Goal: Transaction & Acquisition: Purchase product/service

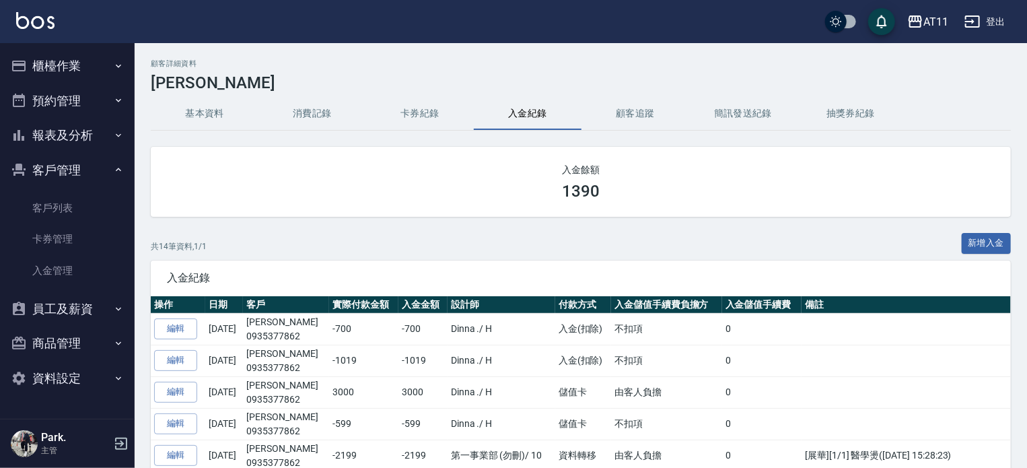
click at [64, 65] on ul "櫃檯作業 打帳單 帳單列表 現金收支登錄 材料自購登錄 每日結帳 排班表 現場電腦打卡 掃碼打卡 預約管理 預約管理 單日預約紀錄 單週預約紀錄 報表及分析 …" at bounding box center [67, 221] width 124 height 357
click at [66, 62] on button "櫃檯作業" at bounding box center [67, 65] width 124 height 35
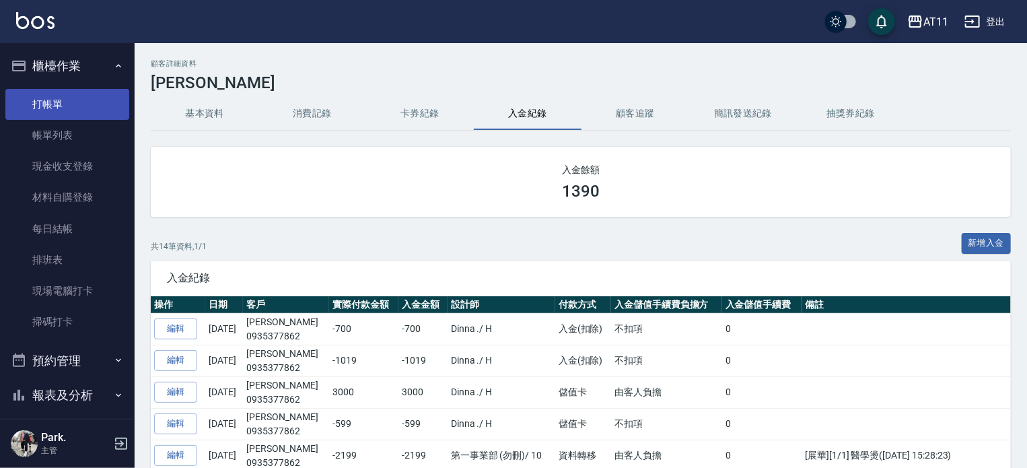
click at [63, 110] on link "打帳單" at bounding box center [67, 104] width 124 height 31
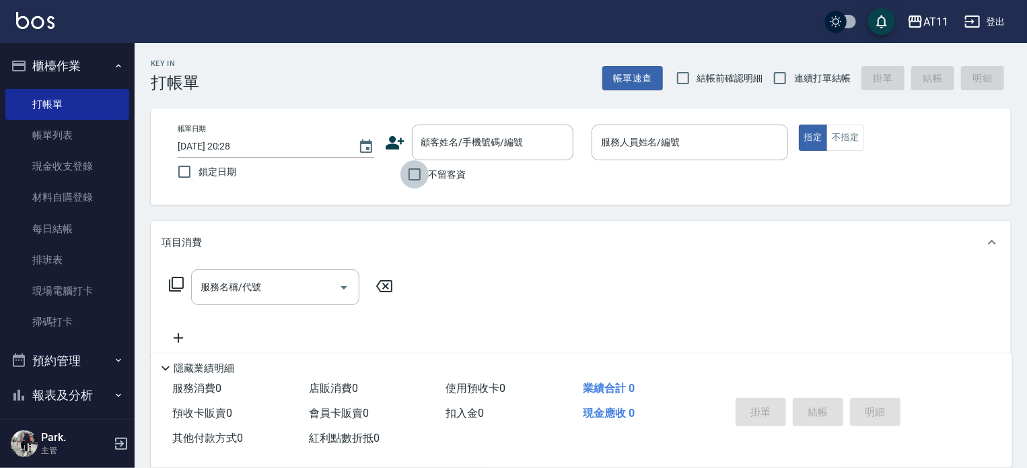
click at [418, 180] on input "不留客資" at bounding box center [414, 174] width 28 height 28
checkbox input "true"
click at [782, 79] on input "連續打單結帳" at bounding box center [780, 78] width 28 height 28
checkbox input "true"
click at [657, 137] on input "服務人員姓名/編號" at bounding box center [690, 143] width 184 height 24
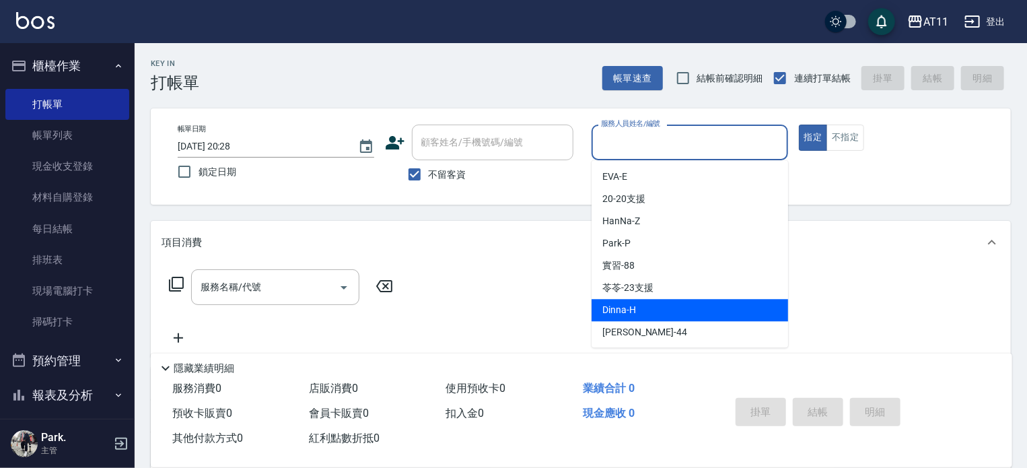
type input "ㄣ"
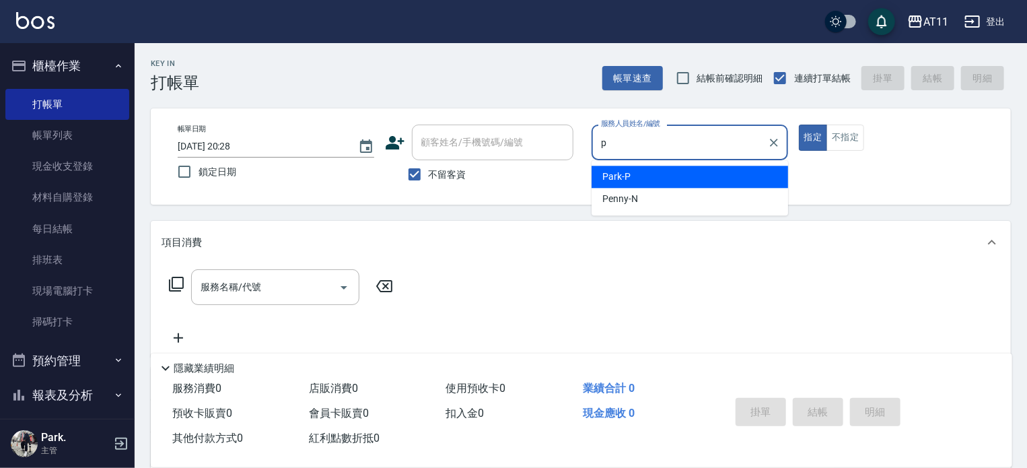
type input "Park-P"
type button "true"
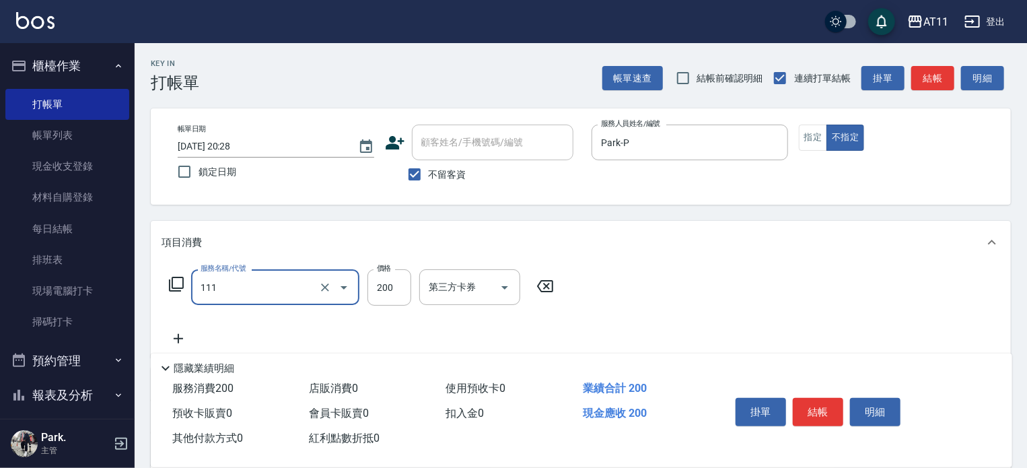
type input "精油洗髮(111)"
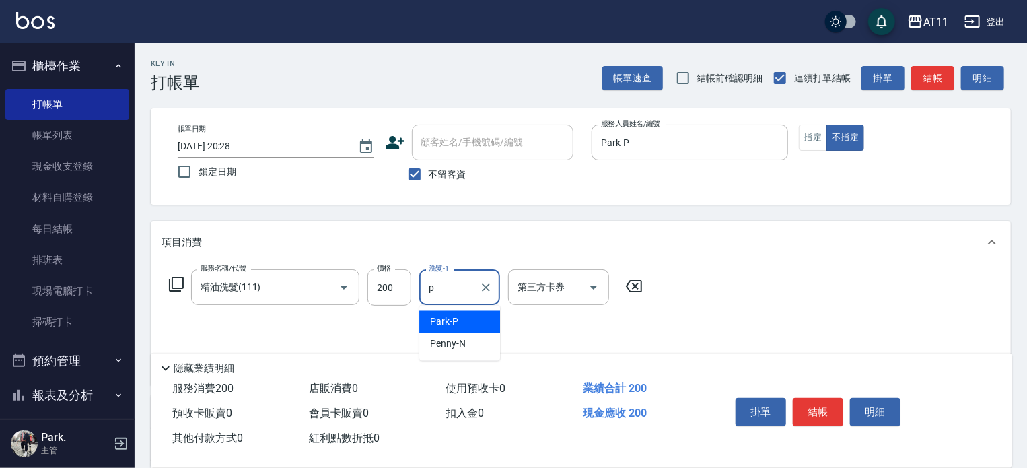
type input "Park-P"
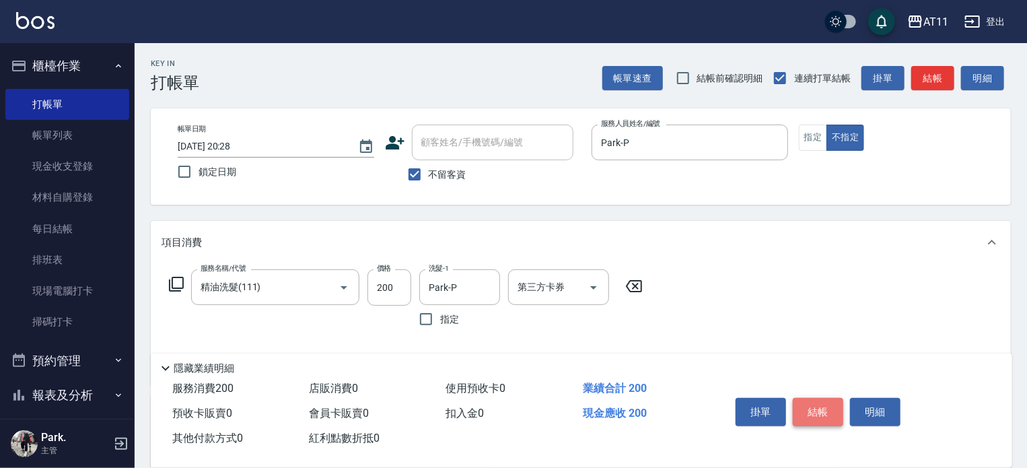
click at [810, 400] on button "結帳" at bounding box center [818, 412] width 50 height 28
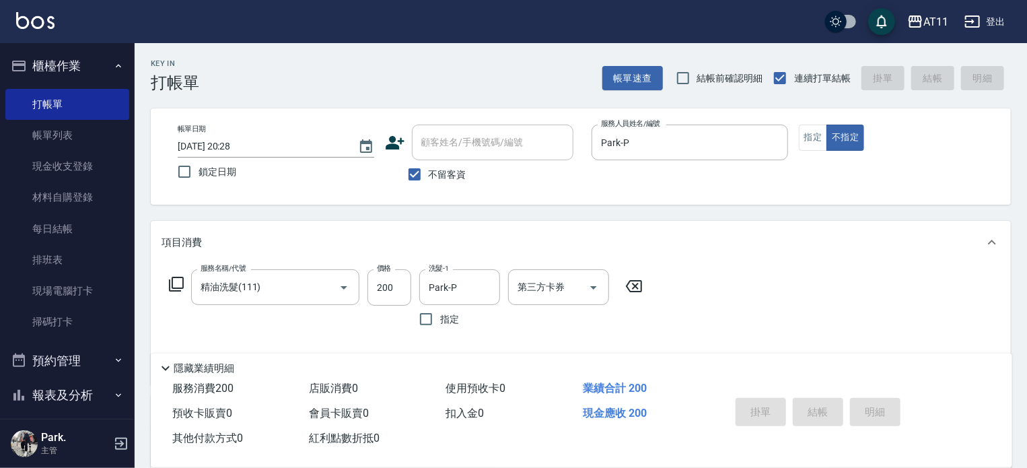
type input "[DATE] 20:32"
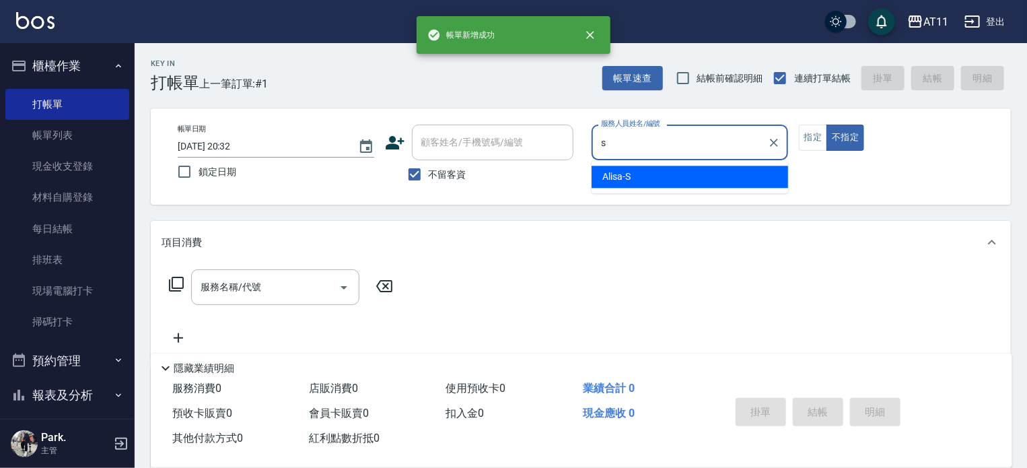
type input "Alisa-S"
type button "false"
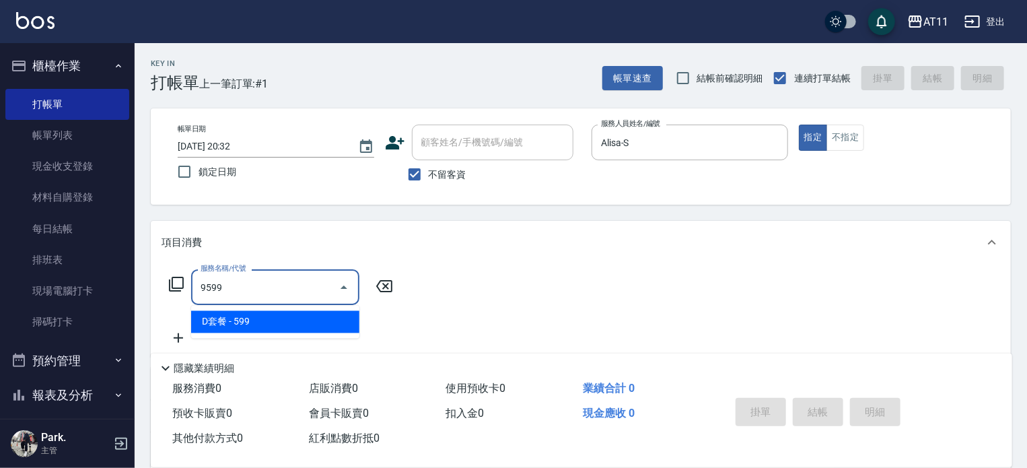
type input "D套餐(9599)"
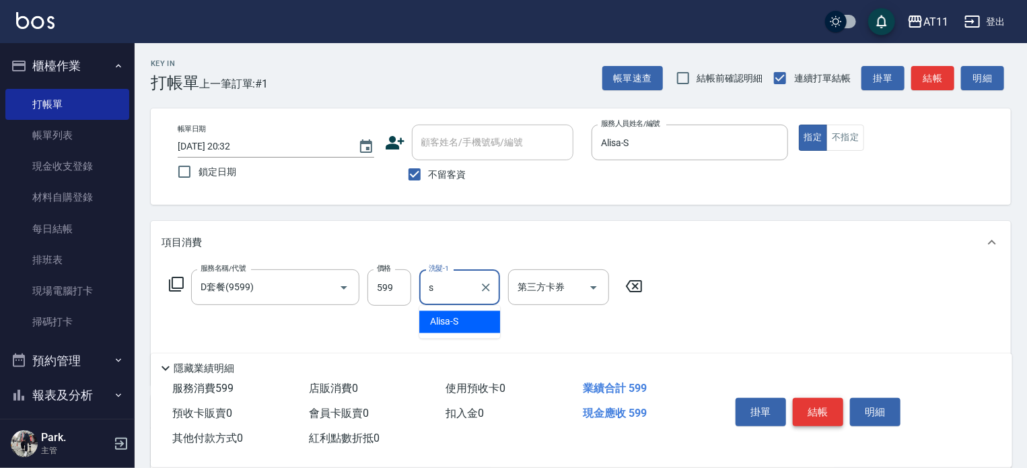
type input "Alisa-S"
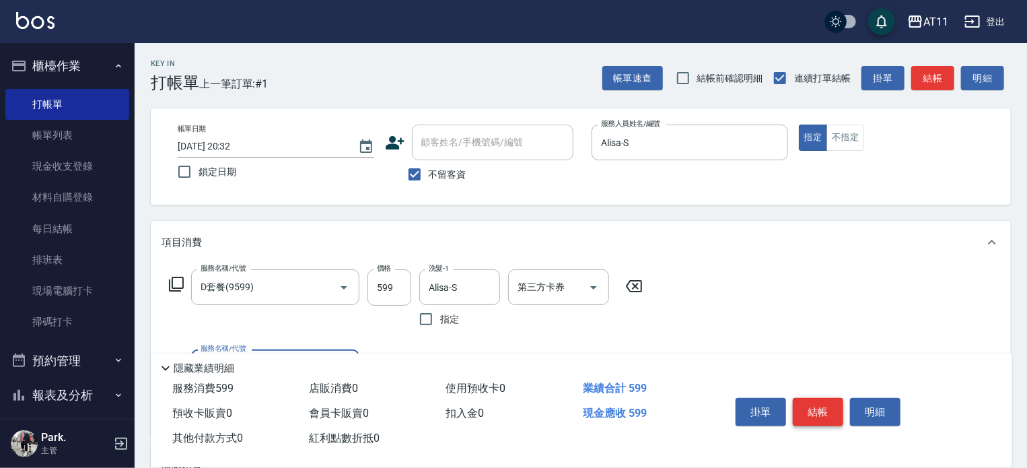
click at [810, 400] on button "結帳" at bounding box center [818, 412] width 50 height 28
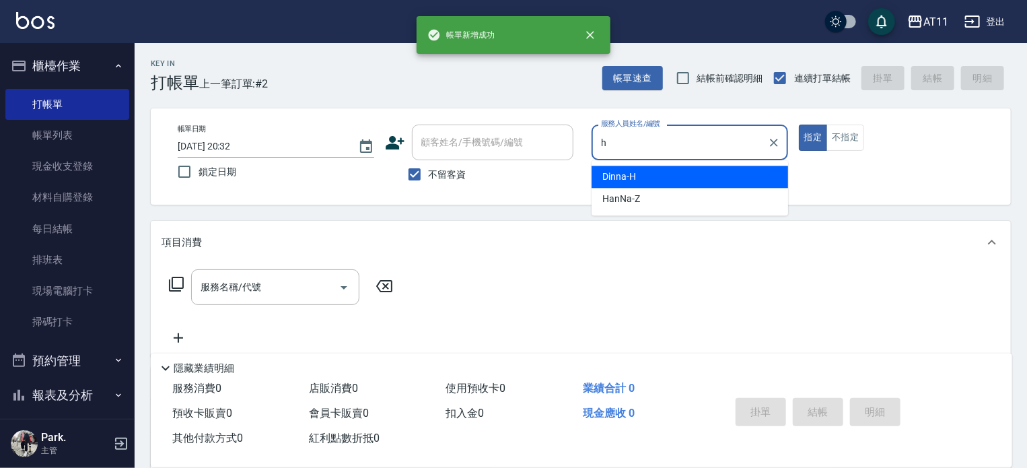
type input "Dinna-H"
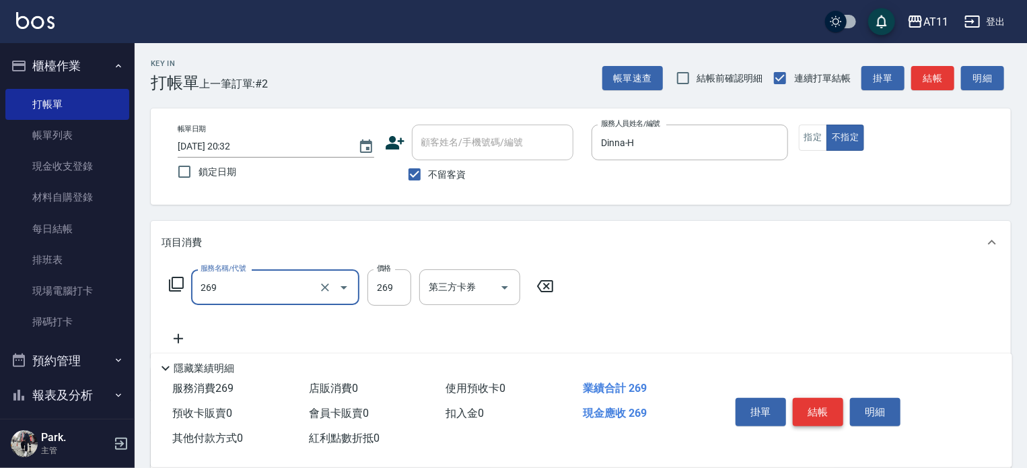
type input "一般洗剪(269)"
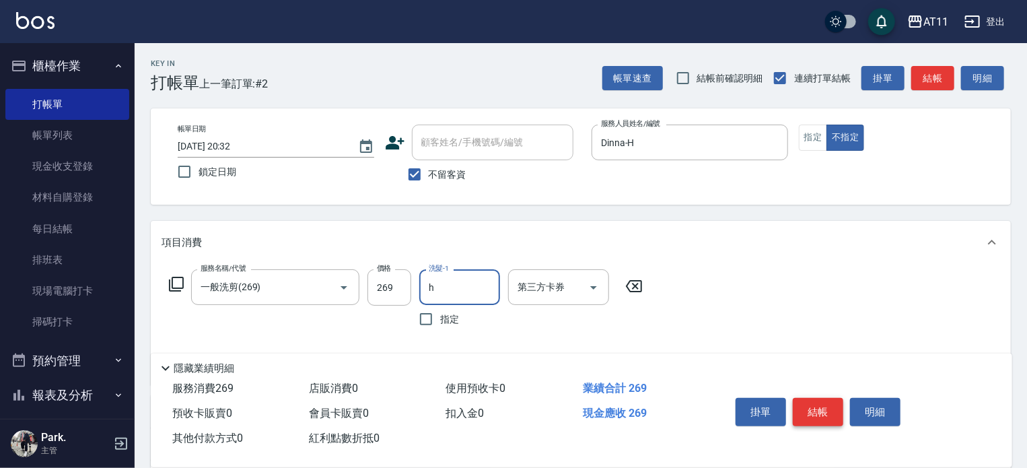
type input "Dinna-H"
click at [810, 400] on button "結帳" at bounding box center [818, 412] width 50 height 28
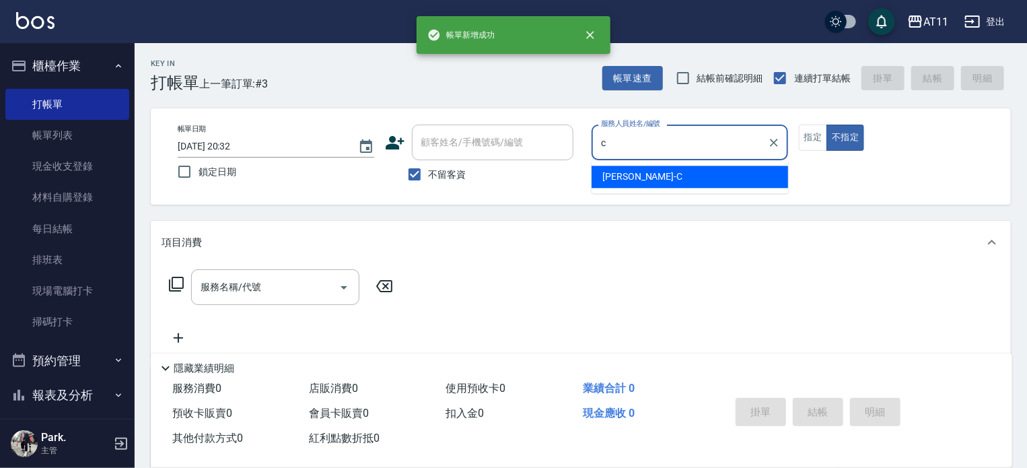
type input "[PERSON_NAME]"
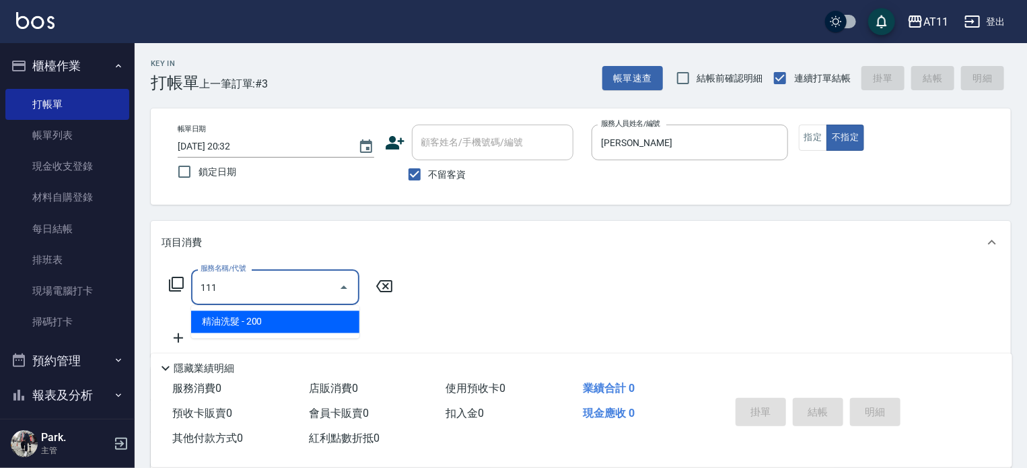
type input "精油洗髮(111)"
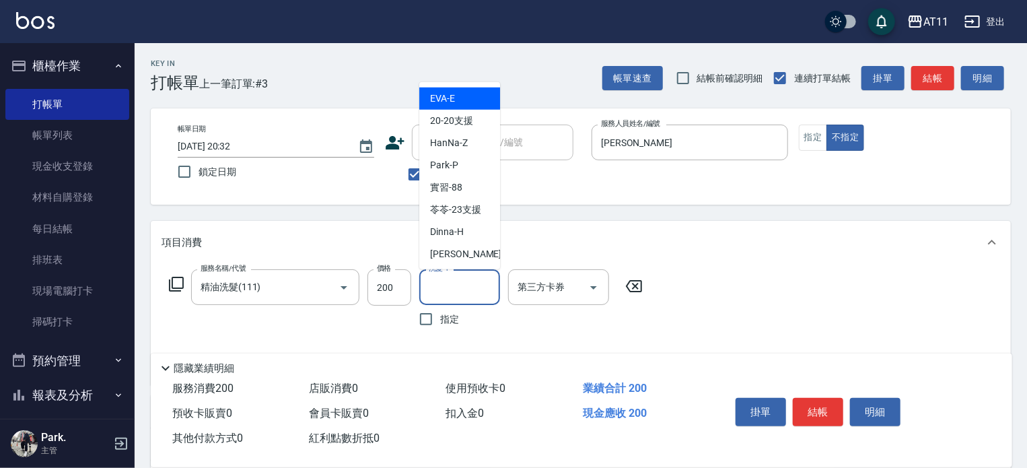
click at [463, 287] on input "洗髮-1" at bounding box center [459, 287] width 69 height 24
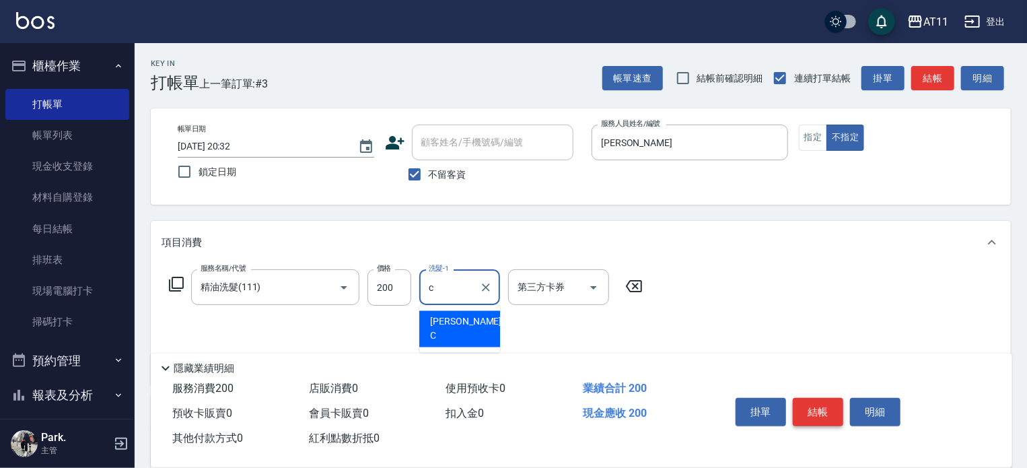
type input "[PERSON_NAME]"
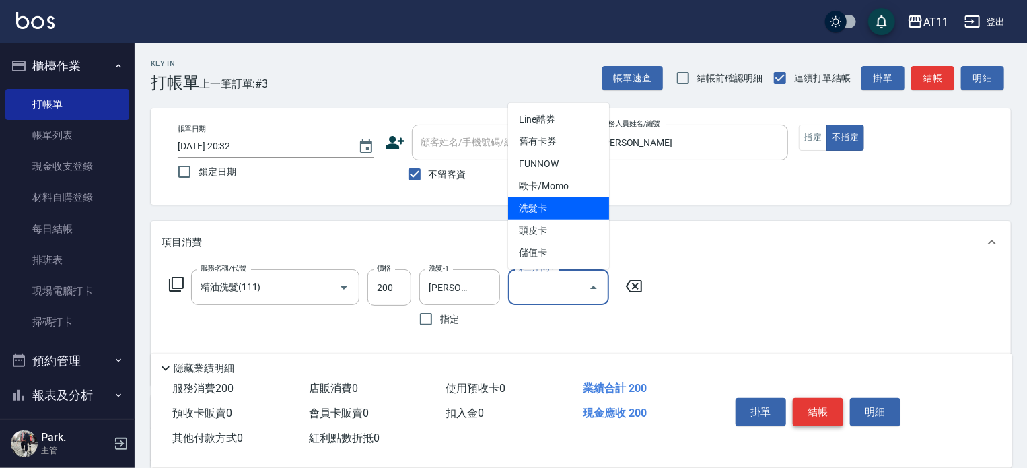
type input "洗髮卡"
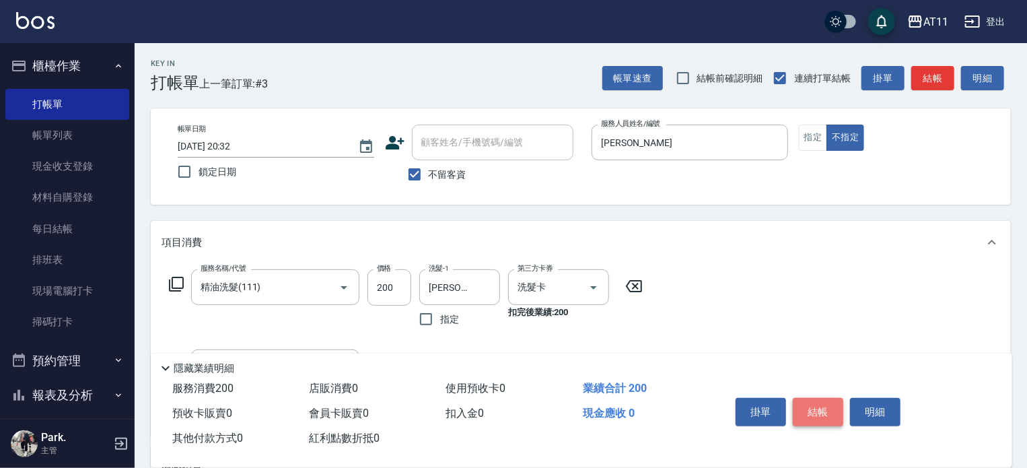
click at [831, 412] on button "結帳" at bounding box center [818, 412] width 50 height 28
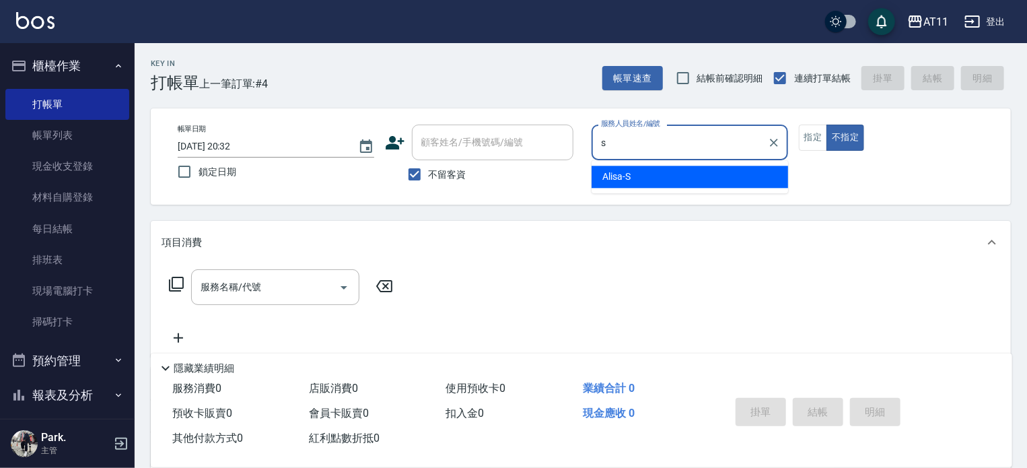
type input "Alisa-S"
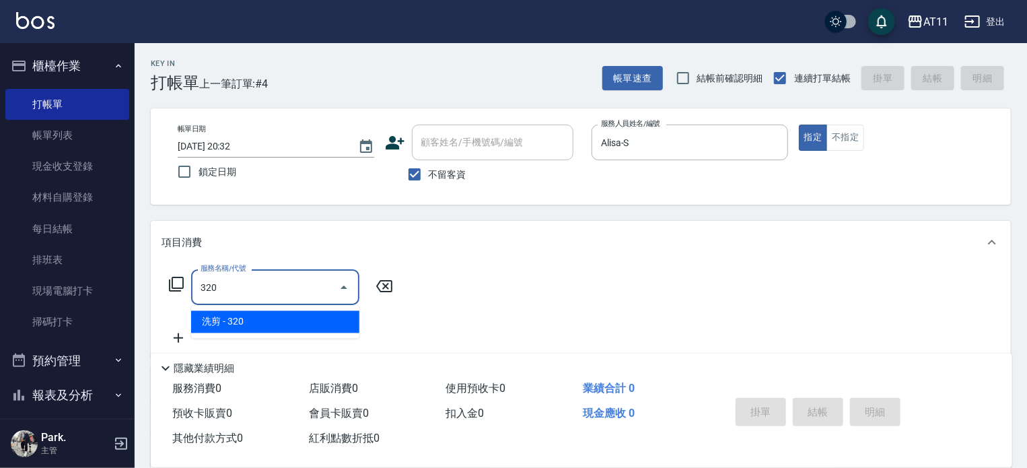
type input "洗剪(320)"
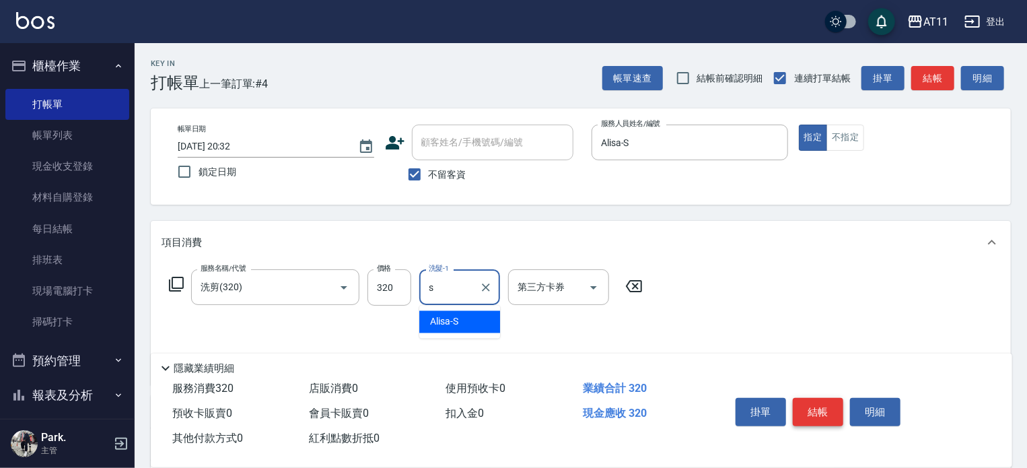
type input "Alisa-S"
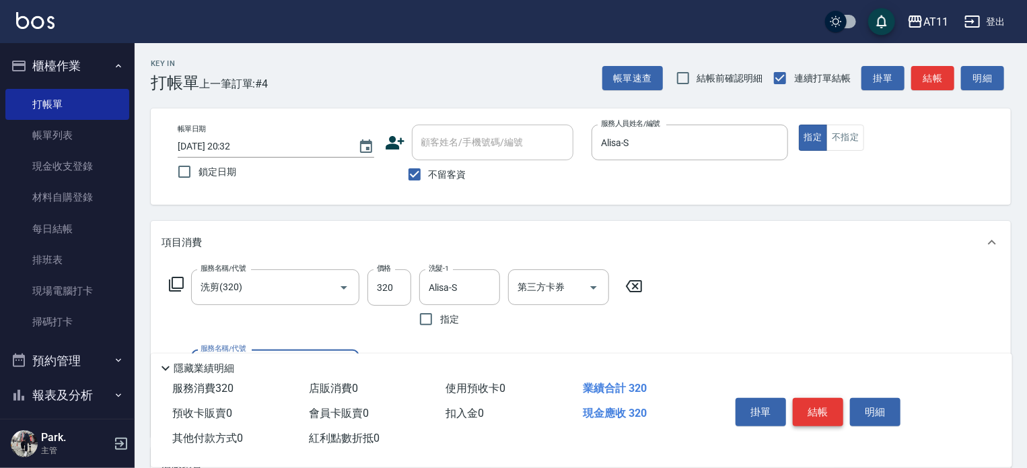
click at [831, 412] on button "結帳" at bounding box center [818, 412] width 50 height 28
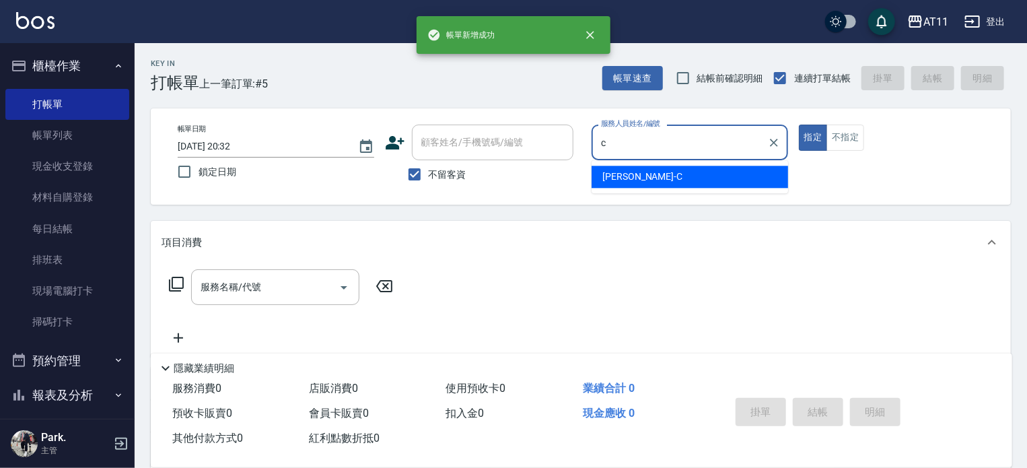
type input "[PERSON_NAME]"
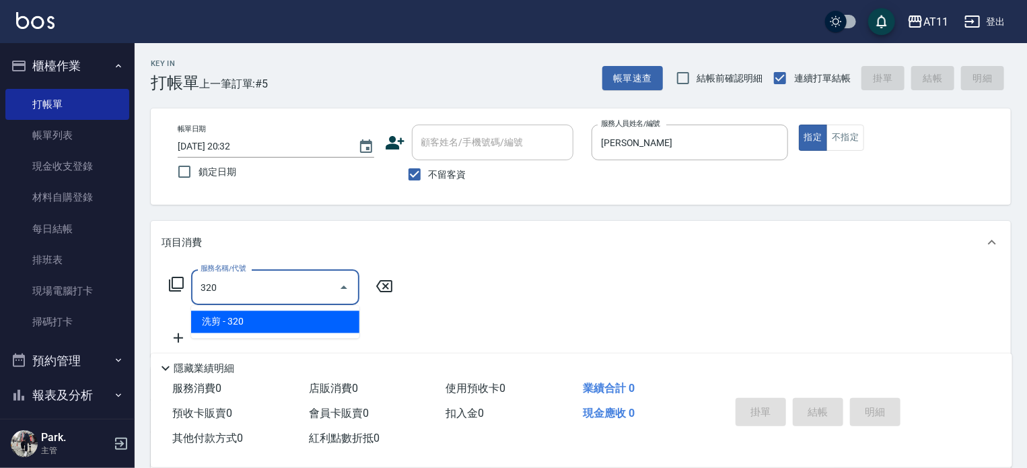
type input "洗剪(320)"
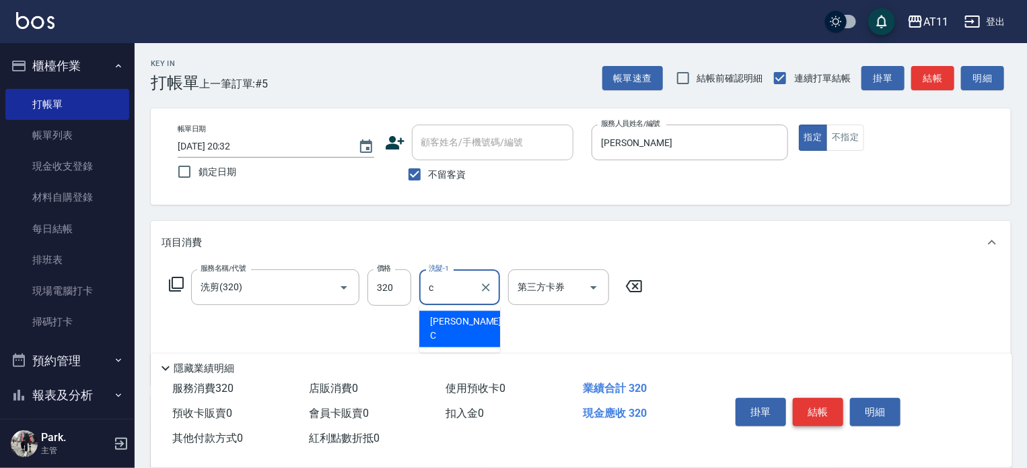
type input "[PERSON_NAME]"
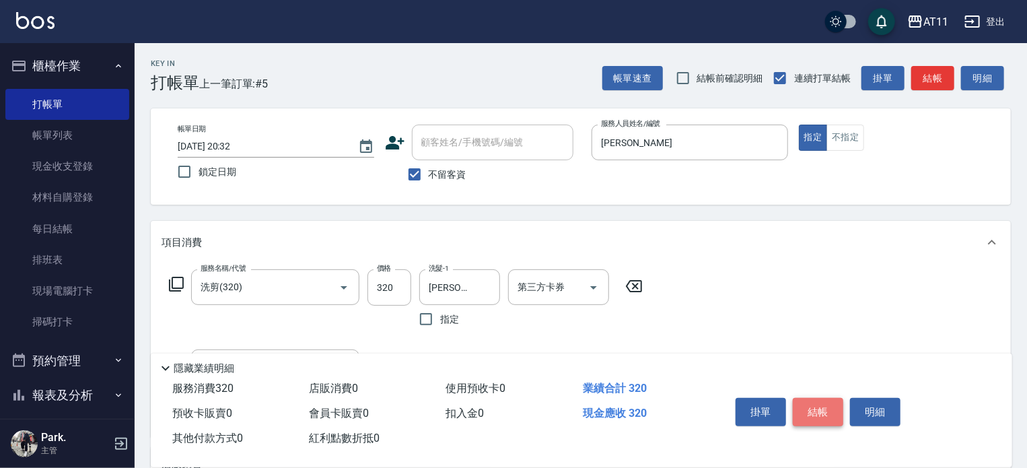
click at [831, 412] on button "結帳" at bounding box center [818, 412] width 50 height 28
type input "[DATE] 20:33"
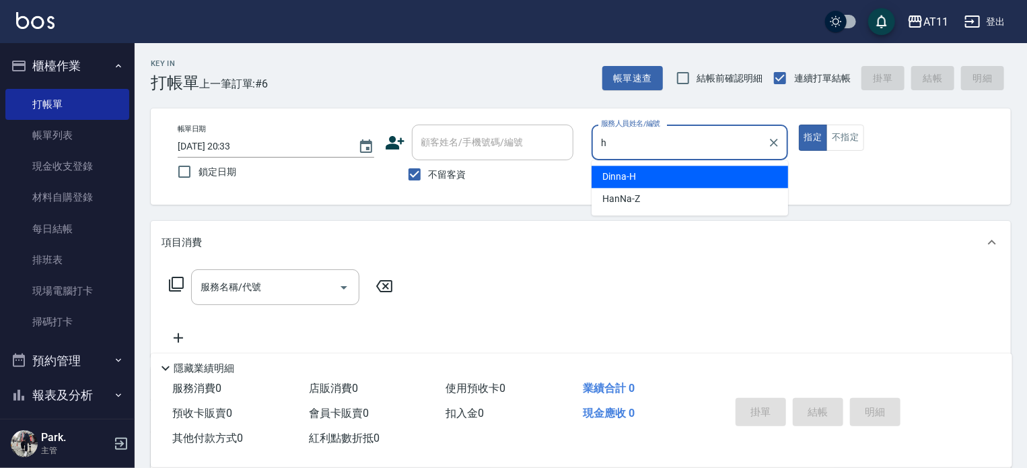
type input "Dinna-H"
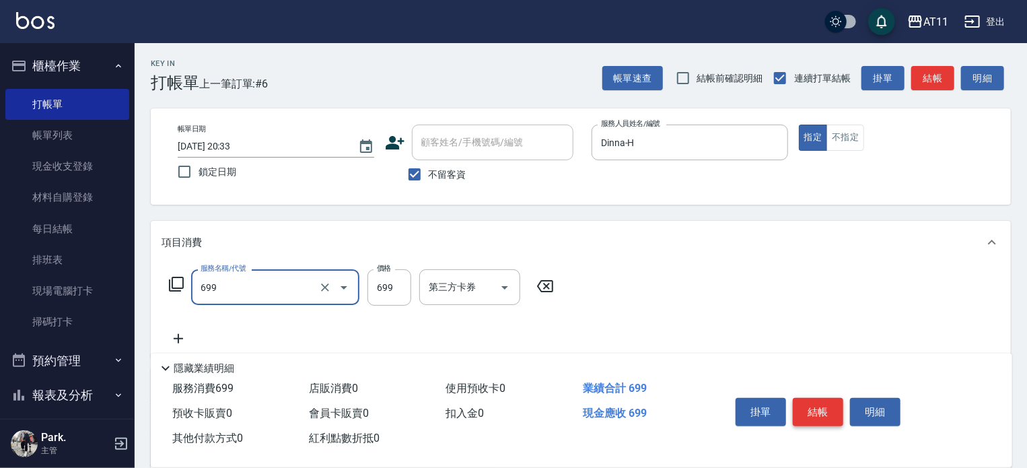
type input "SPA699(699)"
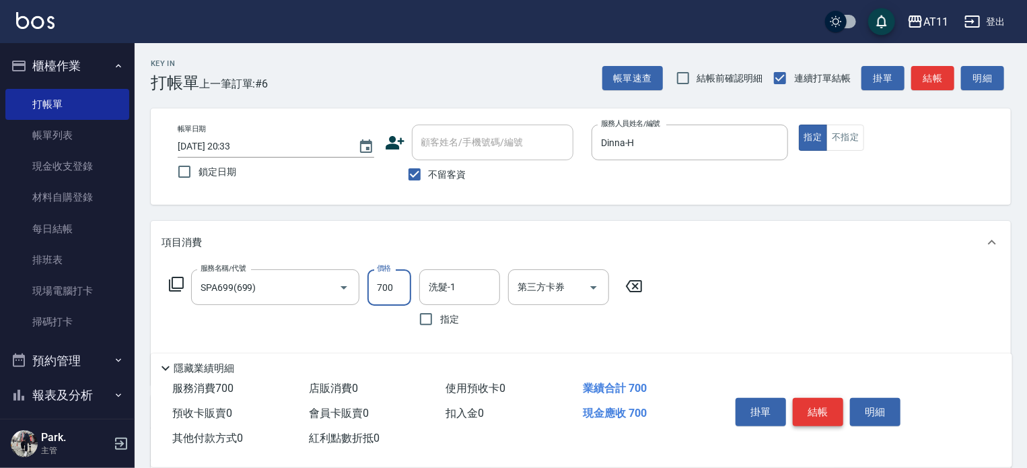
type input "700"
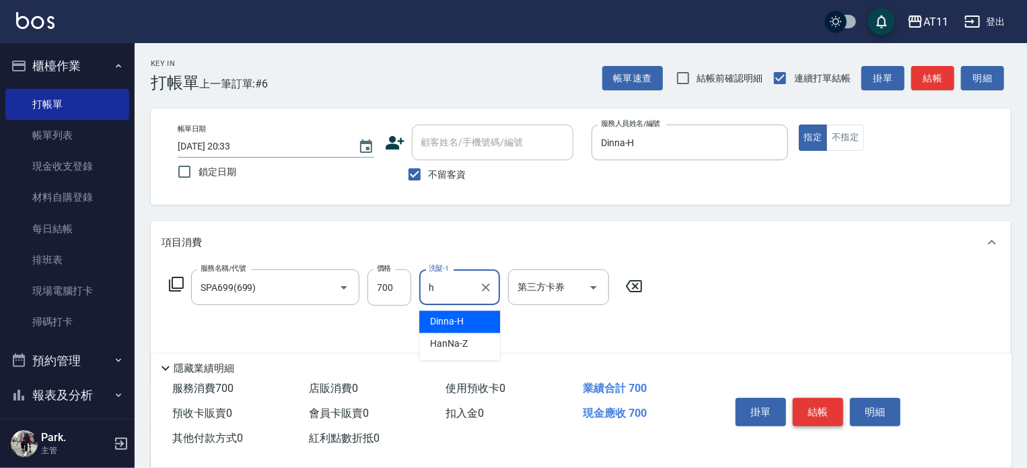
type input "Dinna-H"
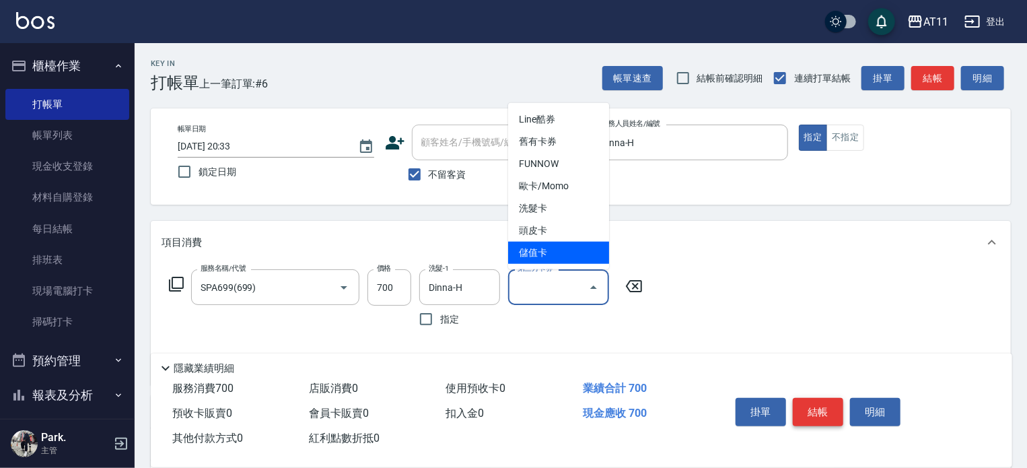
type input "儲值卡"
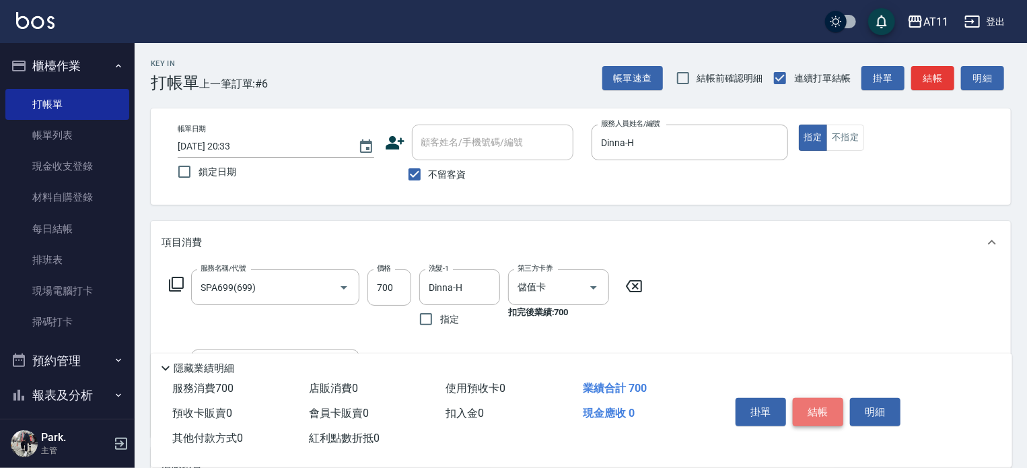
click at [831, 412] on button "結帳" at bounding box center [818, 412] width 50 height 28
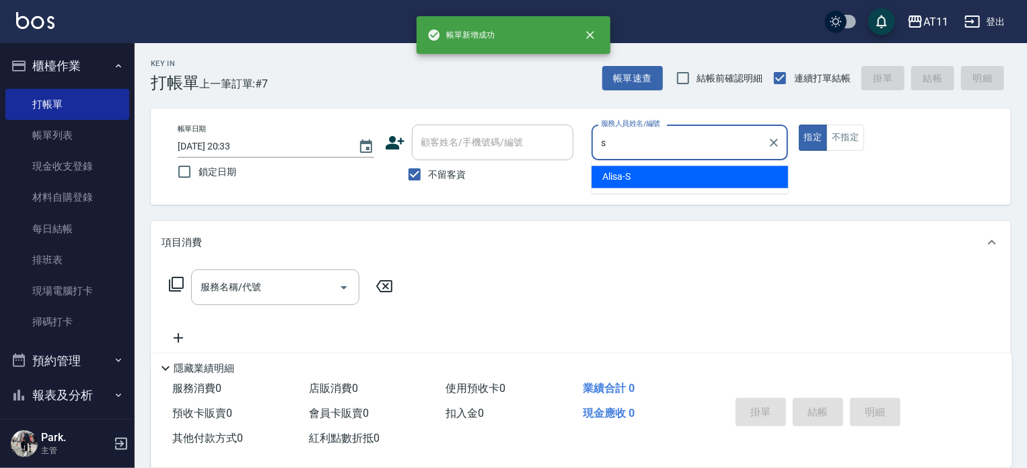
type input "Alisa-S"
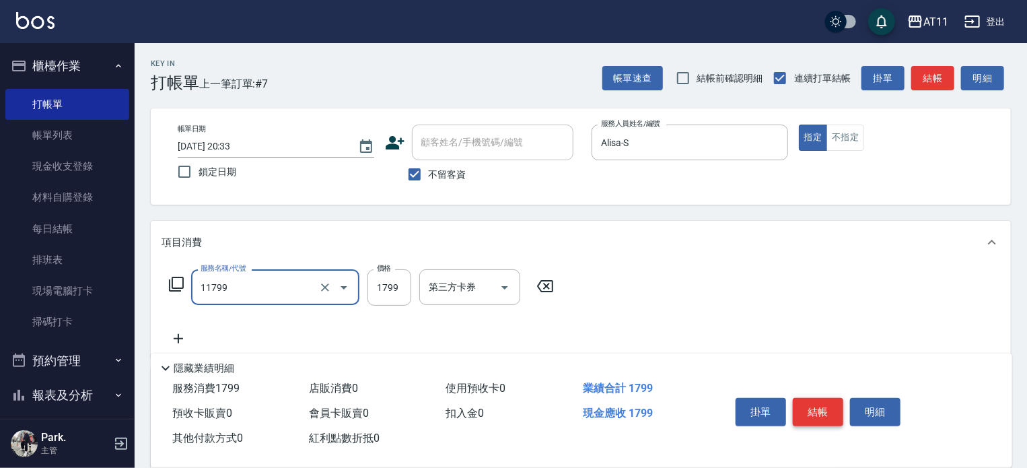
type input "SPA套餐(11799)"
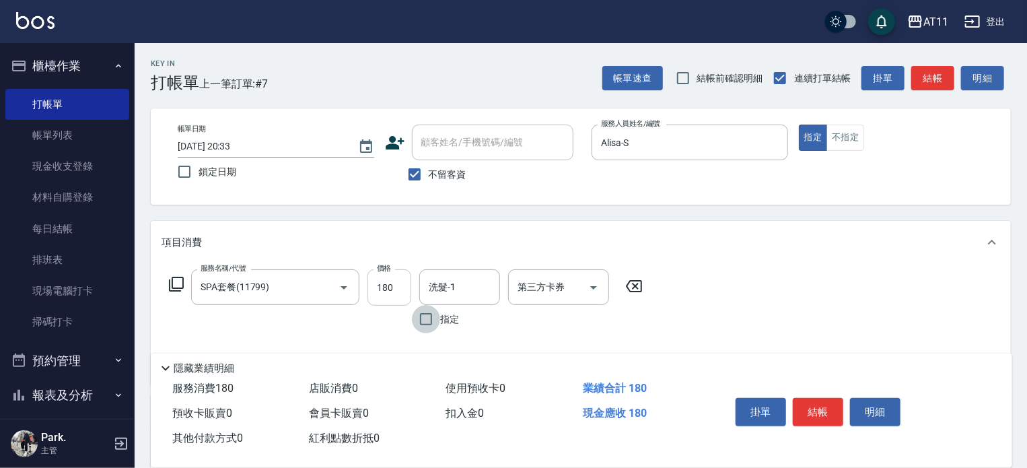
click at [410, 286] on input "180" at bounding box center [389, 287] width 44 height 36
type input "1800"
type input "Alisa-S"
click at [816, 407] on button "結帳" at bounding box center [818, 412] width 50 height 28
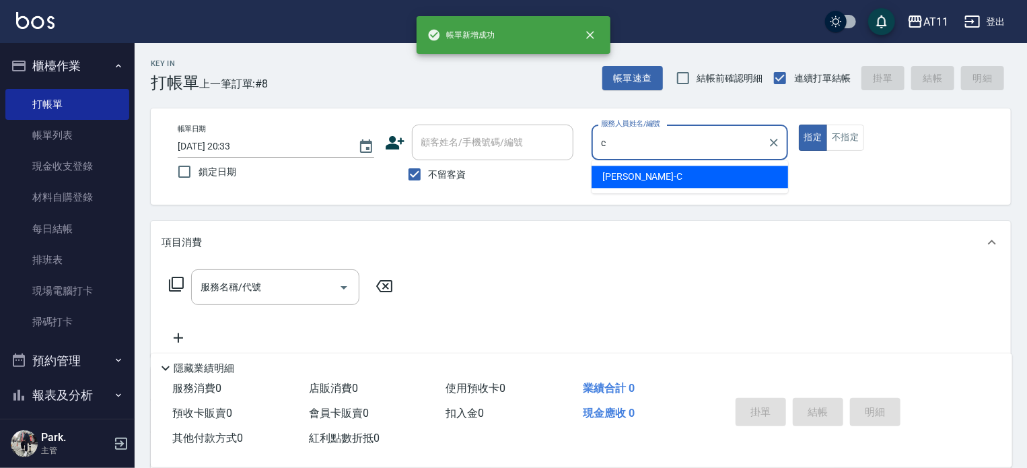
type input "[PERSON_NAME]"
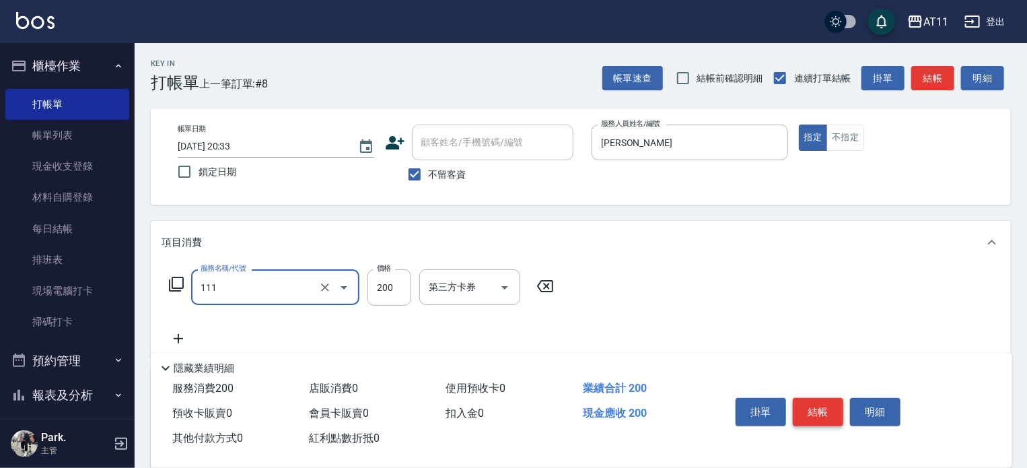
type input "精油洗髮(111)"
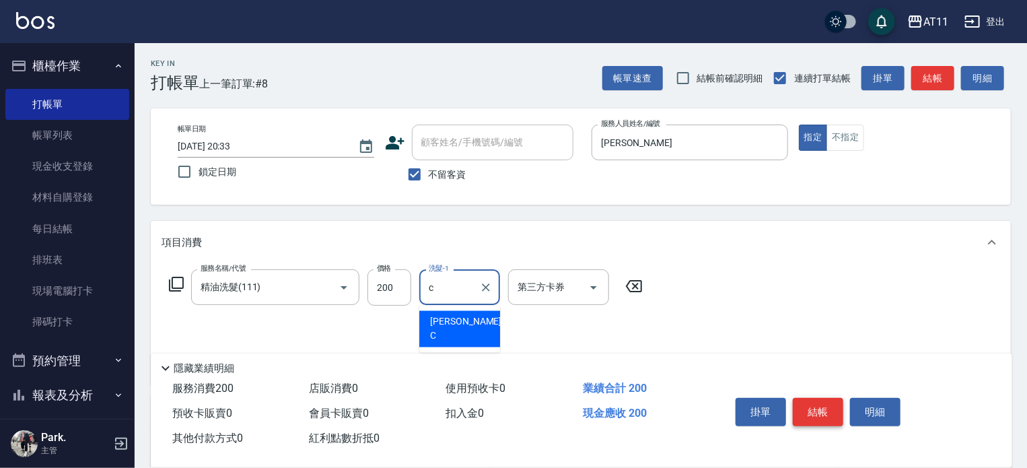
type input "[PERSON_NAME]"
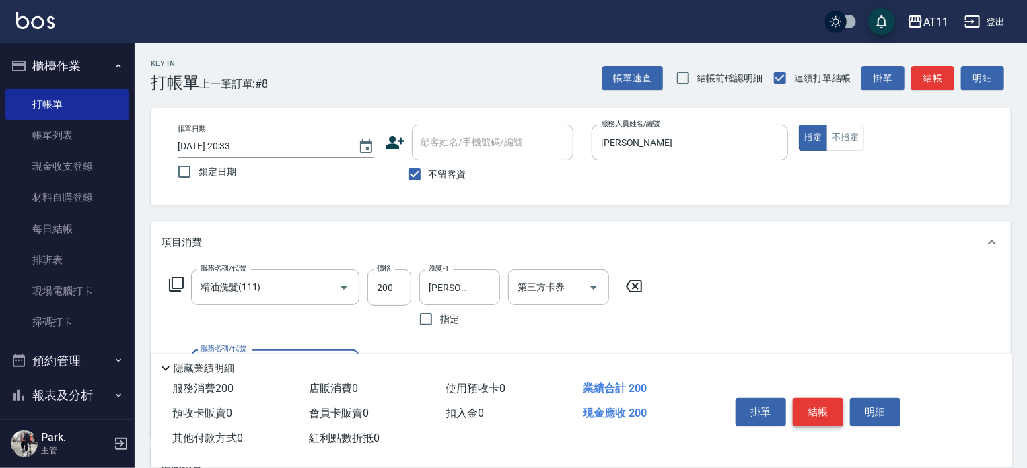
click at [816, 407] on button "結帳" at bounding box center [818, 412] width 50 height 28
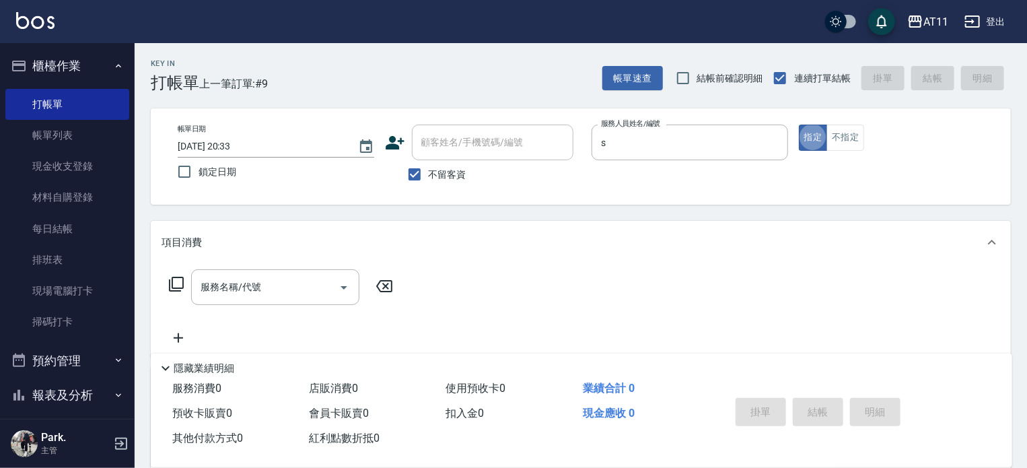
type input "Alisa-S"
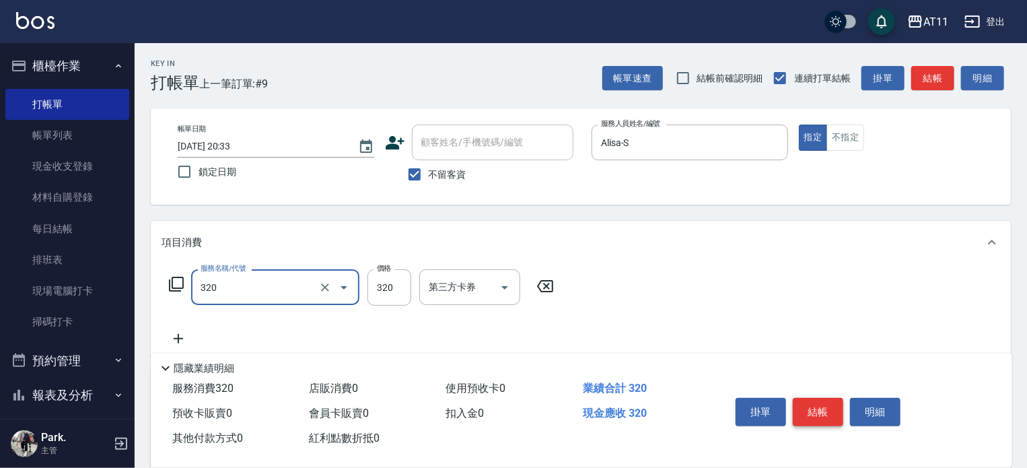
type input "洗剪(320)"
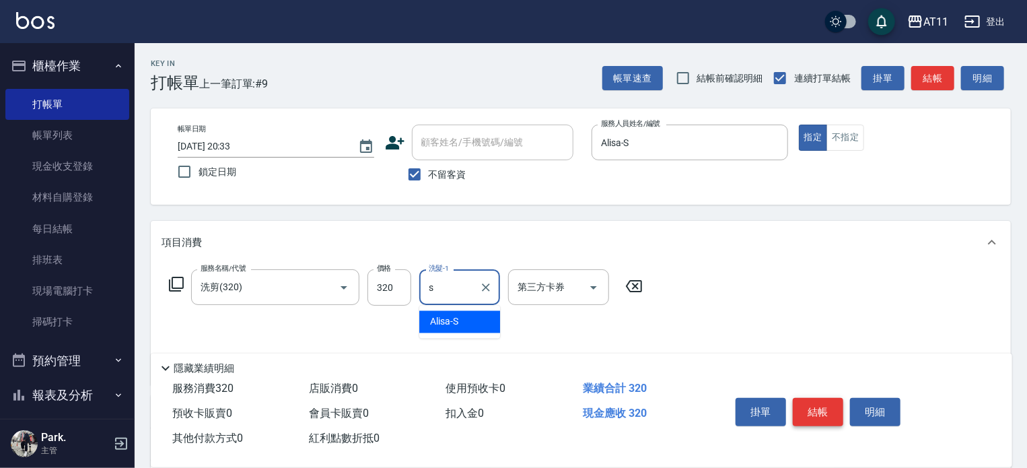
type input "Alisa-S"
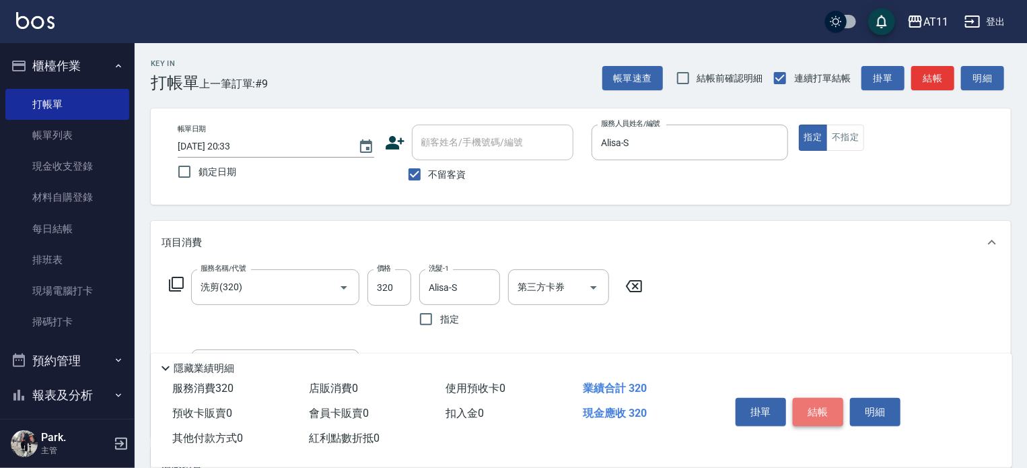
click at [816, 407] on button "結帳" at bounding box center [818, 412] width 50 height 28
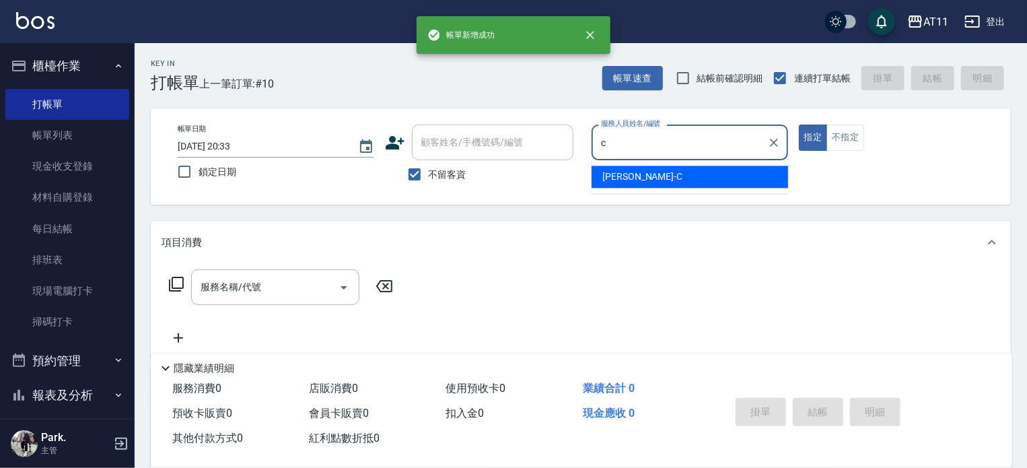
type input "[PERSON_NAME]"
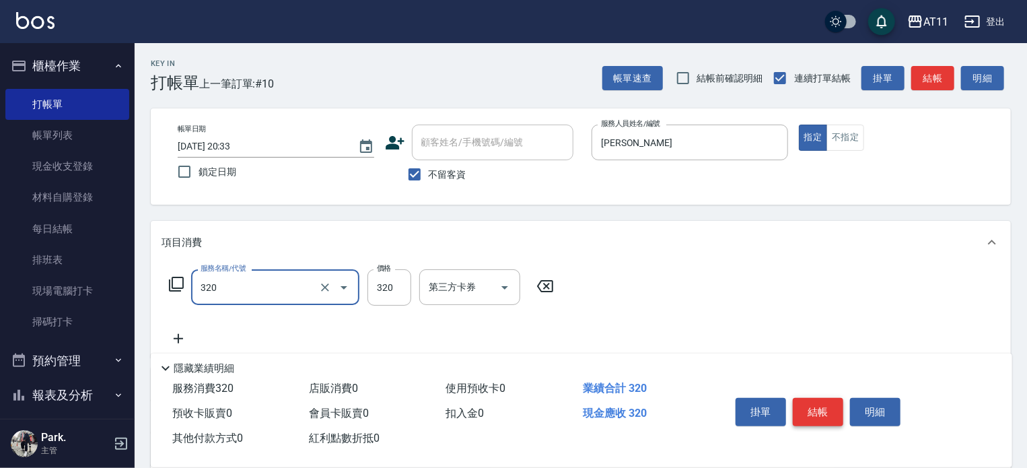
type input "洗剪(320)"
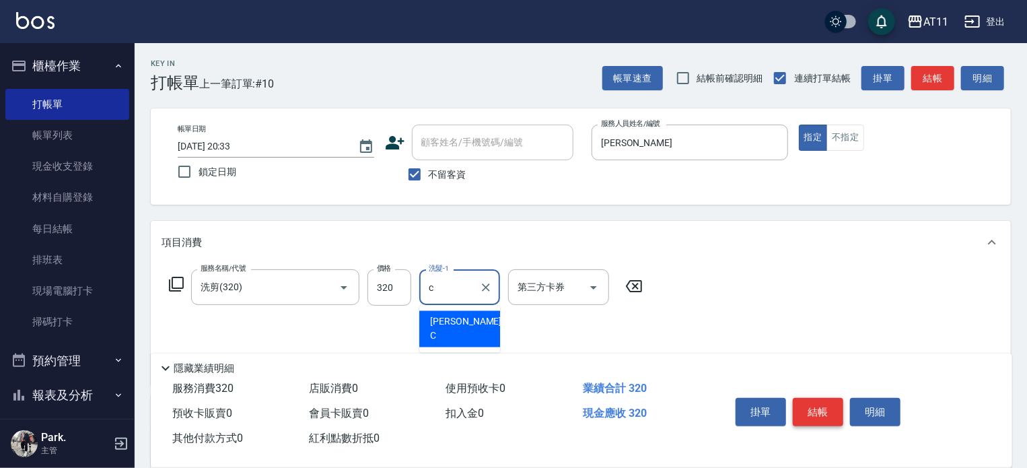
type input "[PERSON_NAME]"
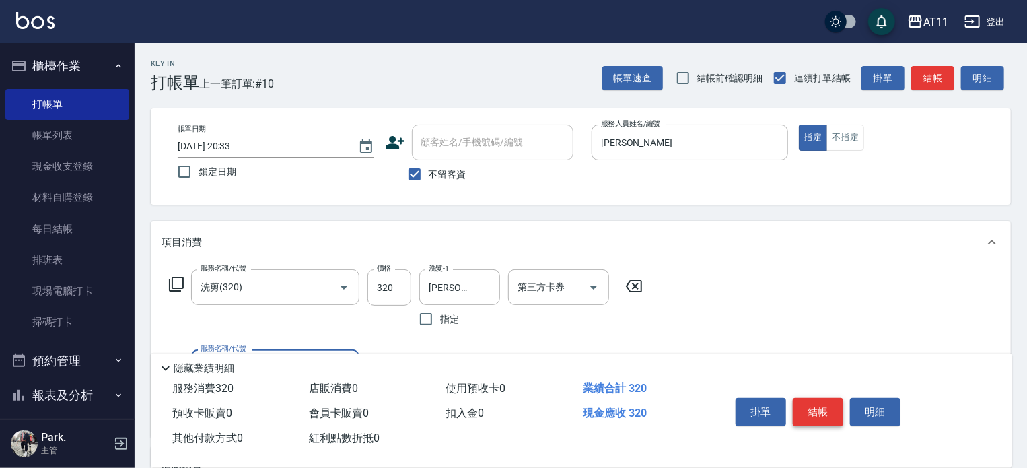
click at [816, 407] on button "結帳" at bounding box center [818, 412] width 50 height 28
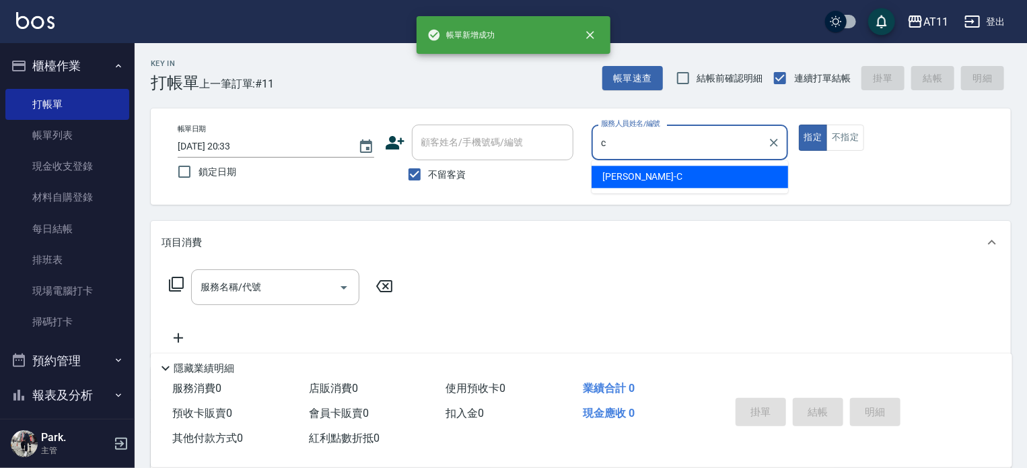
type input "[PERSON_NAME]"
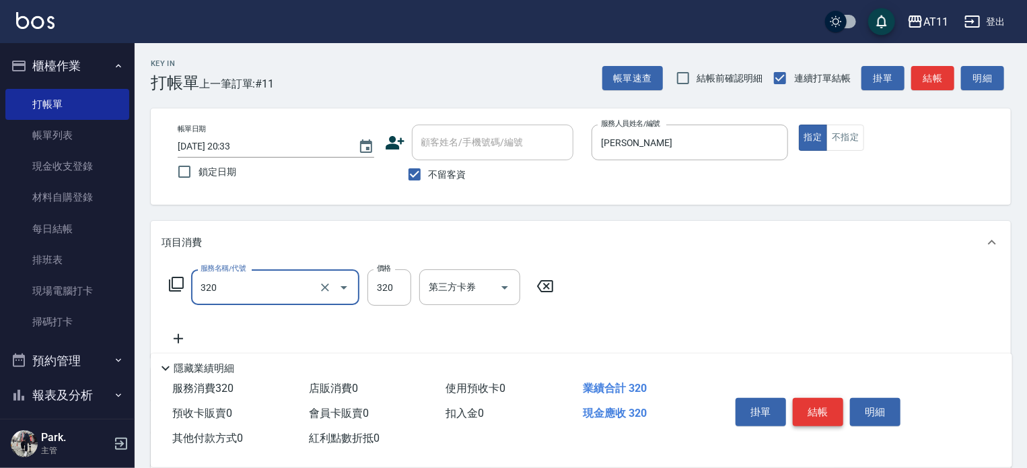
type input "洗剪(320)"
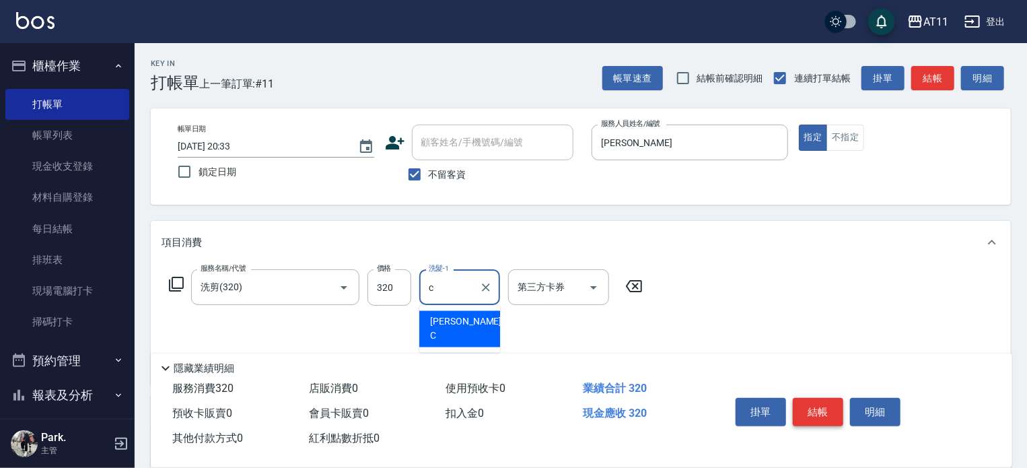
type input "[PERSON_NAME]"
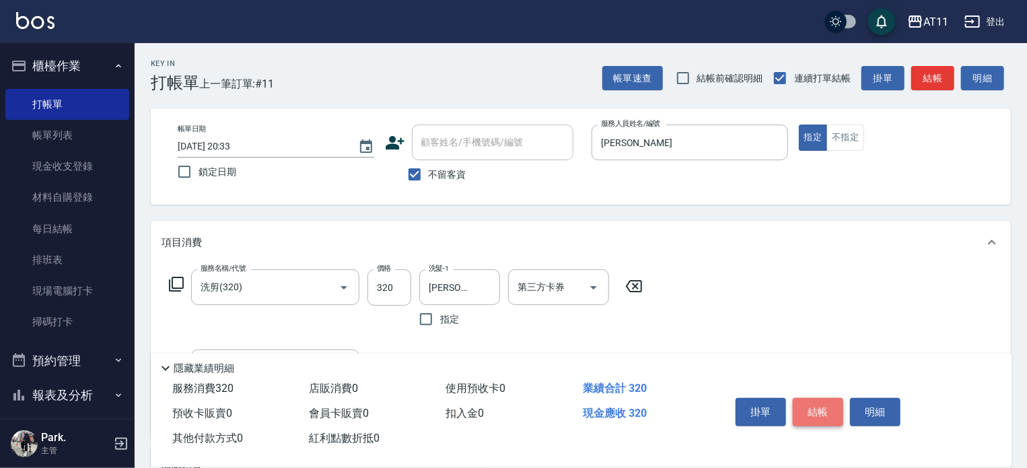
click at [816, 407] on button "結帳" at bounding box center [818, 412] width 50 height 28
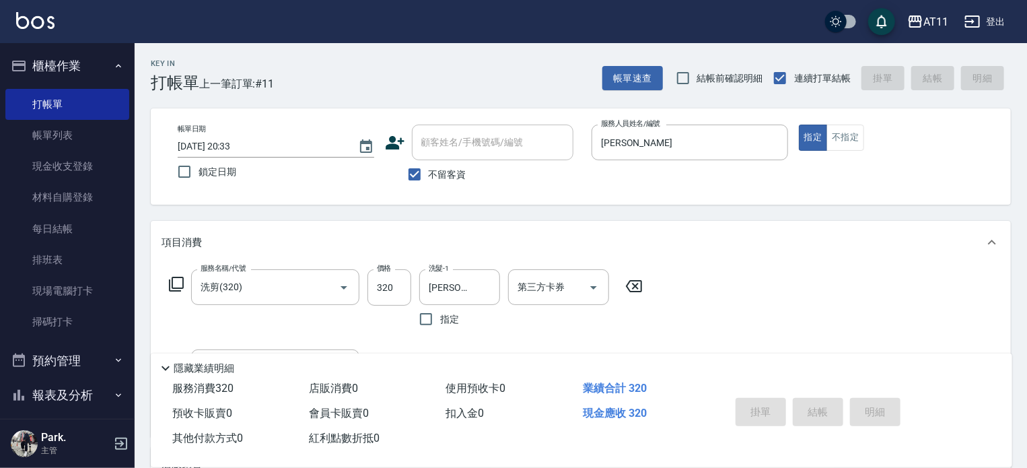
type input "[DATE] 20:34"
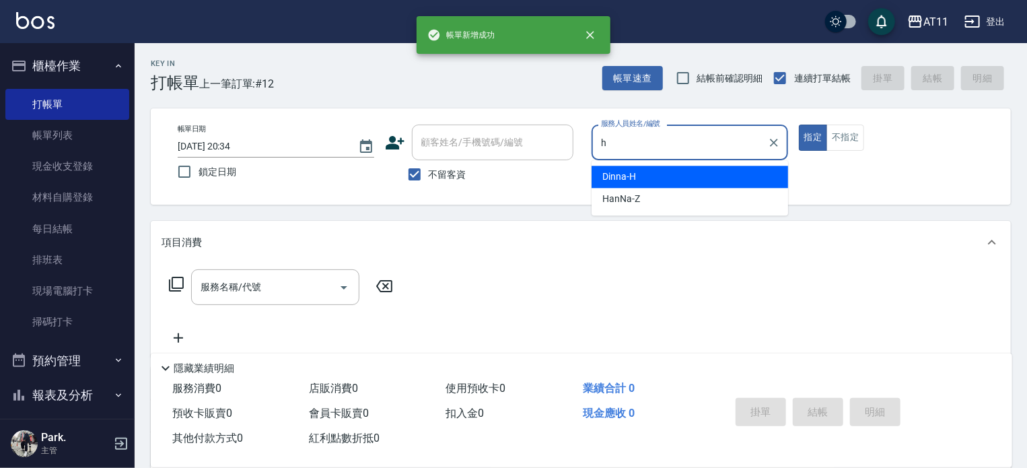
type input "Dinna-H"
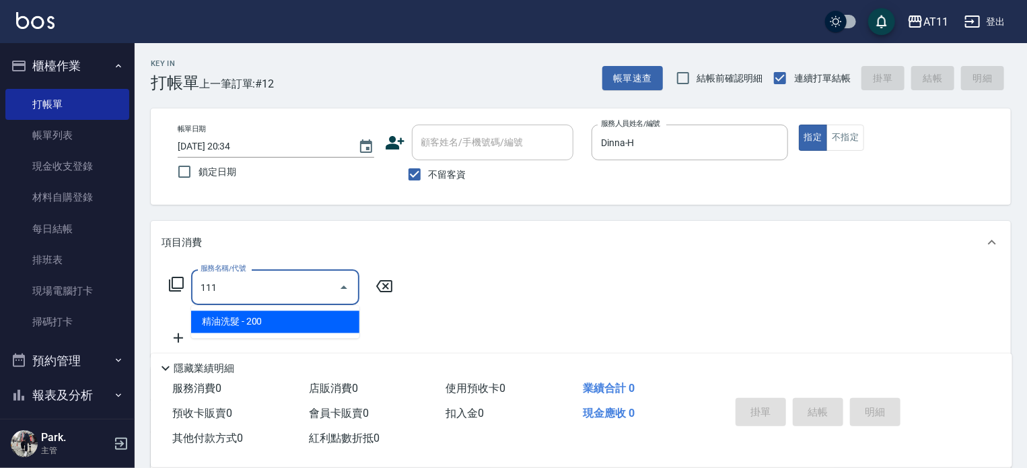
type input "精油洗髮(111)"
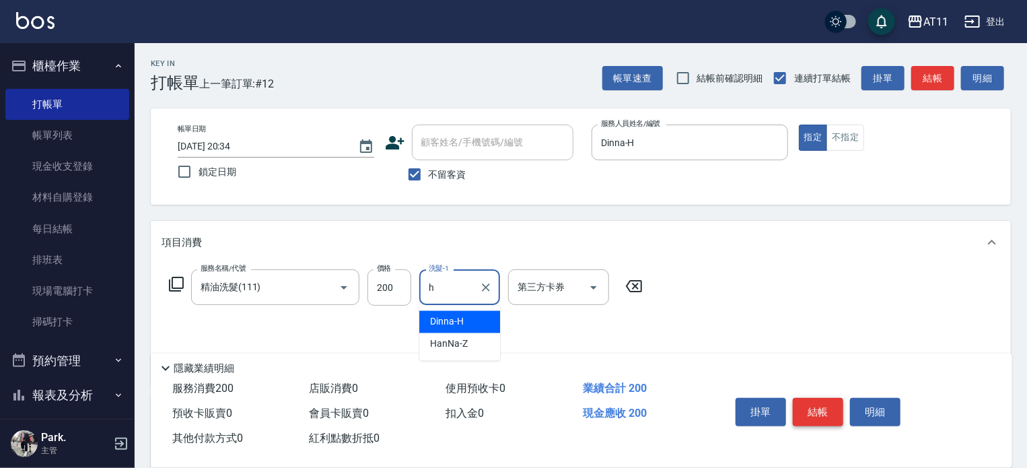
type input "Dinna-H"
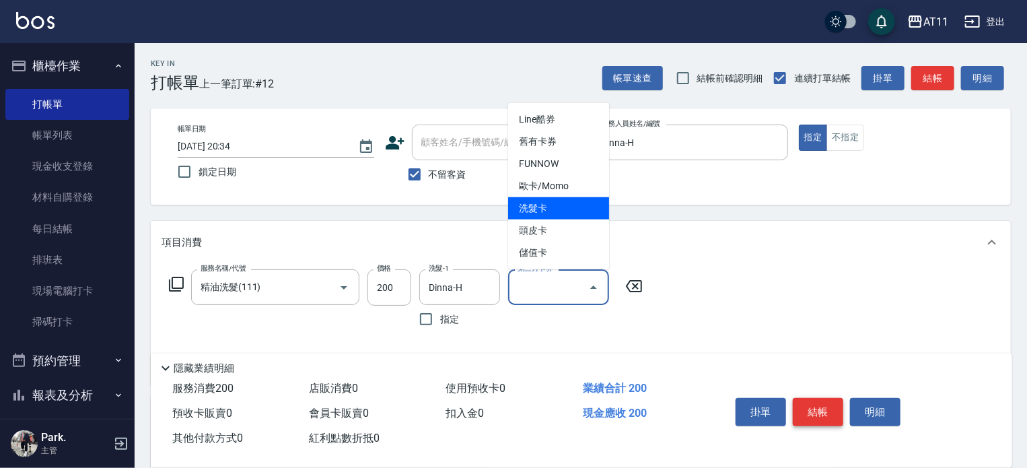
type input "洗髮卡"
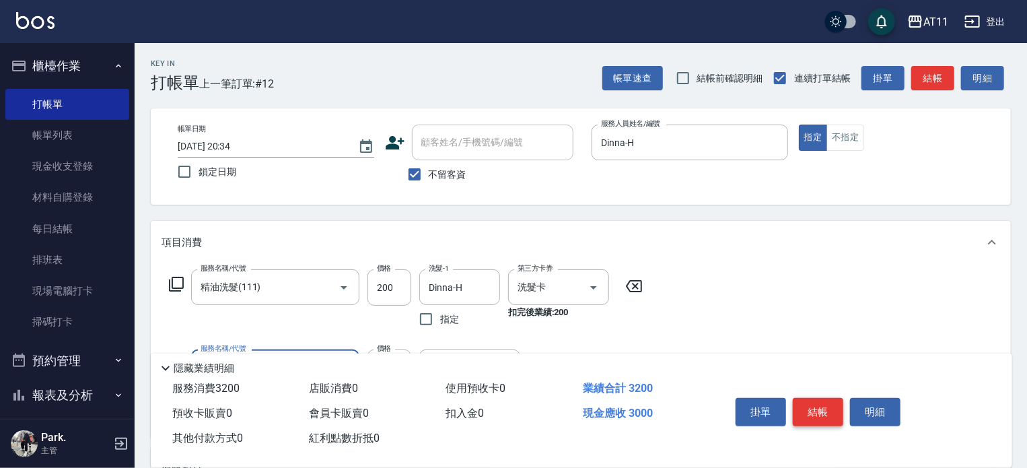
type input "頂級豪華OVC3(3000)"
type input "1000"
click at [816, 407] on button "結帳" at bounding box center [818, 412] width 50 height 28
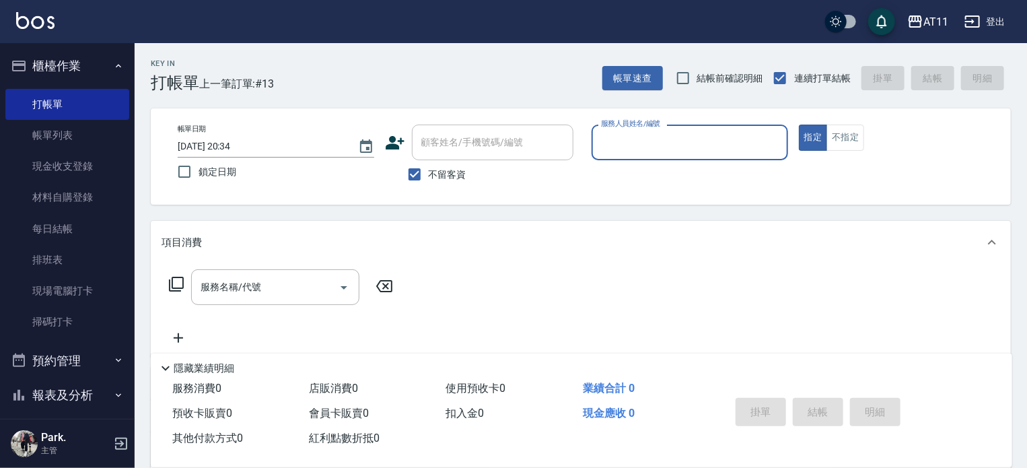
type input "o"
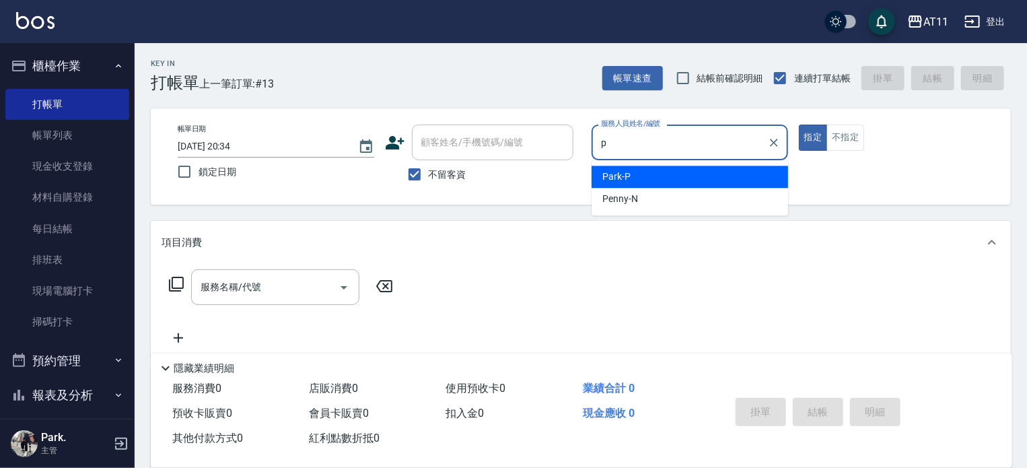
type input "Park-P"
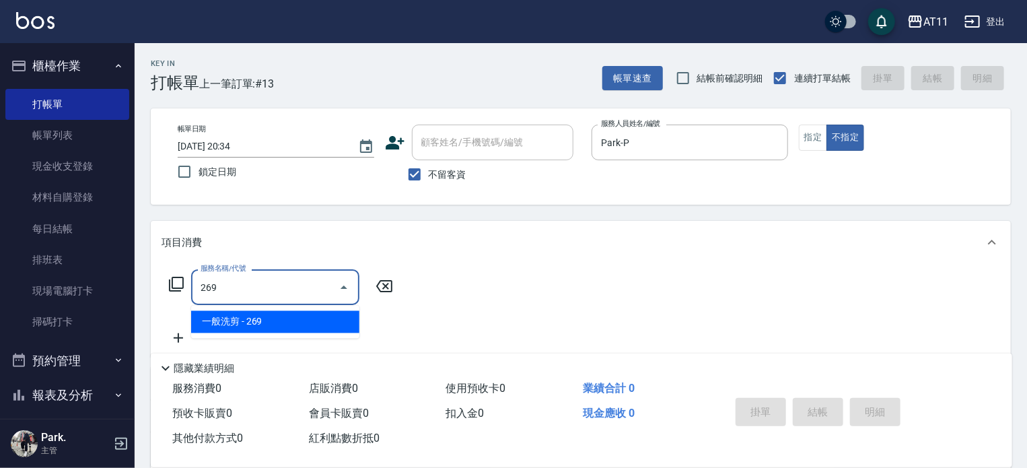
type input "一般洗剪(269)"
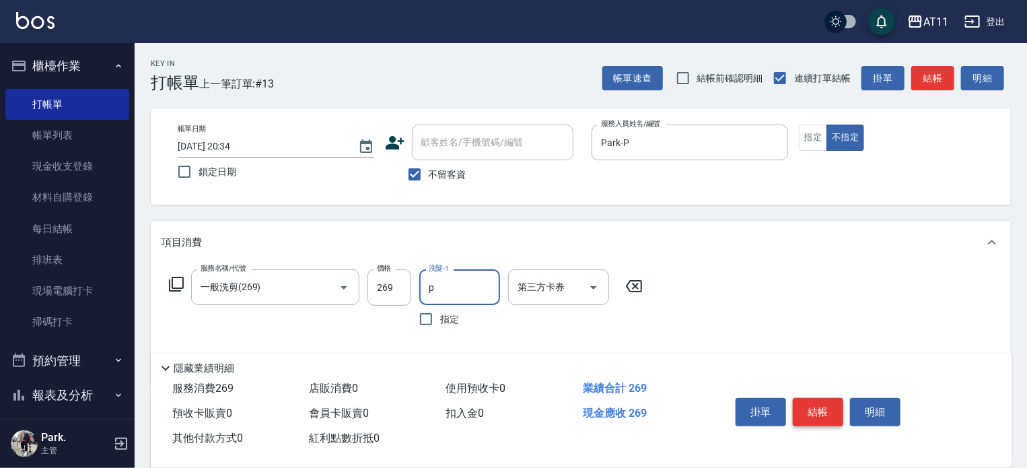
type input "Park-P"
click at [816, 407] on button "結帳" at bounding box center [818, 412] width 50 height 28
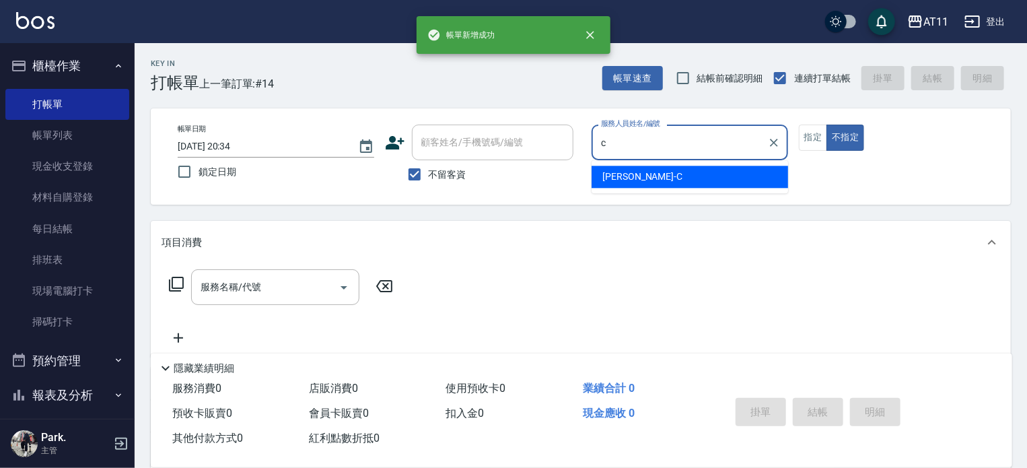
type input "[PERSON_NAME]"
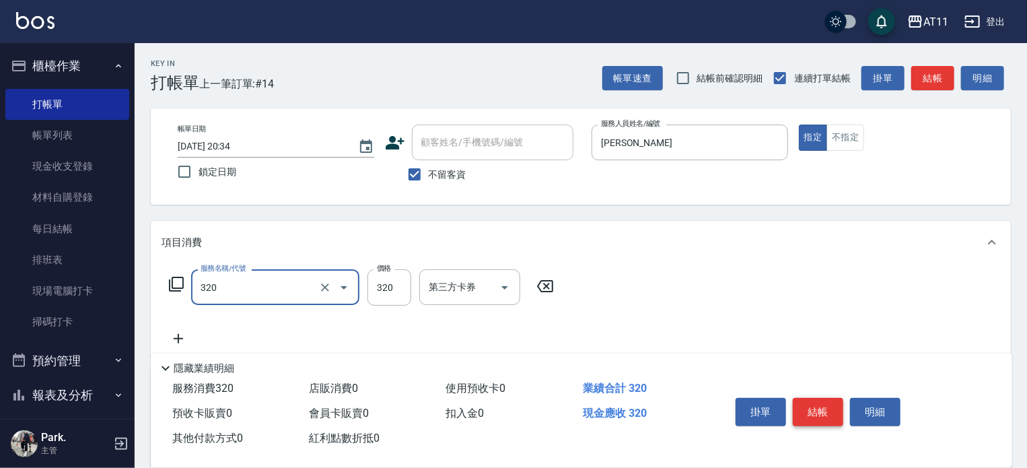
type input "洗剪(320)"
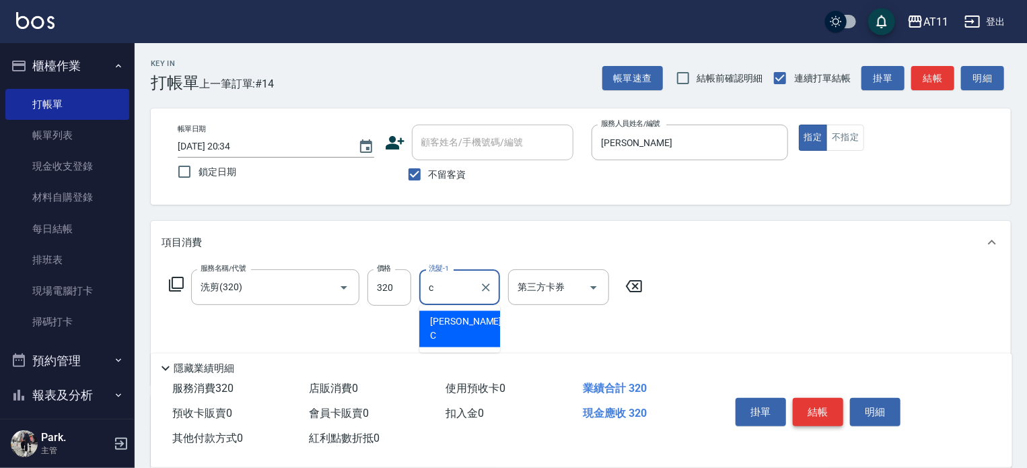
type input "[PERSON_NAME]"
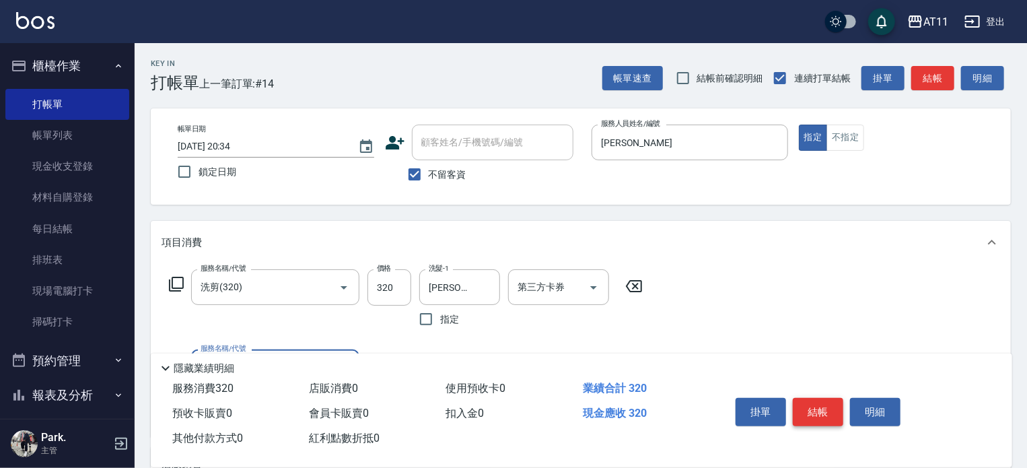
click at [816, 407] on button "結帳" at bounding box center [818, 412] width 50 height 28
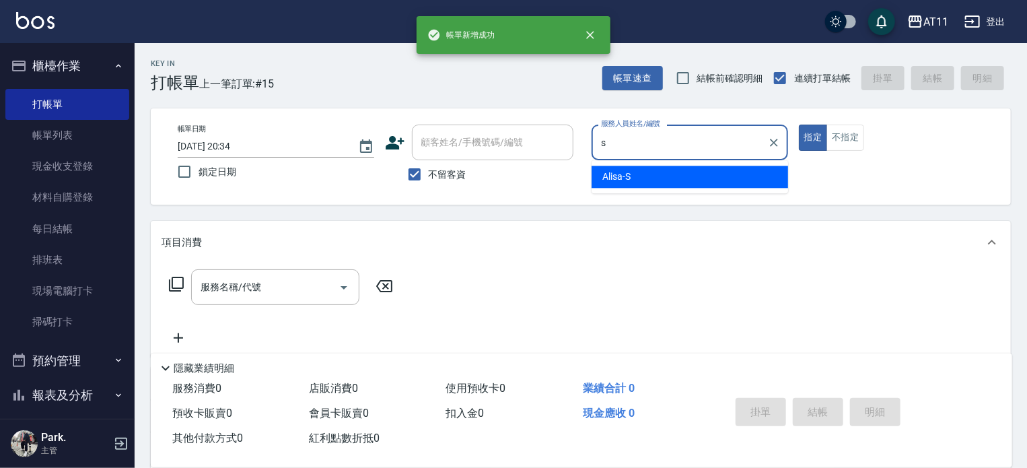
type input "Alisa-S"
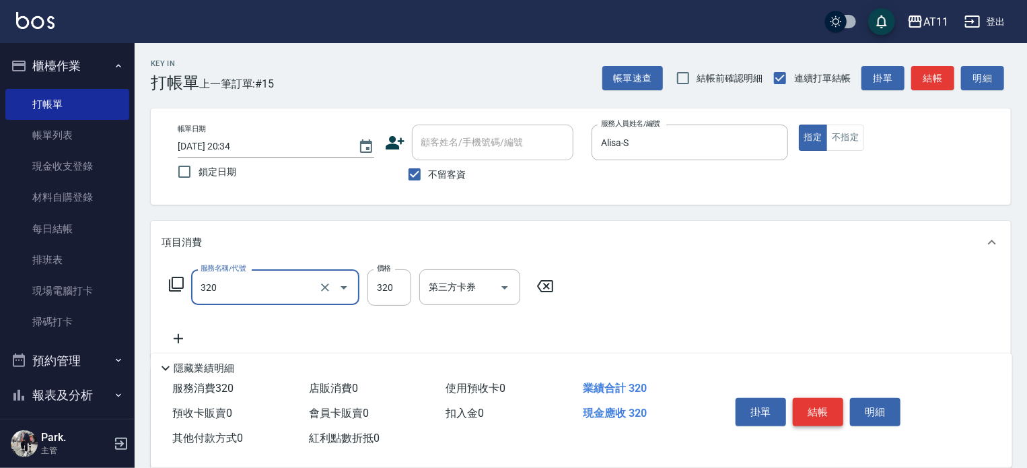
type input "洗剪(320)"
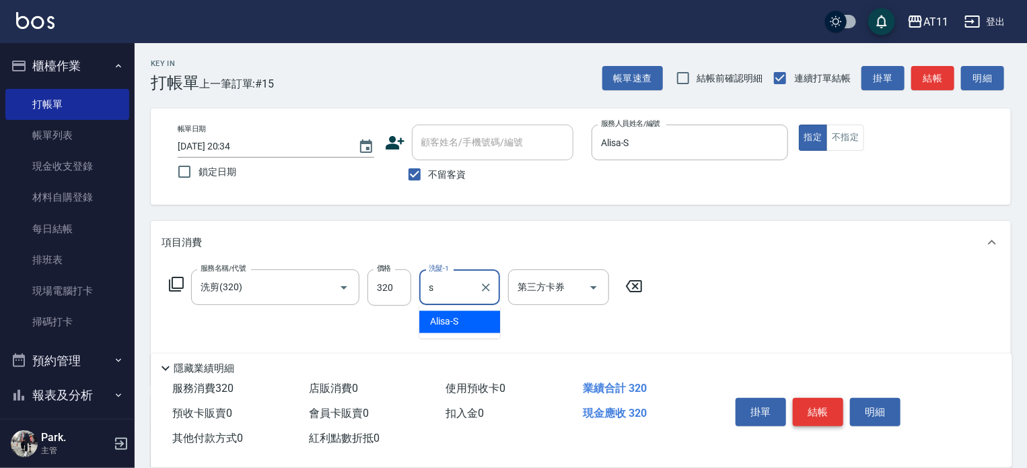
type input "Alisa-S"
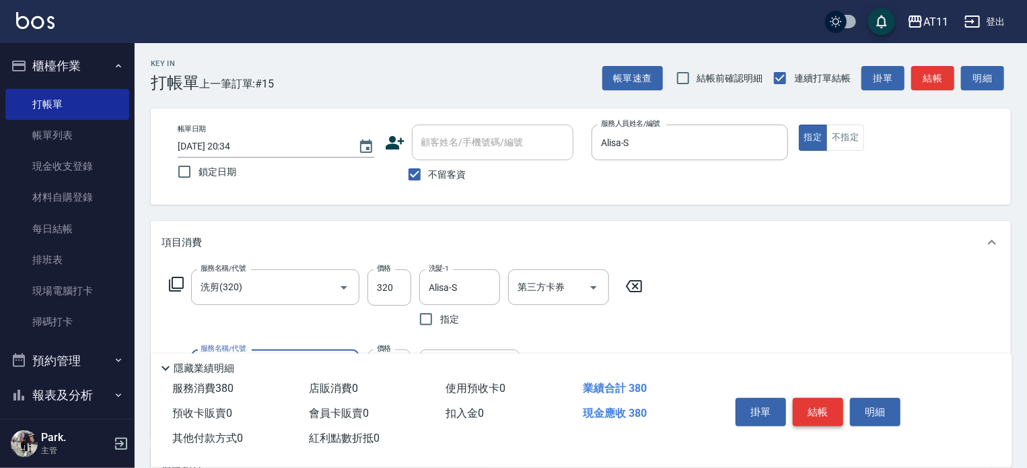
type input "精油(60)"
type input "Alisa-S"
click at [816, 406] on button "結帳" at bounding box center [818, 412] width 50 height 28
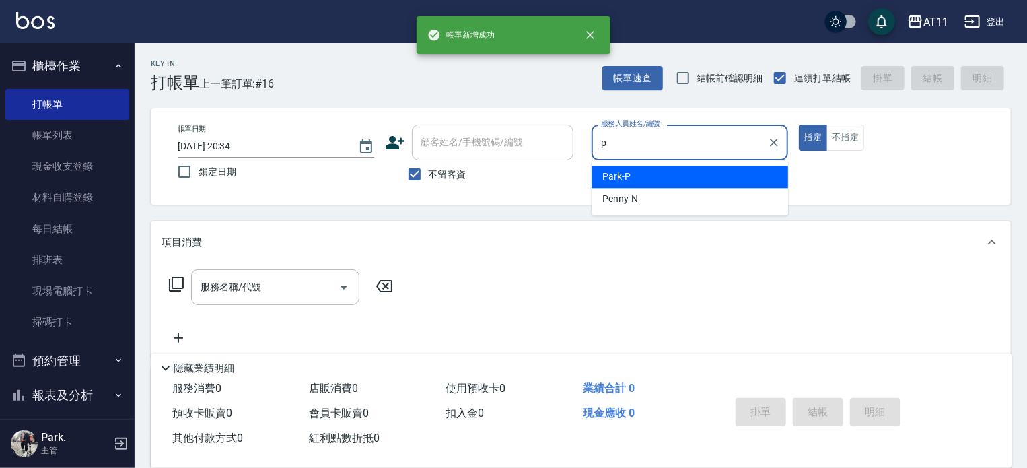
type input "Park-P"
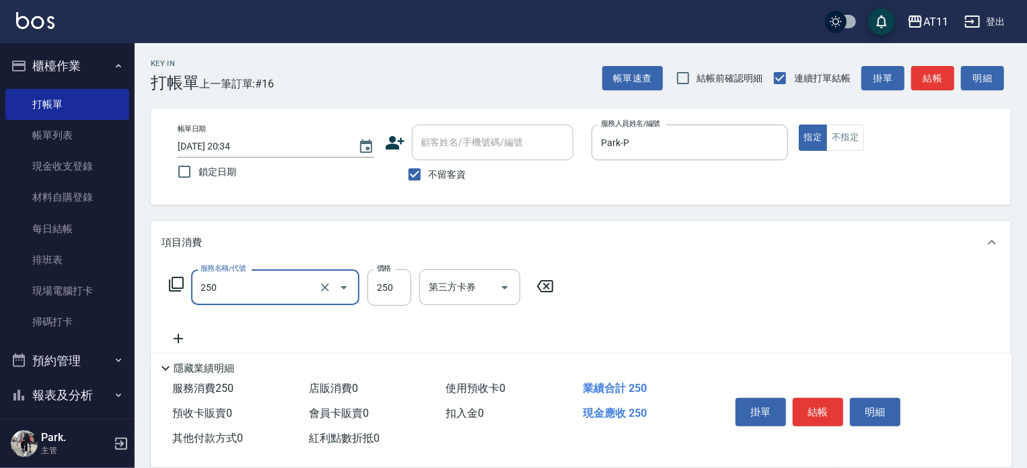
type input "B級單剪(250)"
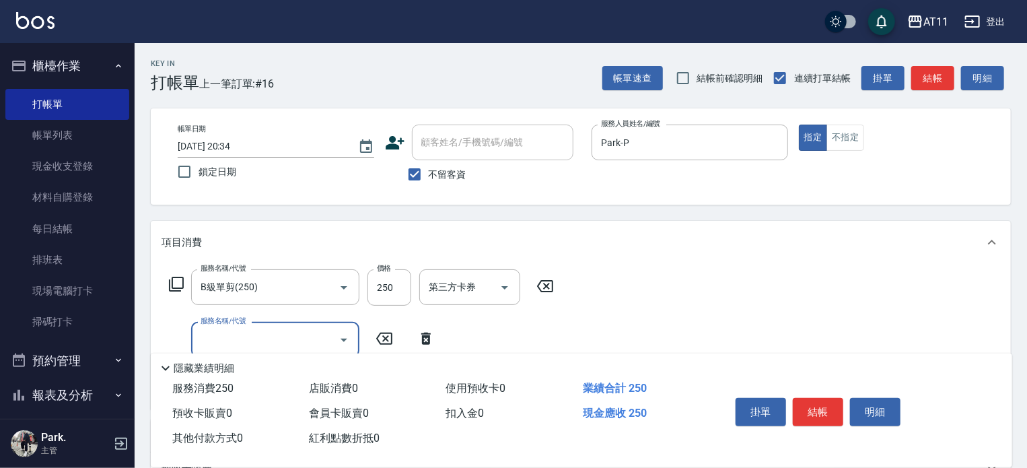
click at [816, 406] on button "結帳" at bounding box center [818, 412] width 50 height 28
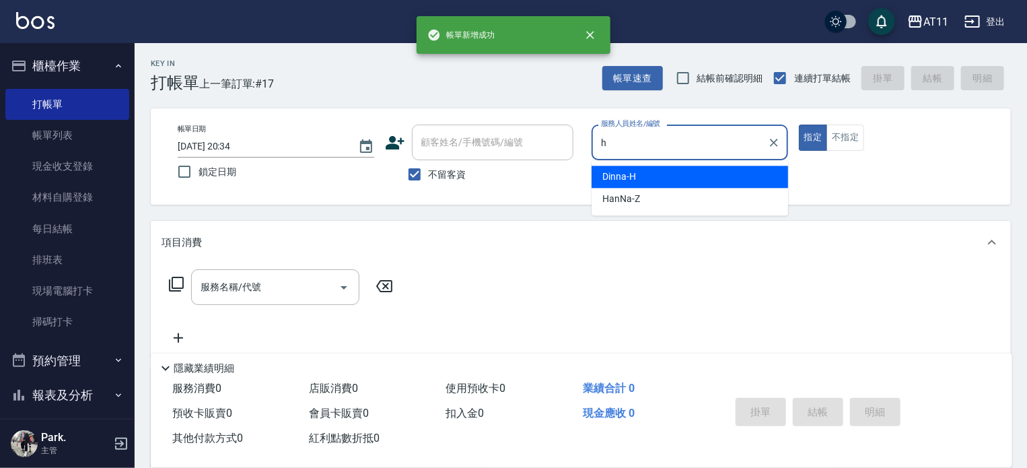
type input "Dinna-H"
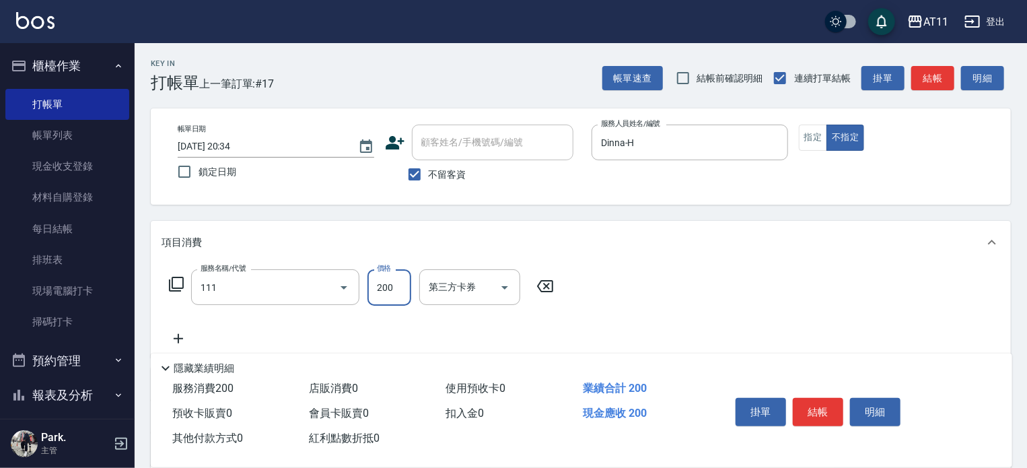
type input "精油洗髮(111)"
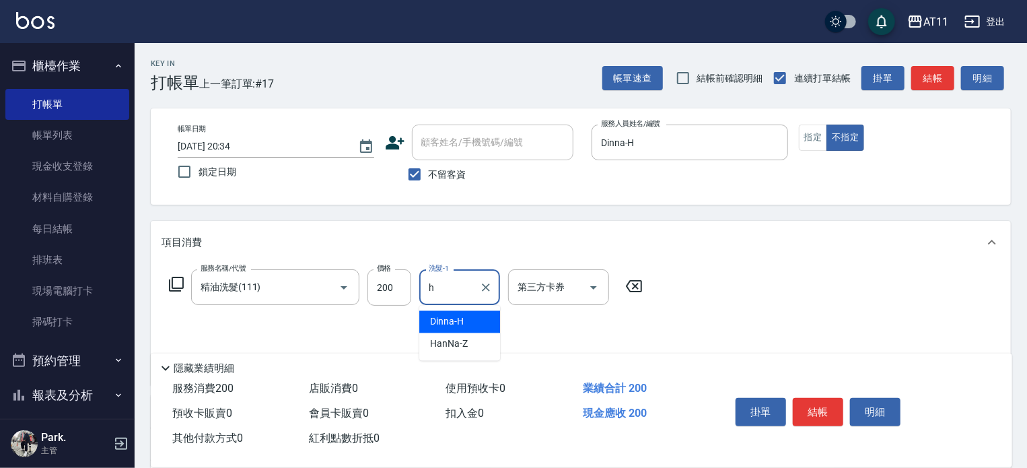
type input "Dinna-H"
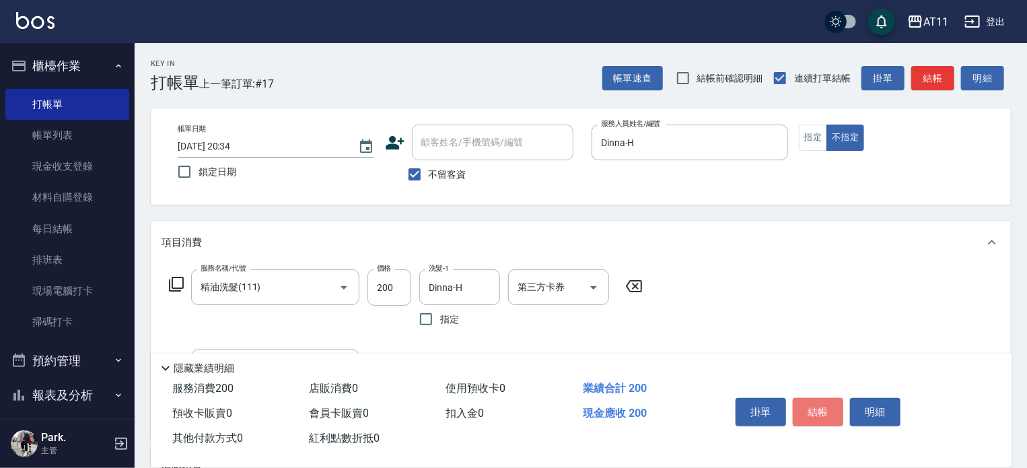
click at [816, 406] on button "結帳" at bounding box center [818, 412] width 50 height 28
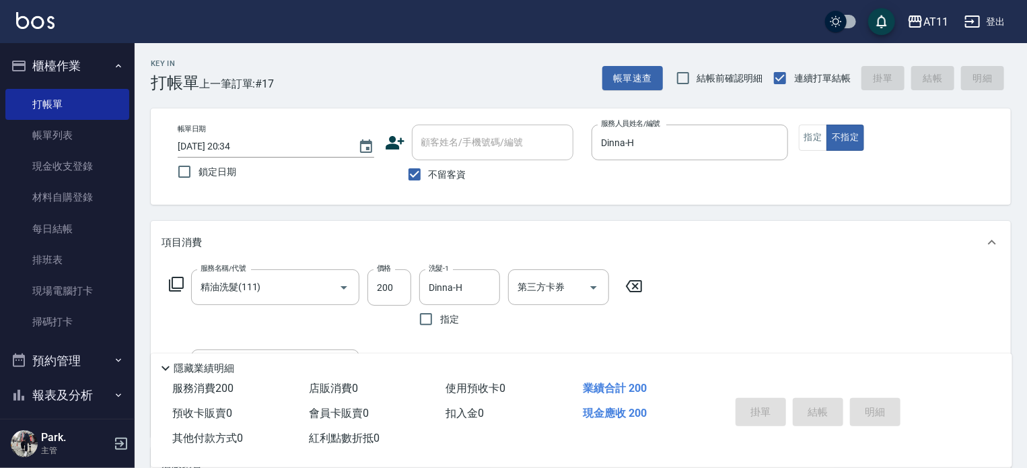
type input "[DATE] 20:35"
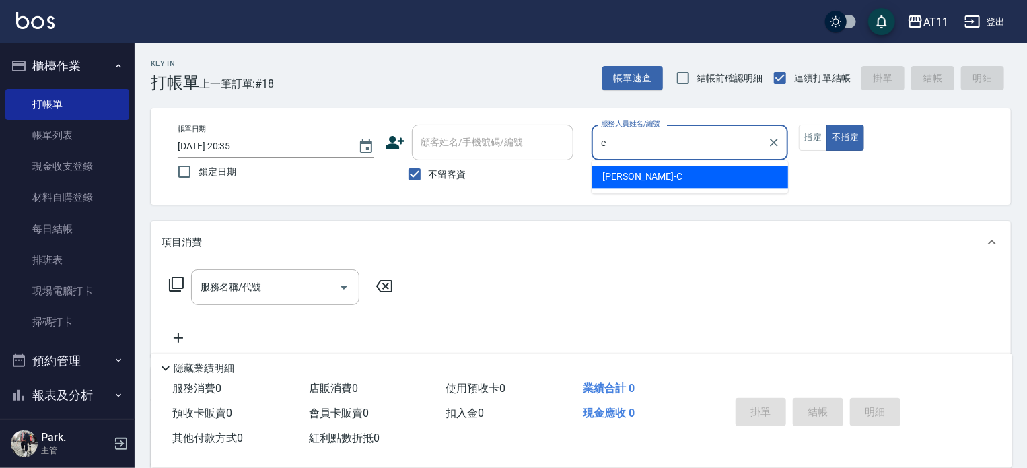
type input "[PERSON_NAME]"
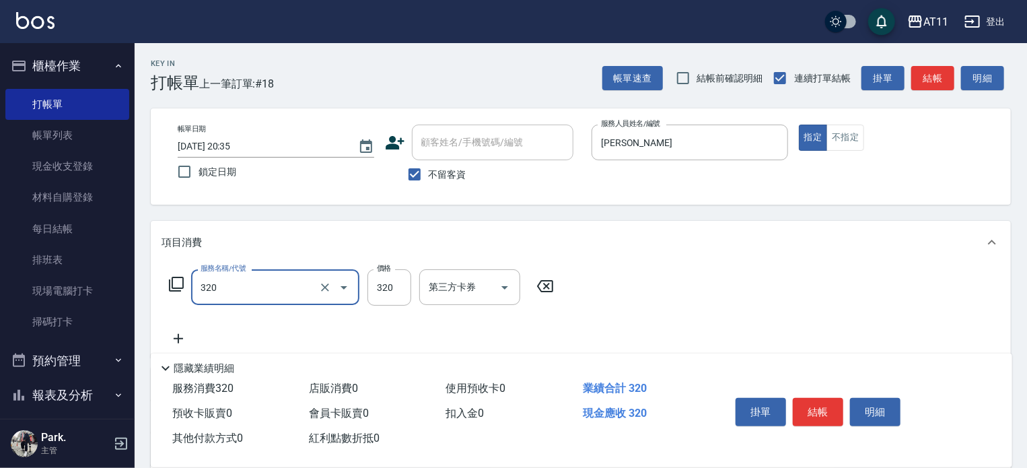
type input "洗剪(320)"
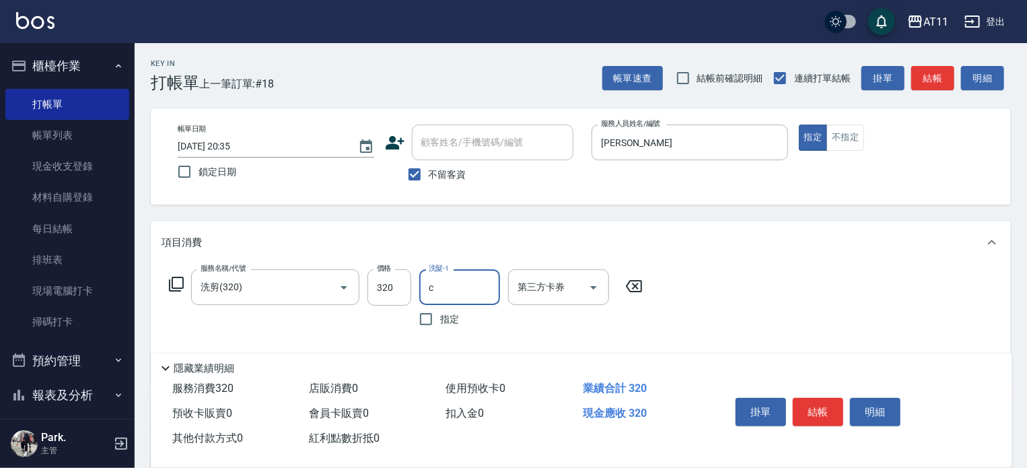
type input "[PERSON_NAME]"
click at [816, 406] on button "結帳" at bounding box center [818, 412] width 50 height 28
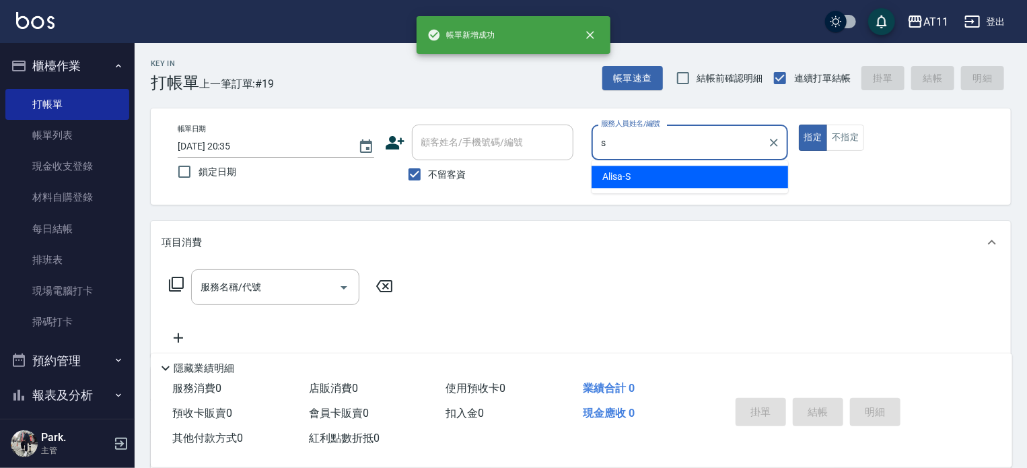
type input "Alisa-S"
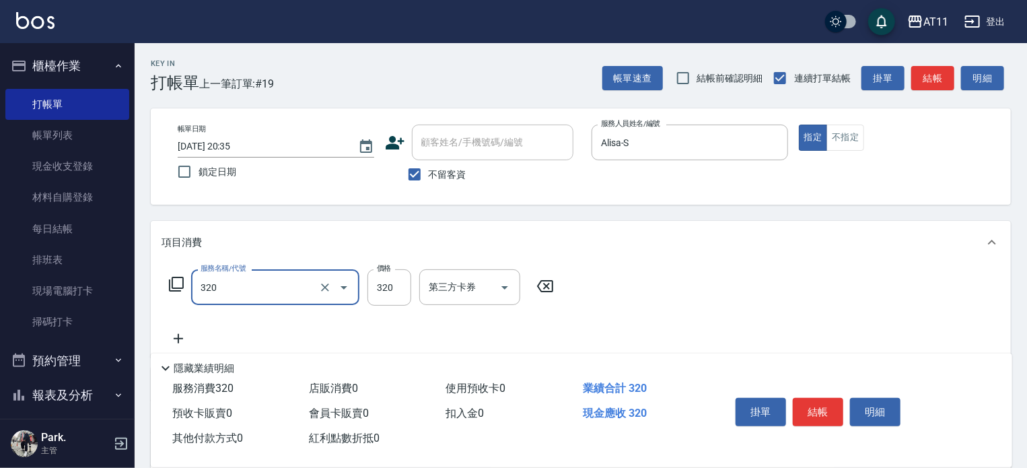
type input "洗剪(320)"
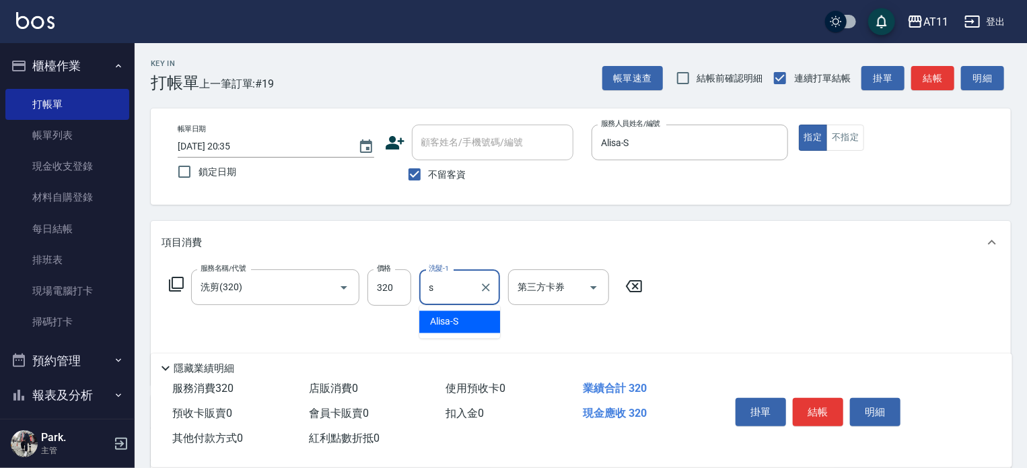
type input "Alisa-S"
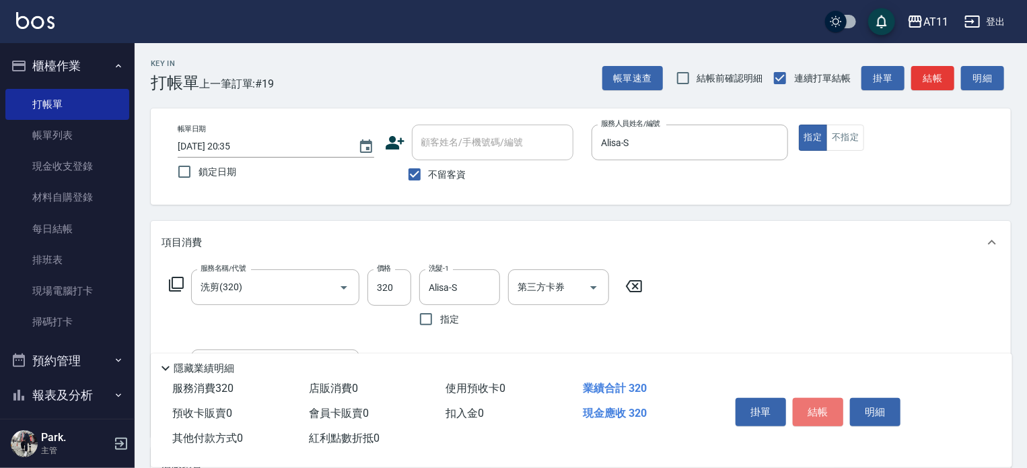
click at [816, 406] on button "結帳" at bounding box center [818, 412] width 50 height 28
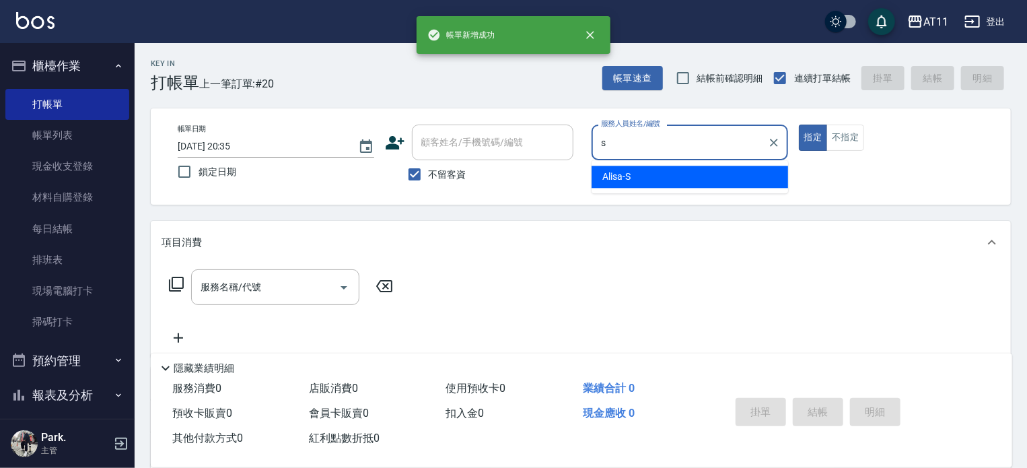
type input "Alisa-S"
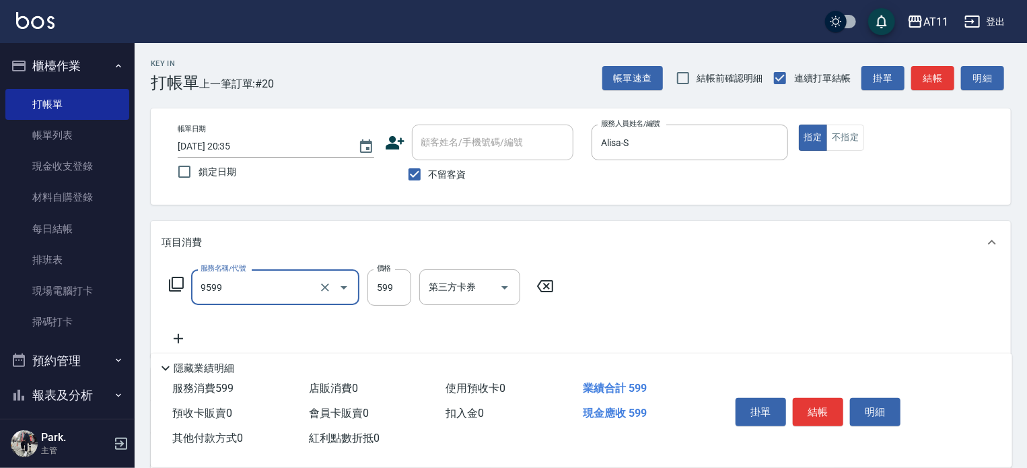
type input "D套餐(9599)"
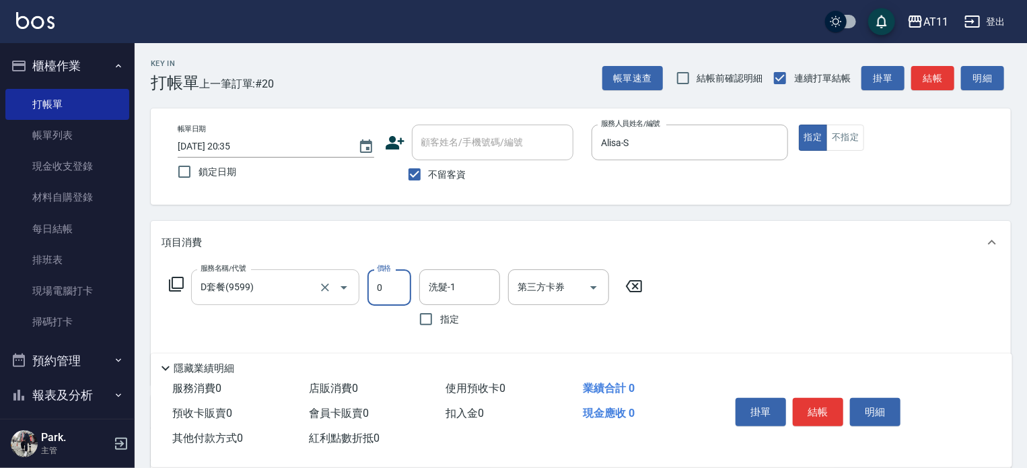
type input "0"
click at [280, 291] on input "D套餐(9599)" at bounding box center [256, 287] width 118 height 24
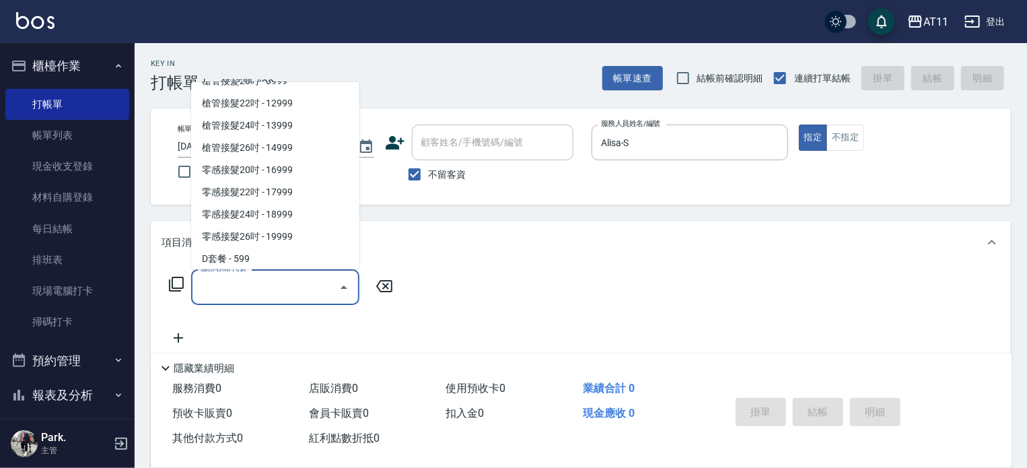
scroll to position [5, 0]
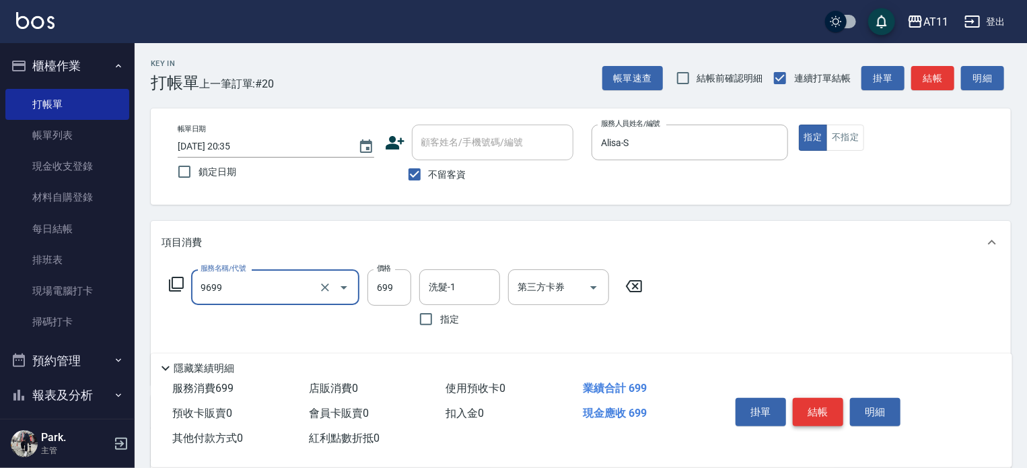
type input "C套餐(9699)"
type input "599"
type input "Alisa-S"
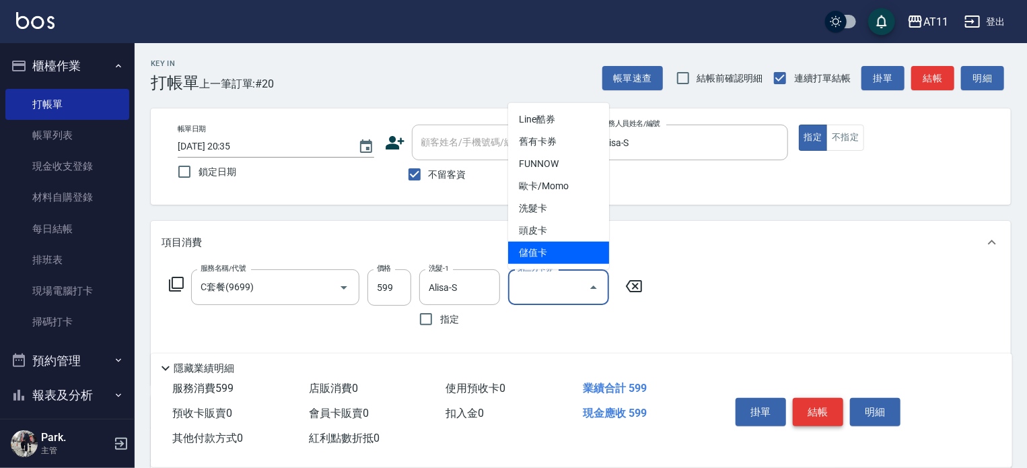
type input "儲值卡"
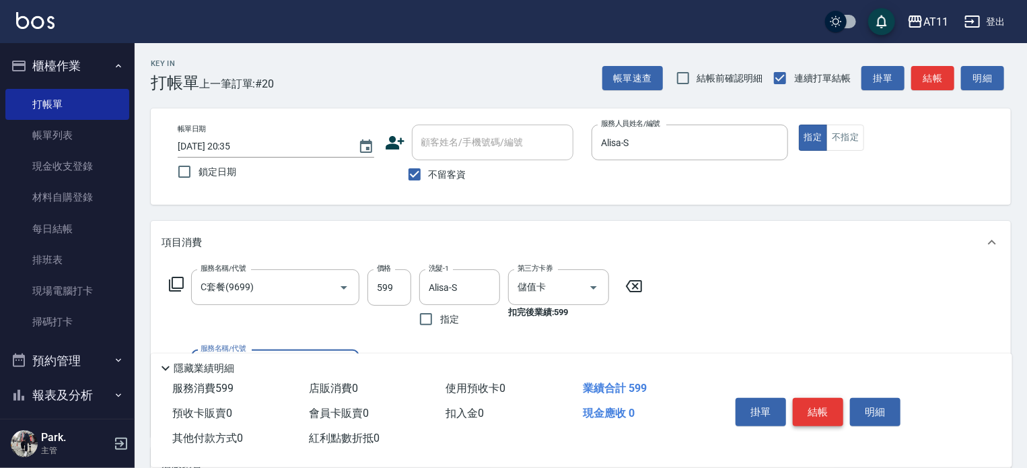
click at [817, 405] on button "結帳" at bounding box center [818, 412] width 50 height 28
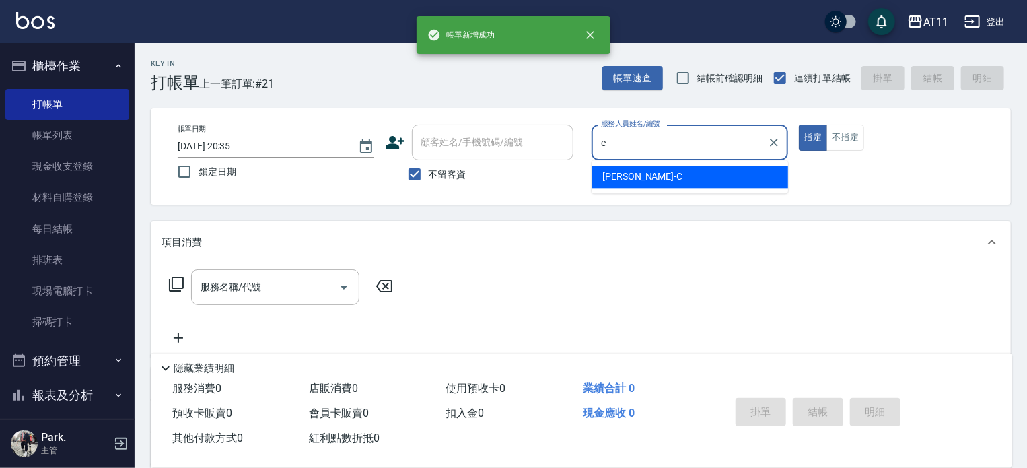
type input "[PERSON_NAME]"
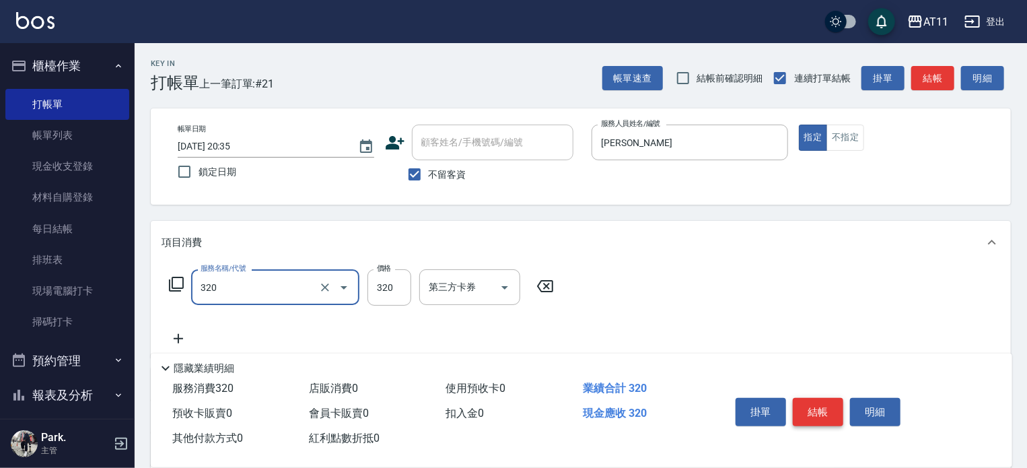
type input "洗剪(320)"
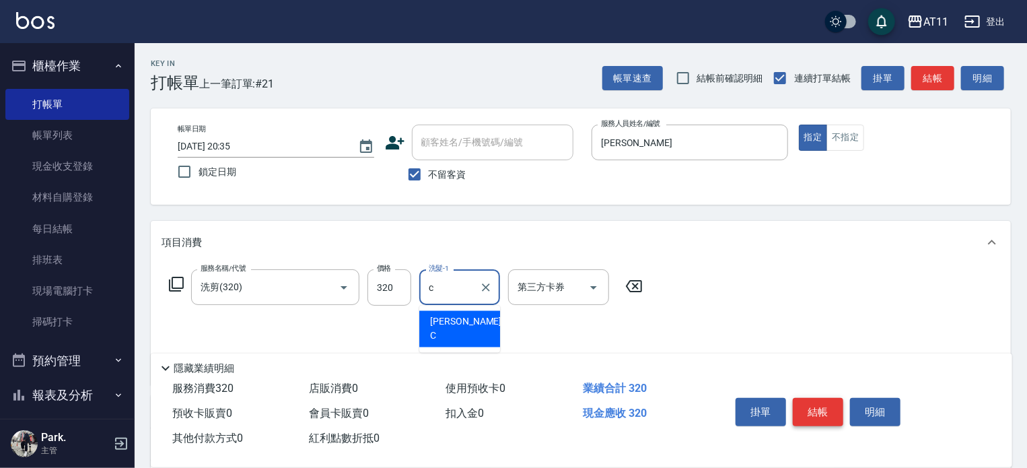
type input "[PERSON_NAME]"
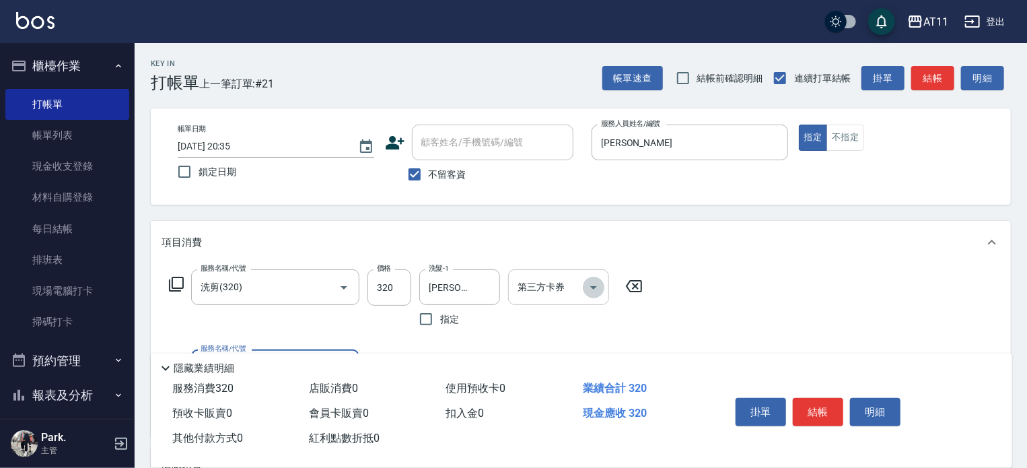
click at [586, 283] on icon "Open" at bounding box center [594, 287] width 16 height 16
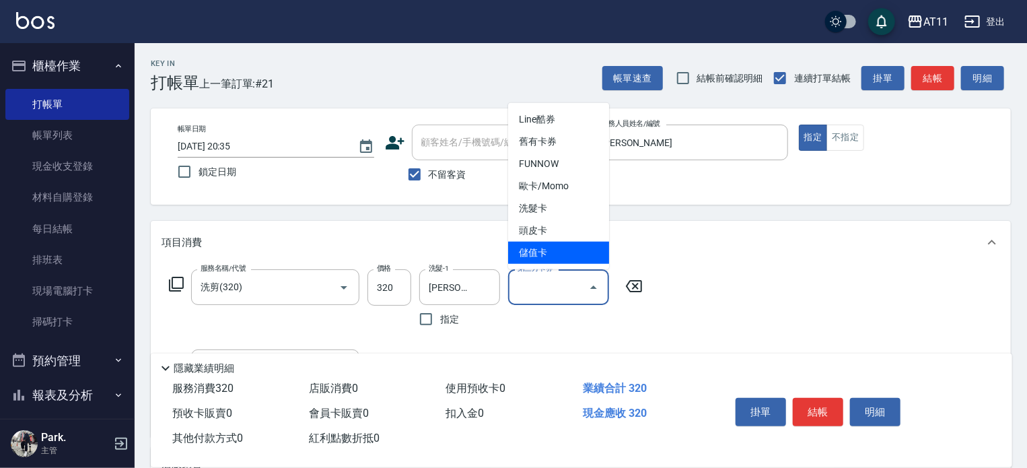
drag, startPoint x: 576, startPoint y: 244, endPoint x: 590, endPoint y: 245, distance: 14.2
click at [576, 243] on span "儲值卡" at bounding box center [558, 253] width 101 height 22
type input "儲值卡"
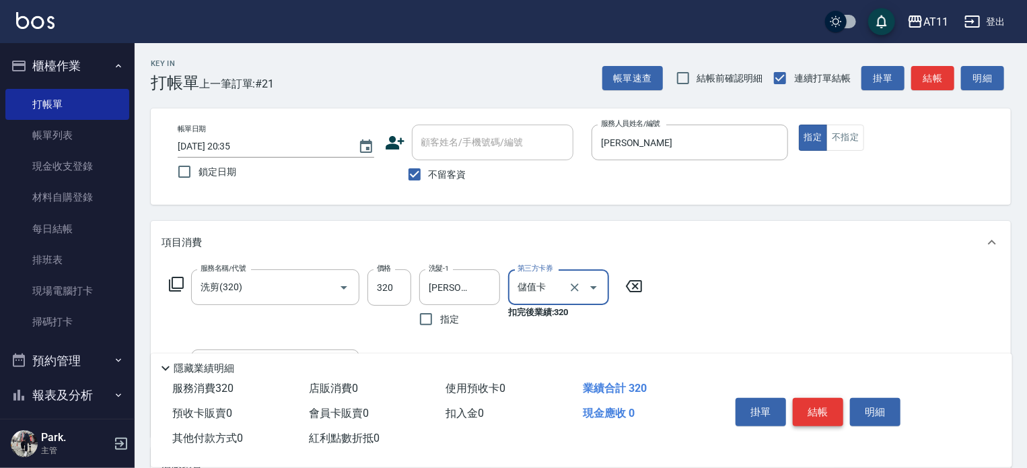
click at [825, 412] on button "結帳" at bounding box center [818, 412] width 50 height 28
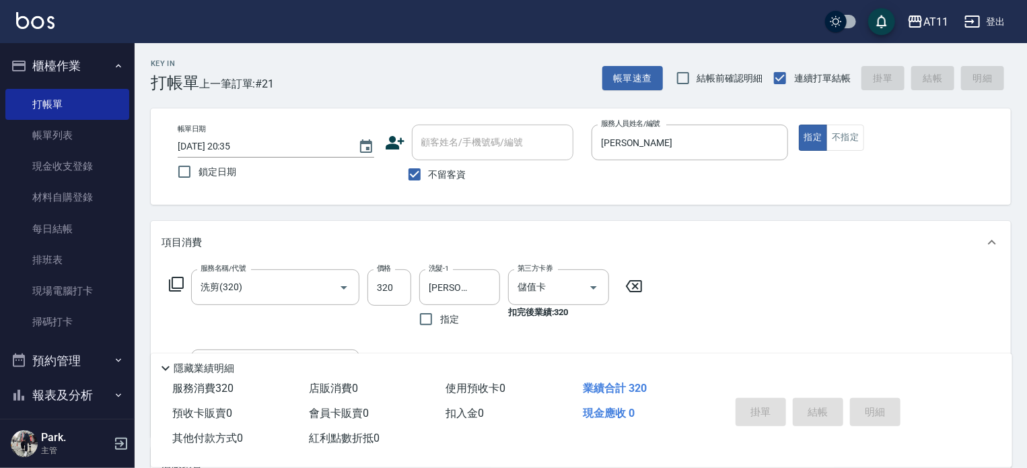
type input "[DATE] 20:36"
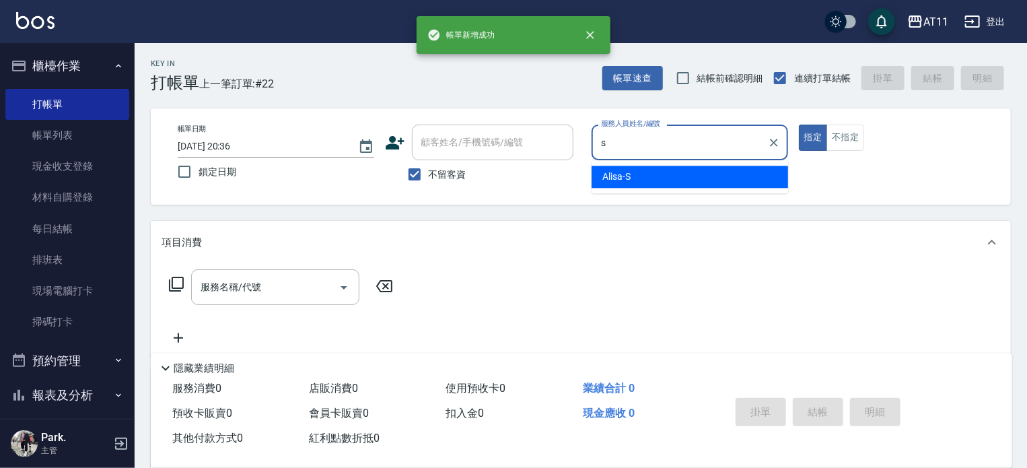
type input "Alisa-S"
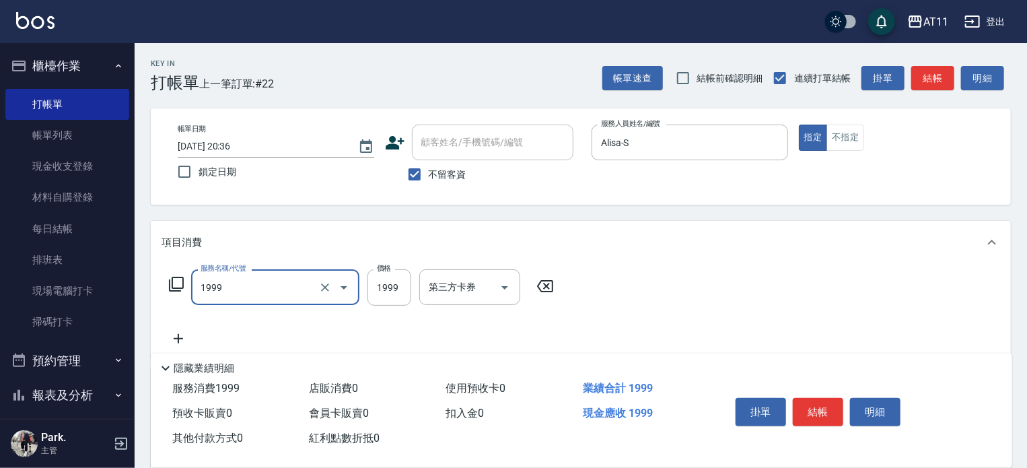
type input "染髮套餐(1999)"
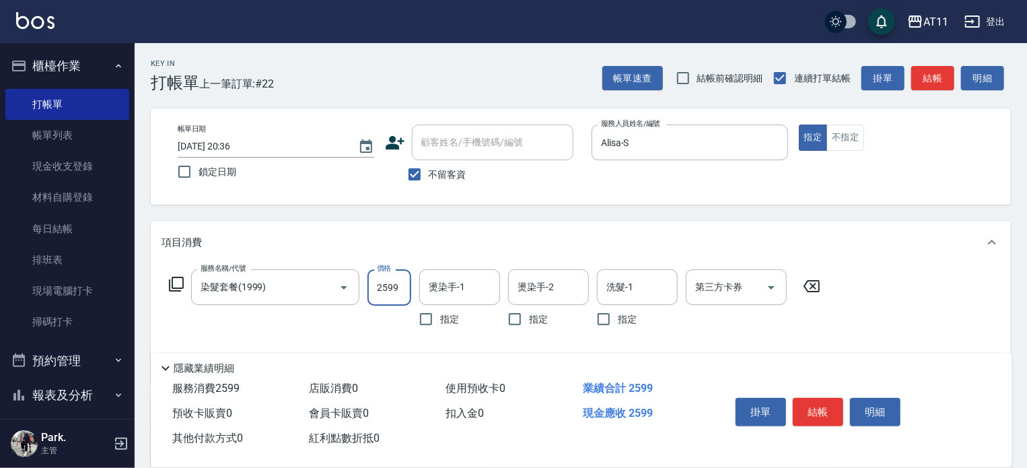
type input "2599"
type input "Alisa-S"
click at [831, 410] on button "結帳" at bounding box center [818, 412] width 50 height 28
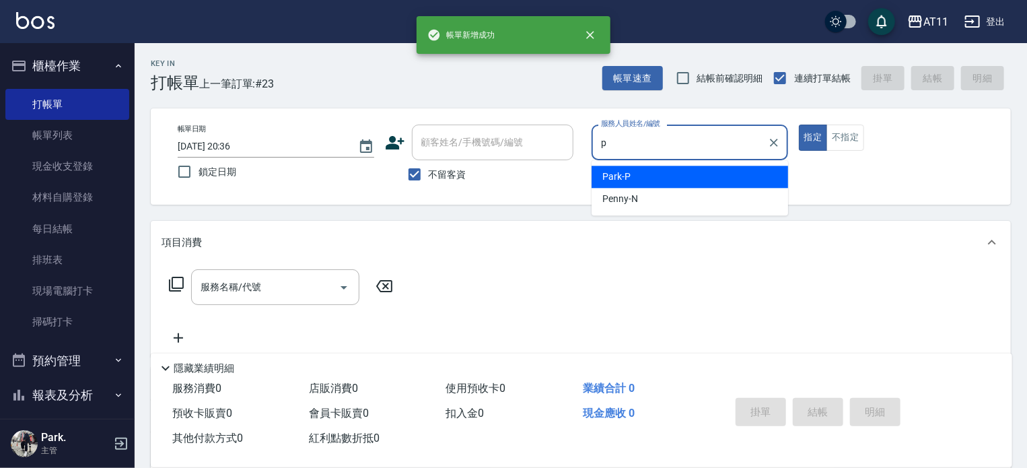
type input "Park-P"
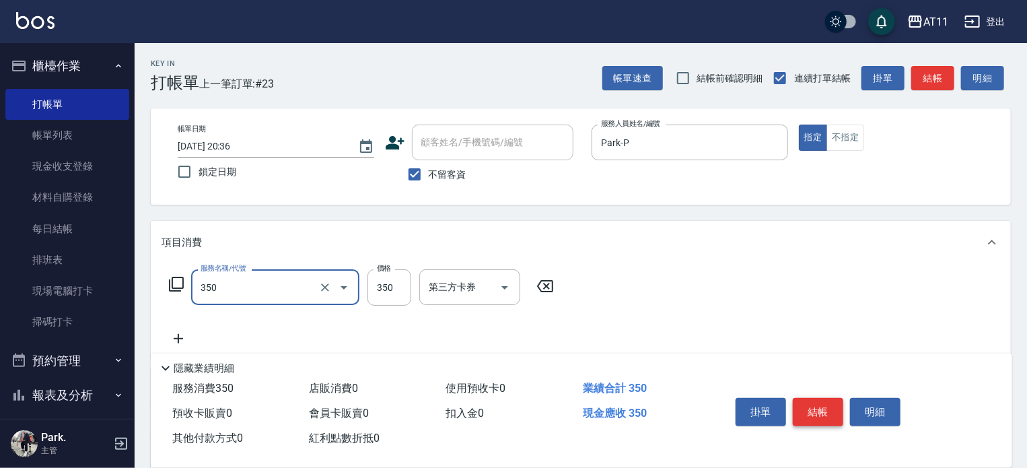
type input "洗髮(350)"
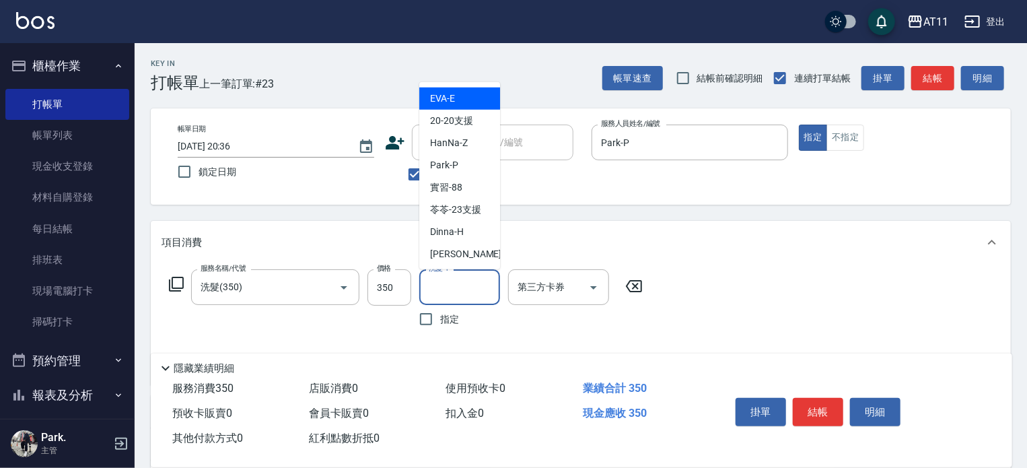
click at [471, 285] on input "洗髮-1" at bounding box center [459, 287] width 69 height 24
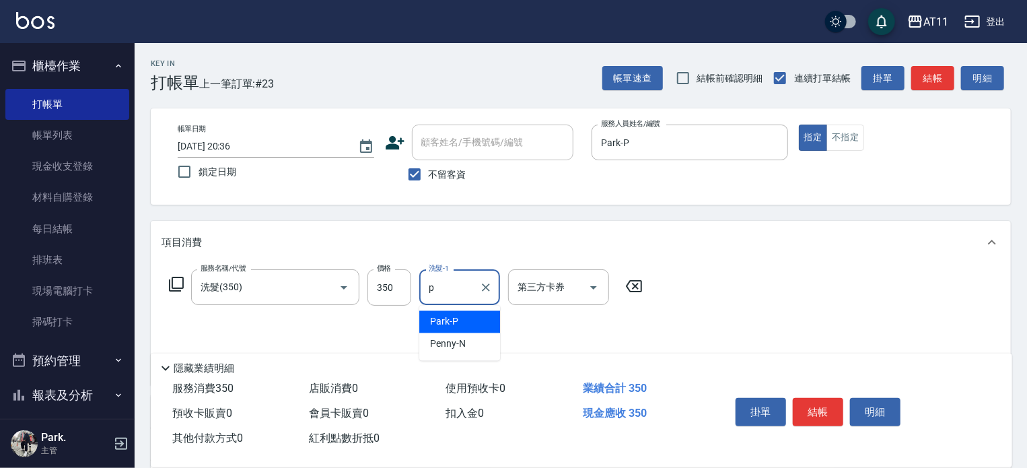
type input "Park-P"
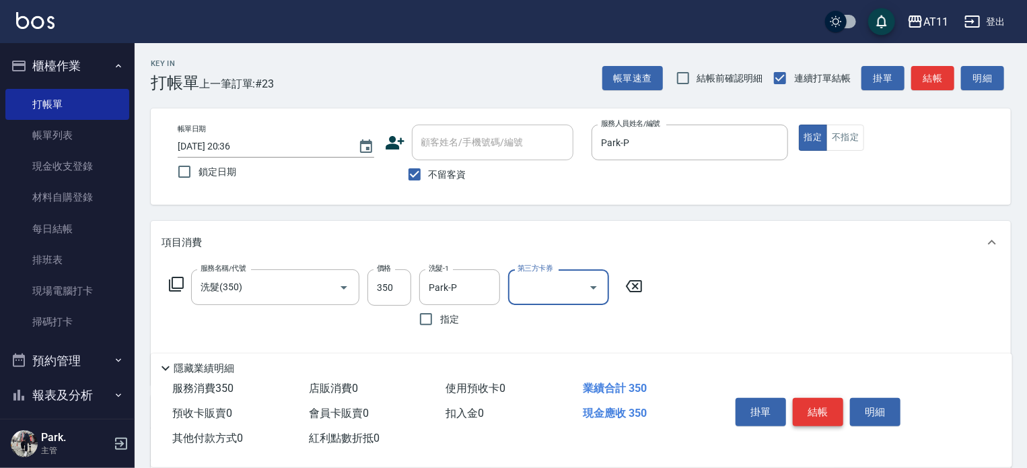
click at [824, 403] on button "結帳" at bounding box center [818, 412] width 50 height 28
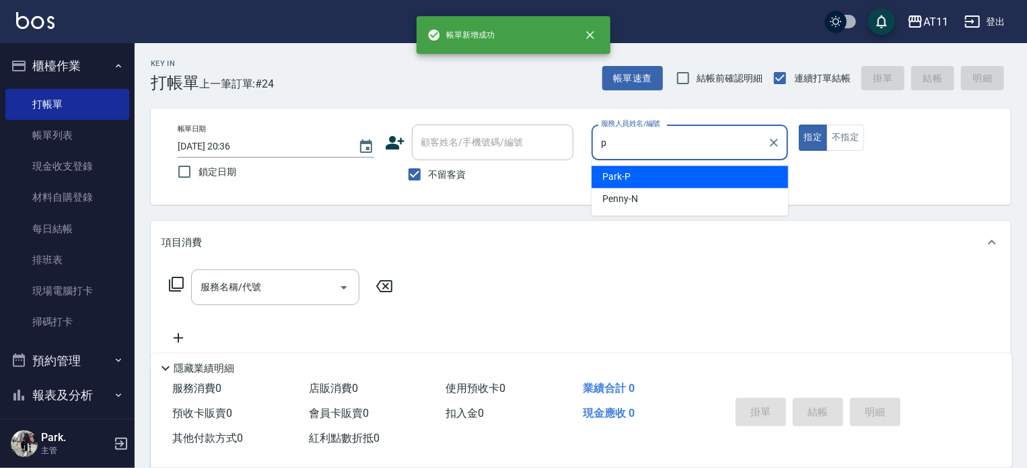
type input "Park-P"
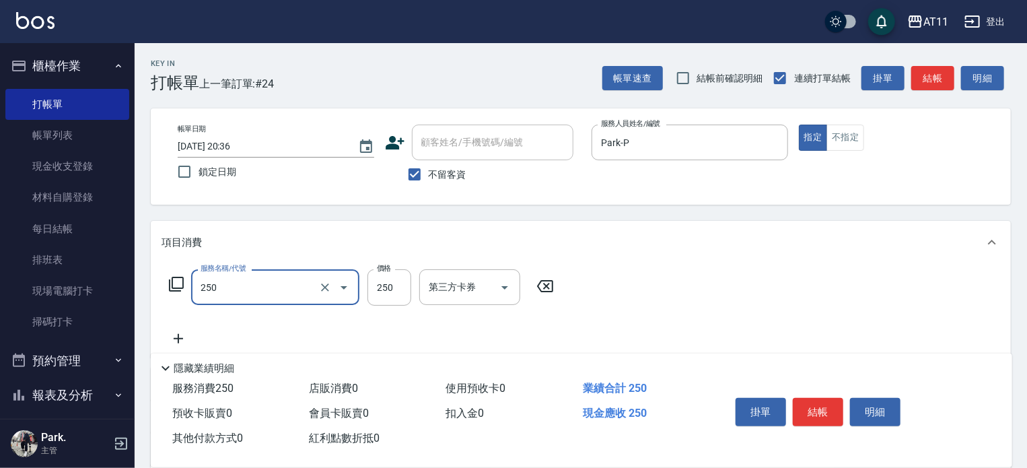
type input "B級單剪(250)"
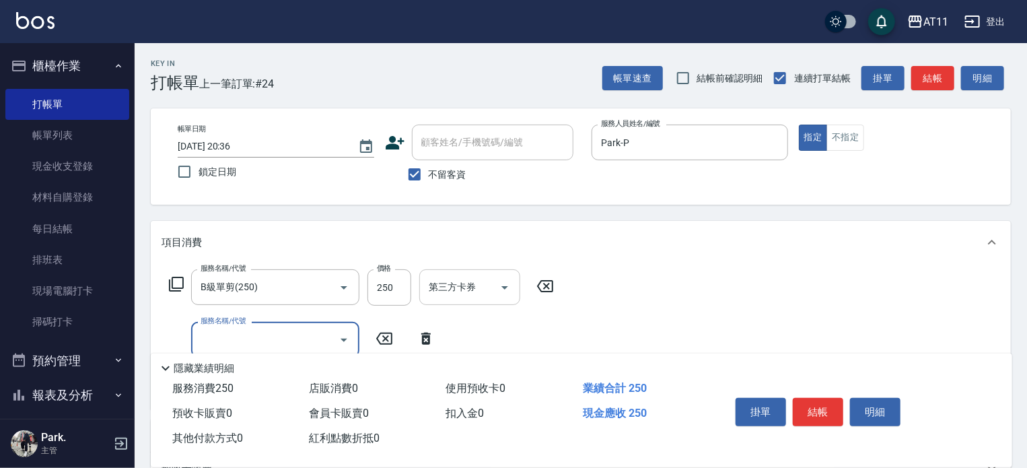
click at [503, 286] on icon "Open" at bounding box center [504, 287] width 7 height 3
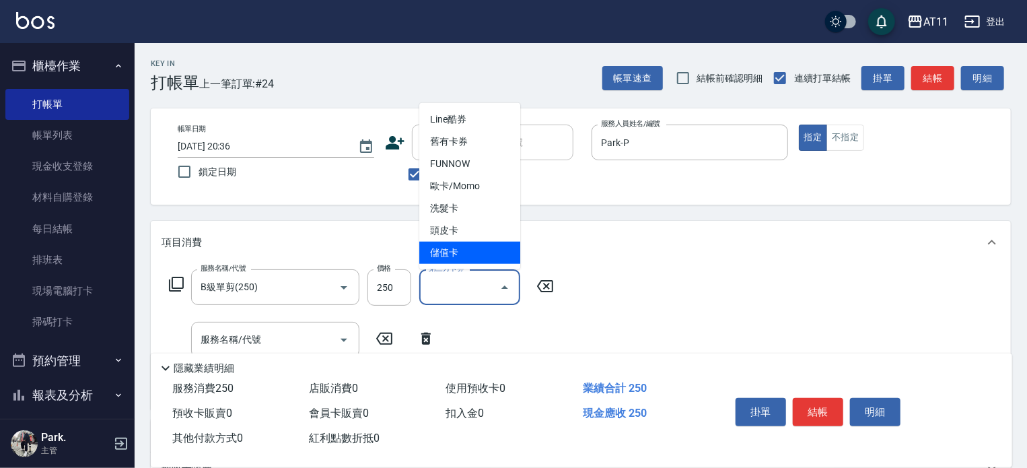
click at [483, 250] on span "儲值卡" at bounding box center [469, 253] width 101 height 22
type input "儲值卡"
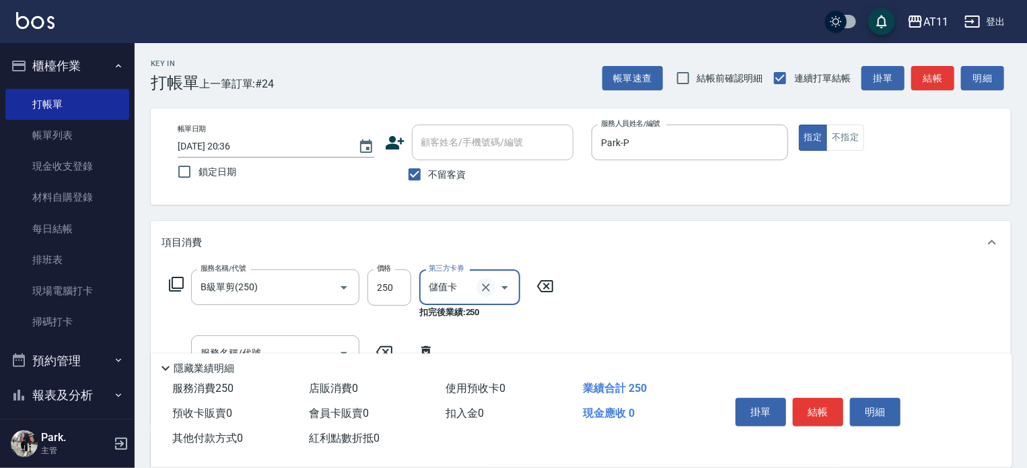
click at [487, 289] on icon "Clear" at bounding box center [486, 287] width 8 height 8
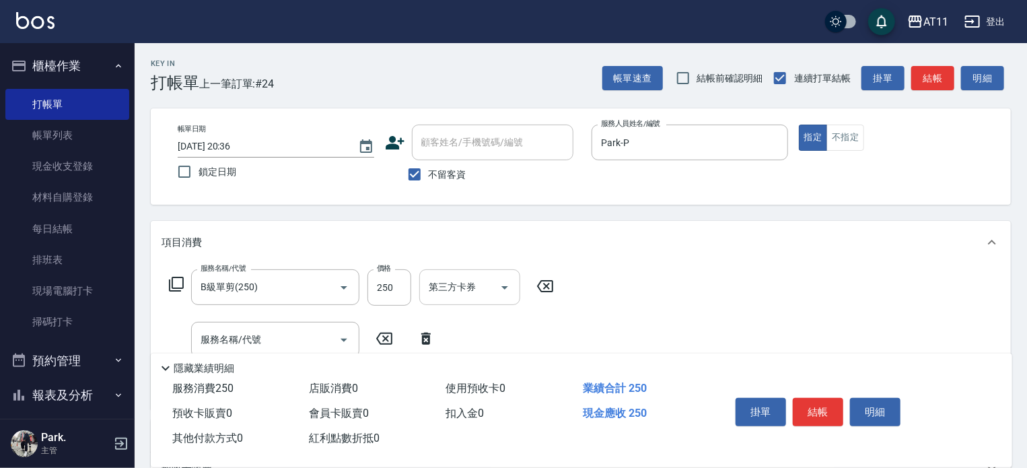
click at [621, 252] on div "項目消費" at bounding box center [581, 242] width 860 height 43
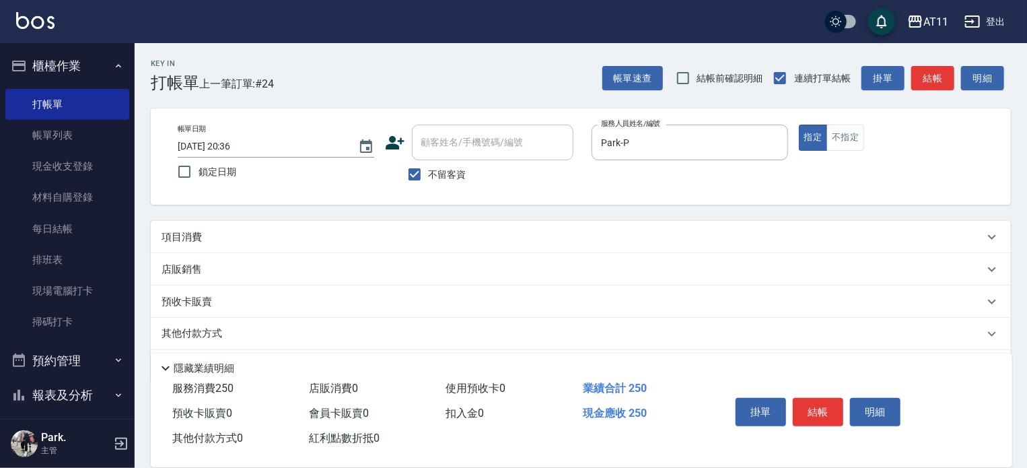
click at [547, 242] on div "項目消費" at bounding box center [573, 237] width 822 height 14
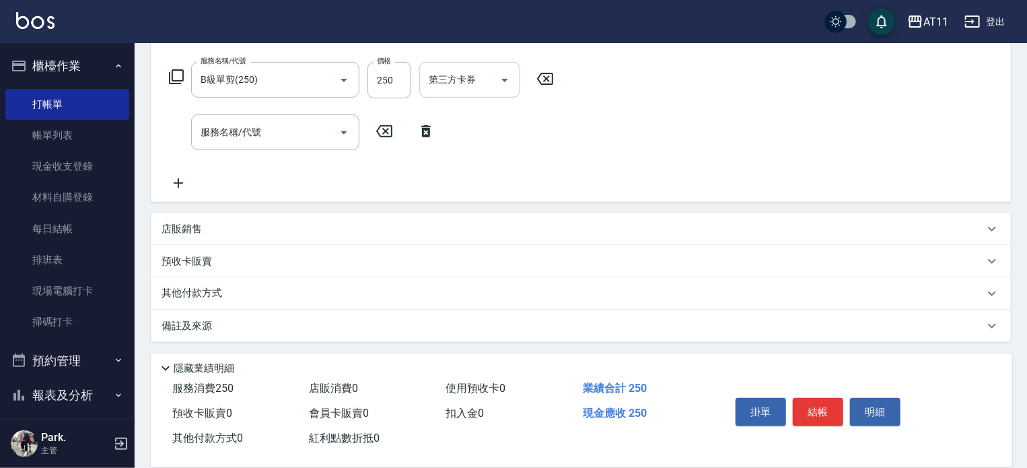
scroll to position [209, 0]
click at [425, 280] on div "其他付款方式" at bounding box center [581, 291] width 860 height 32
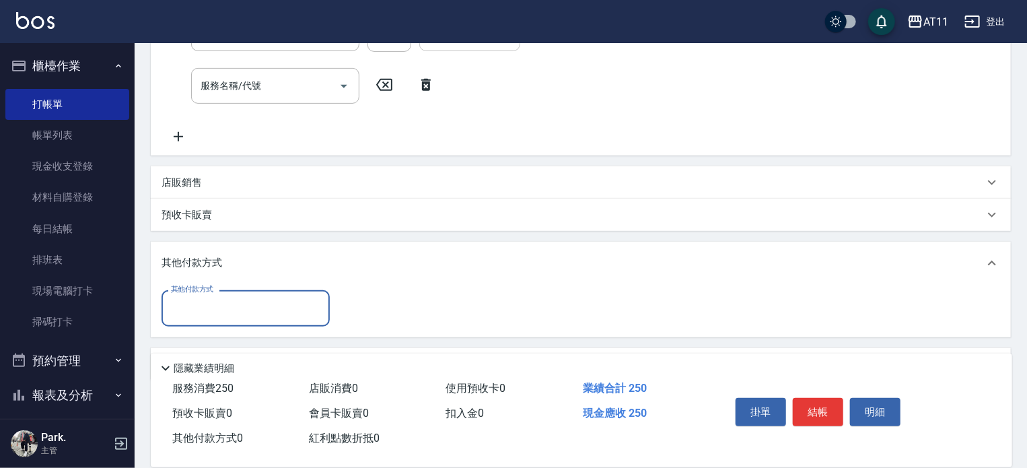
scroll to position [293, 0]
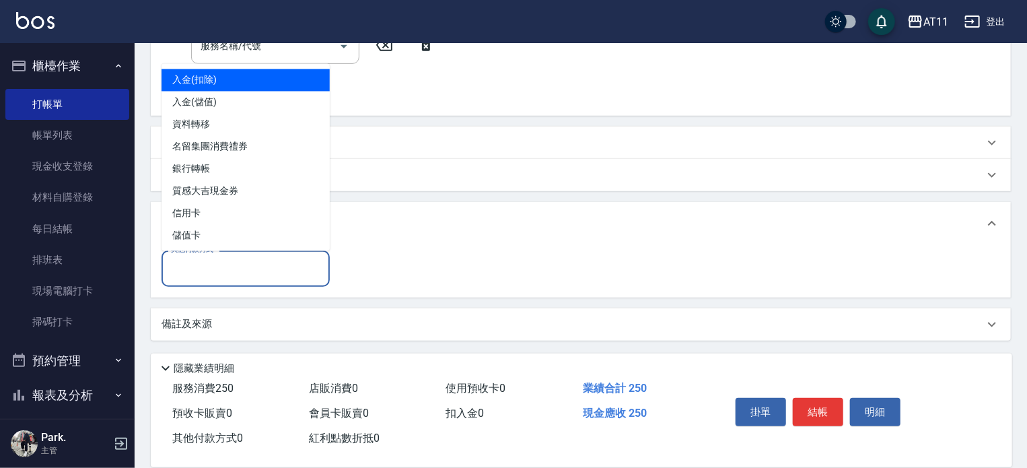
click at [294, 262] on input "其他付款方式" at bounding box center [246, 268] width 156 height 24
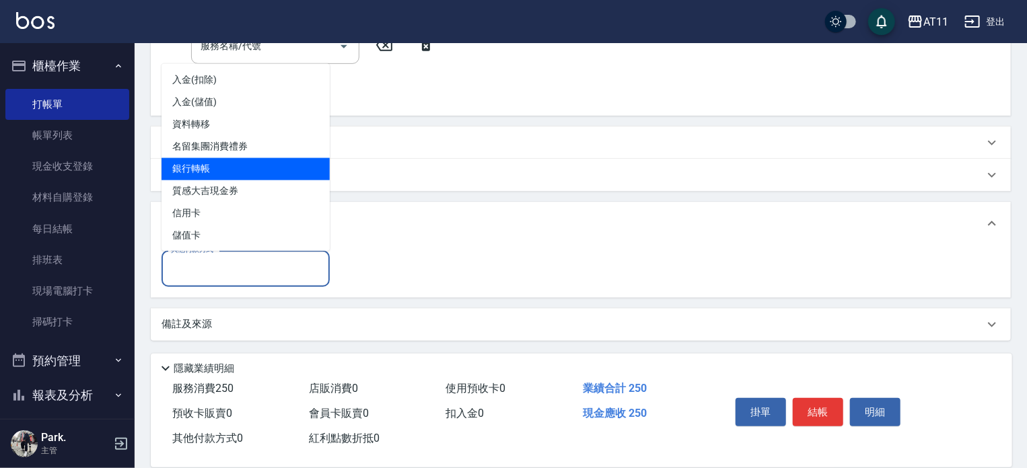
click at [269, 167] on span "銀行轉帳" at bounding box center [246, 169] width 168 height 22
type input "銀行轉帳"
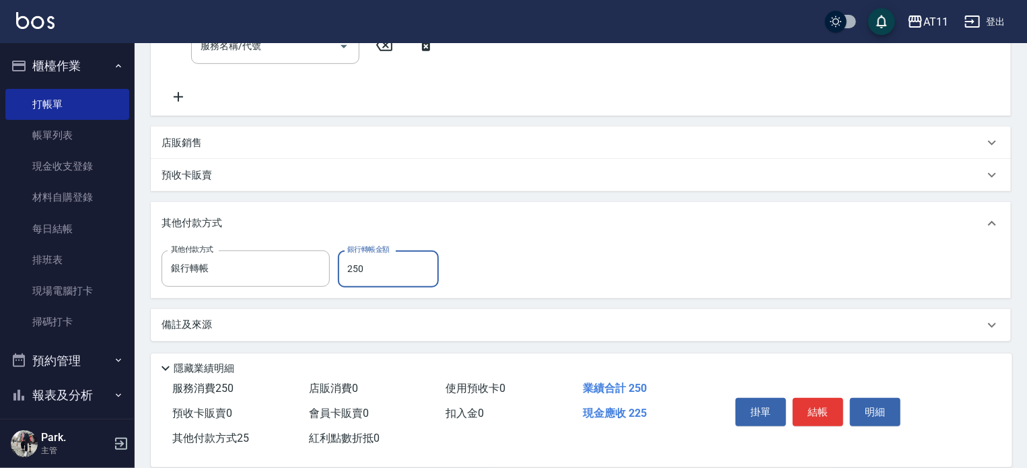
type input "250"
click at [811, 403] on button "結帳" at bounding box center [818, 412] width 50 height 28
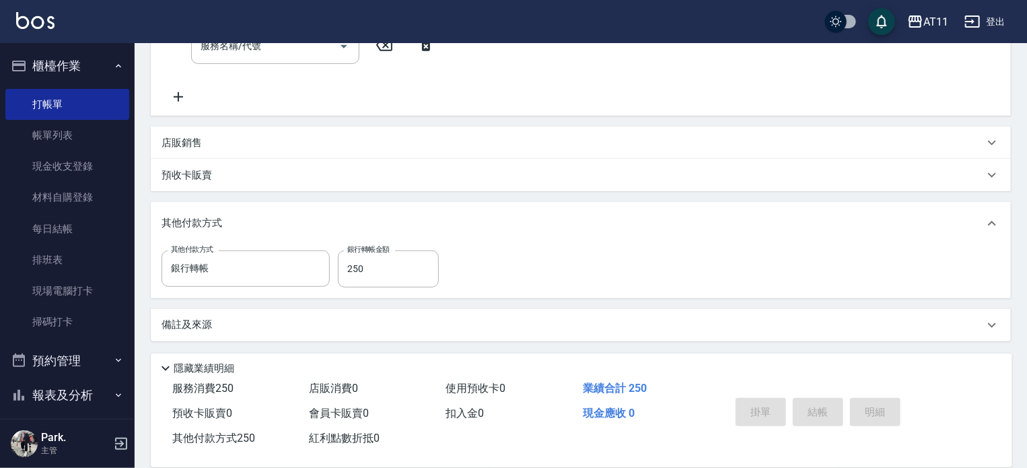
type input "[DATE] 20:37"
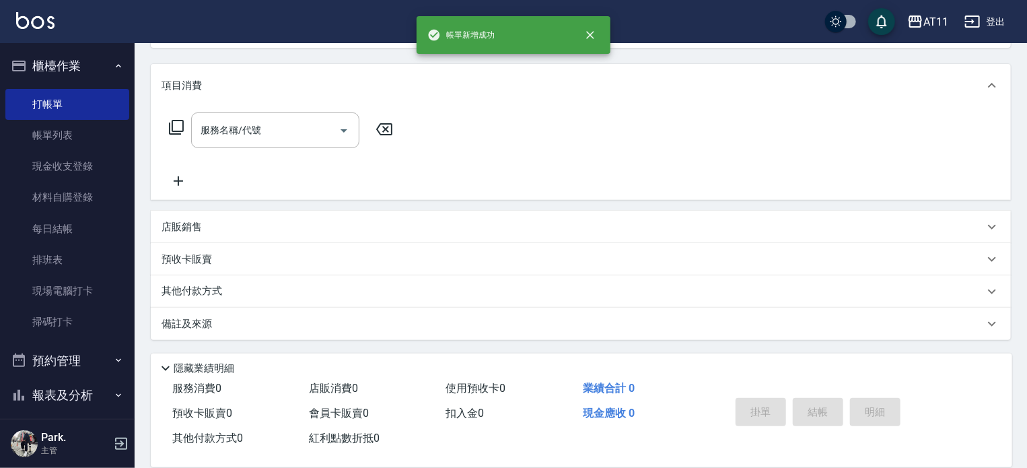
scroll to position [0, 0]
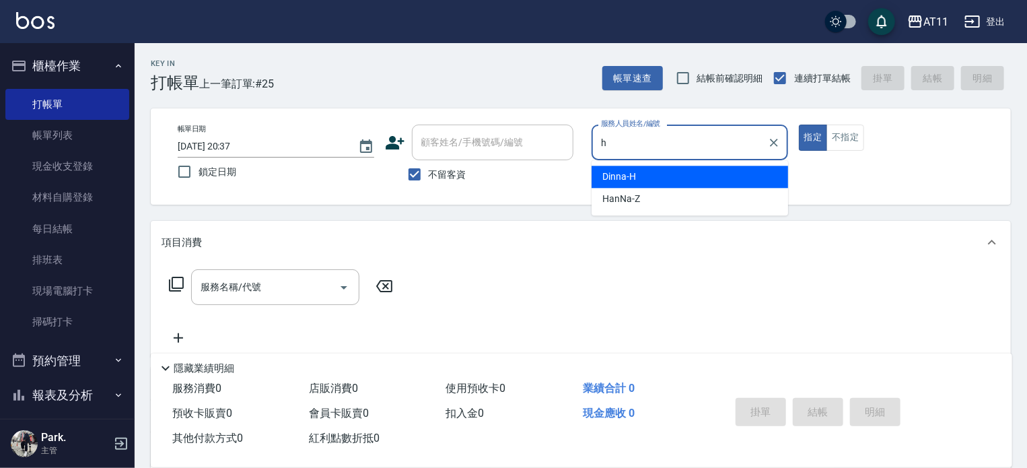
type input "Dinna-H"
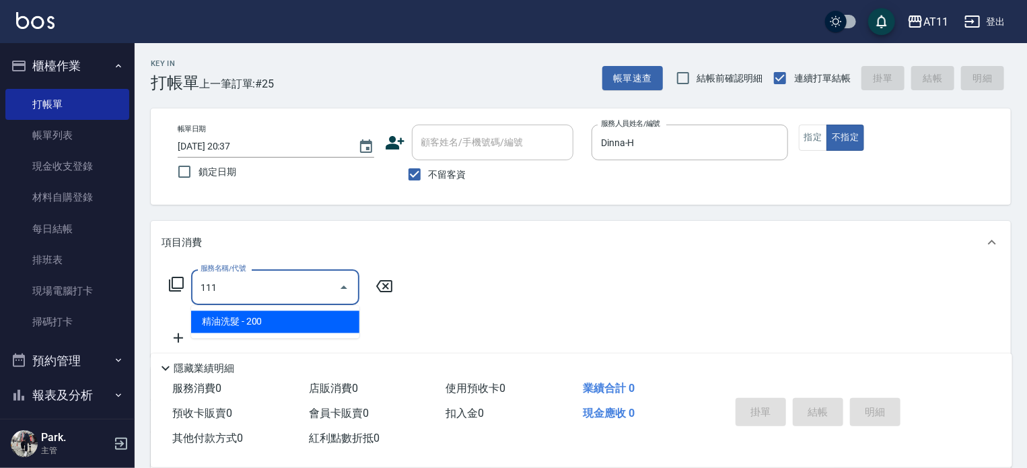
type input "精油洗髮(111)"
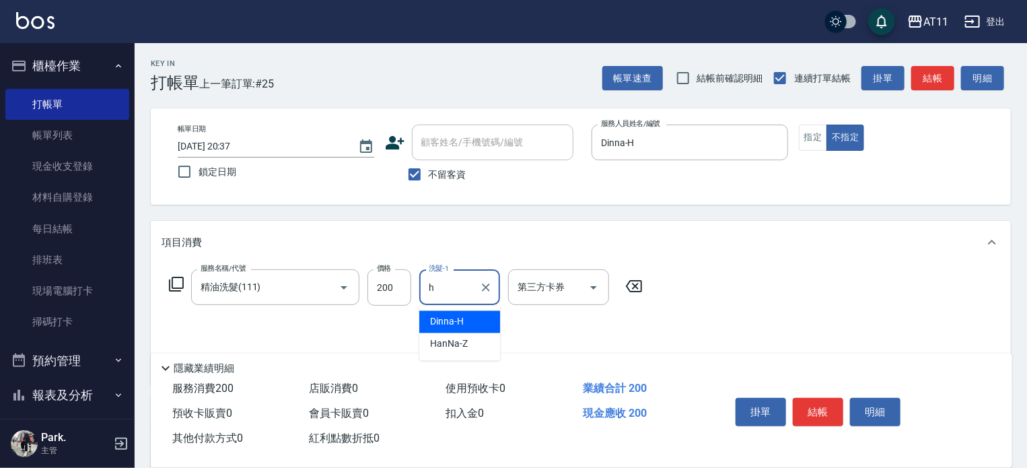
type input "Dinna-H"
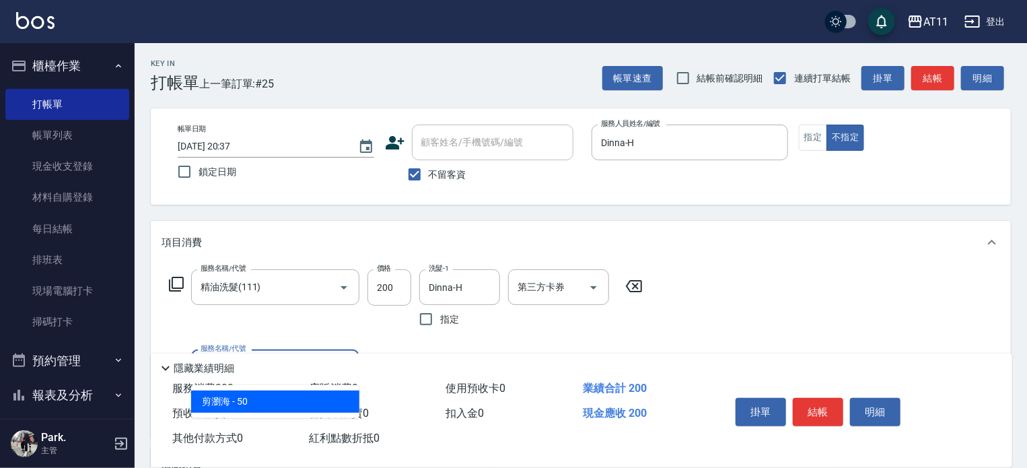
type input "剪瀏海(0050)"
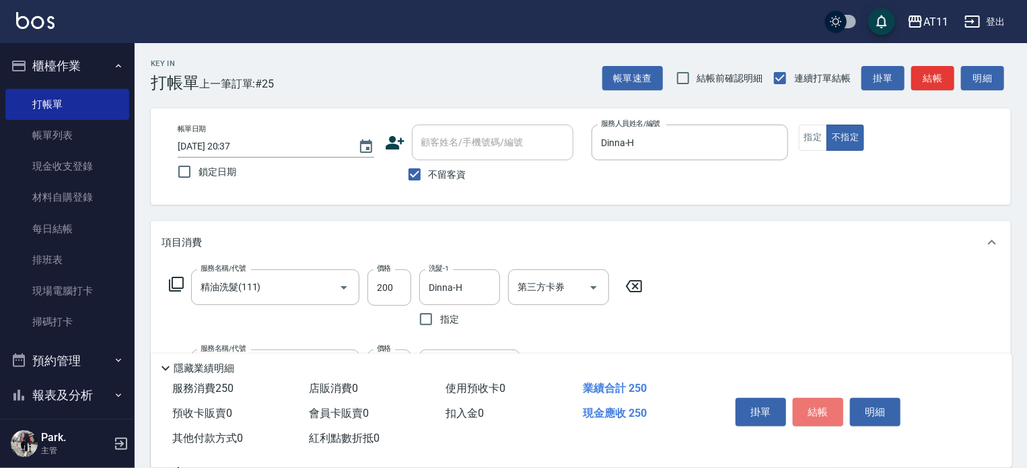
click at [812, 403] on button "結帳" at bounding box center [818, 412] width 50 height 28
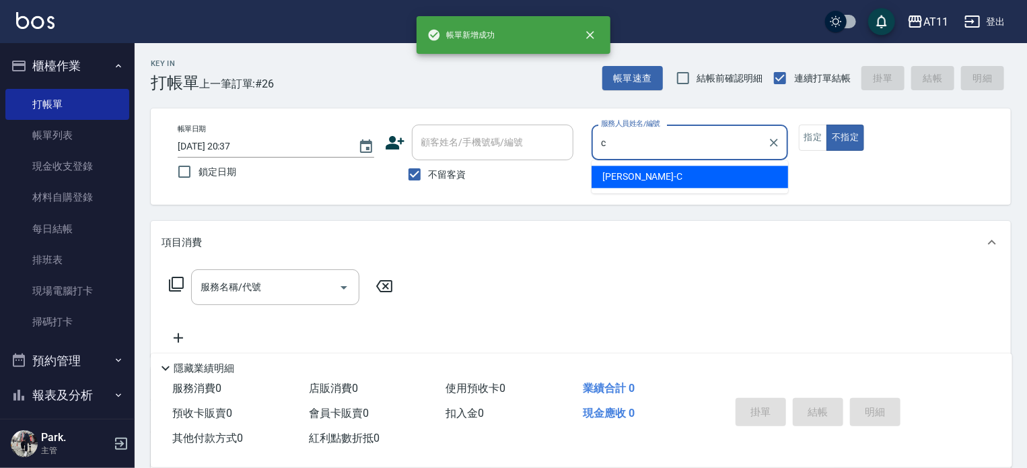
type input "[PERSON_NAME]"
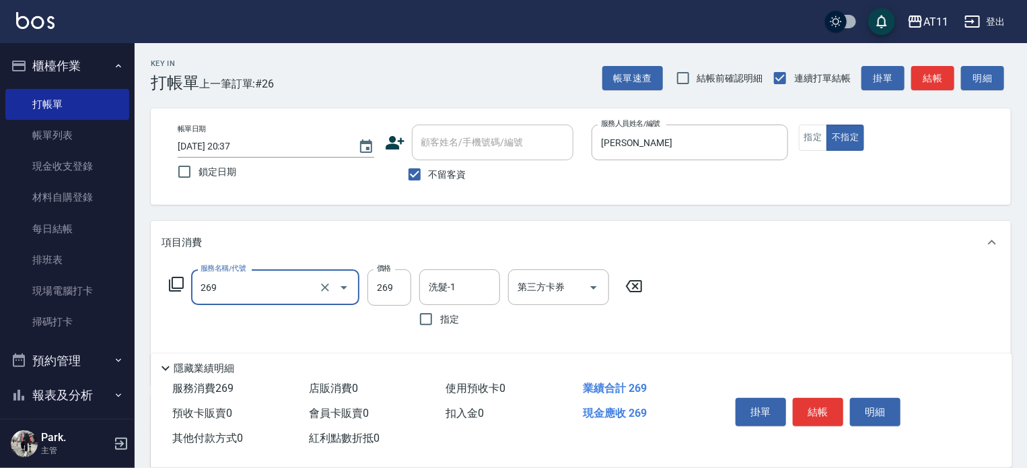
type input "一般洗剪(269)"
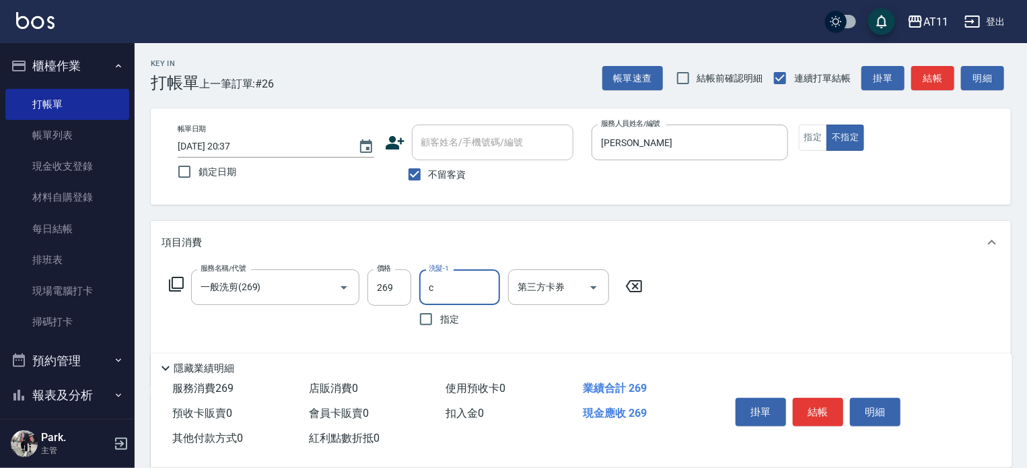
type input "[PERSON_NAME]"
click at [812, 403] on button "結帳" at bounding box center [818, 412] width 50 height 28
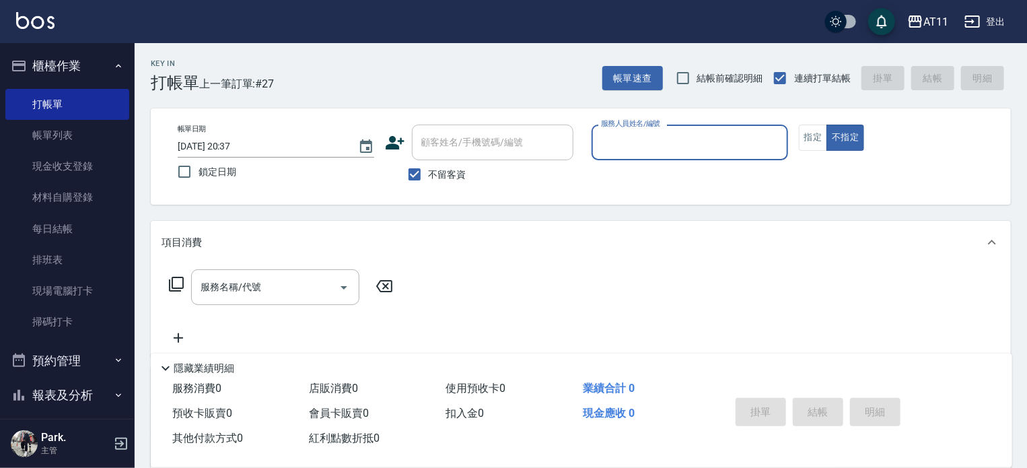
click at [44, 59] on button "櫃檯作業" at bounding box center [67, 65] width 124 height 35
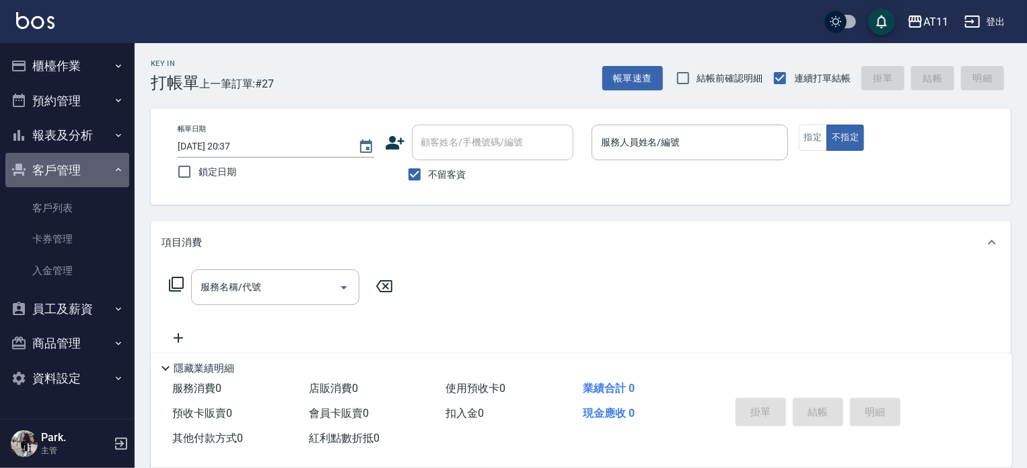
click at [75, 170] on button "客戶管理" at bounding box center [67, 170] width 124 height 35
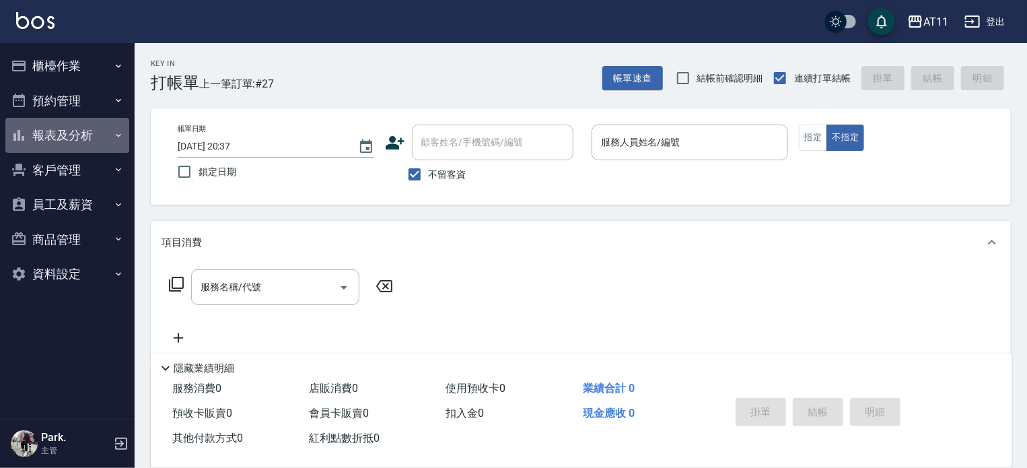
click at [70, 135] on button "報表及分析" at bounding box center [67, 135] width 124 height 35
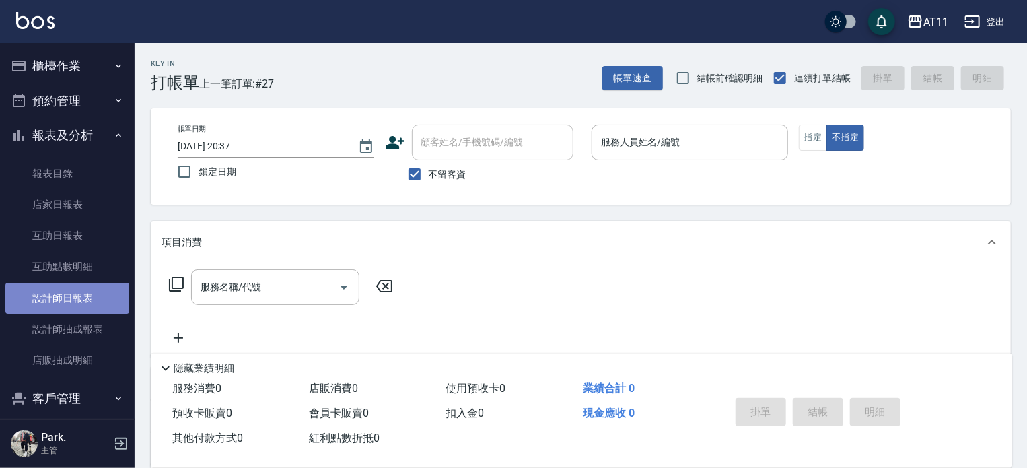
click at [67, 294] on link "設計師日報表" at bounding box center [67, 298] width 124 height 31
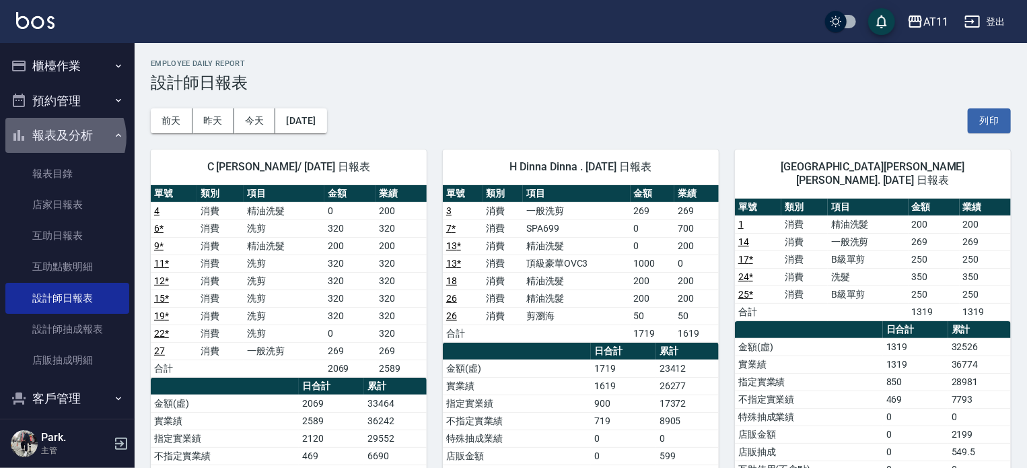
click at [63, 137] on button "報表及分析" at bounding box center [67, 135] width 124 height 35
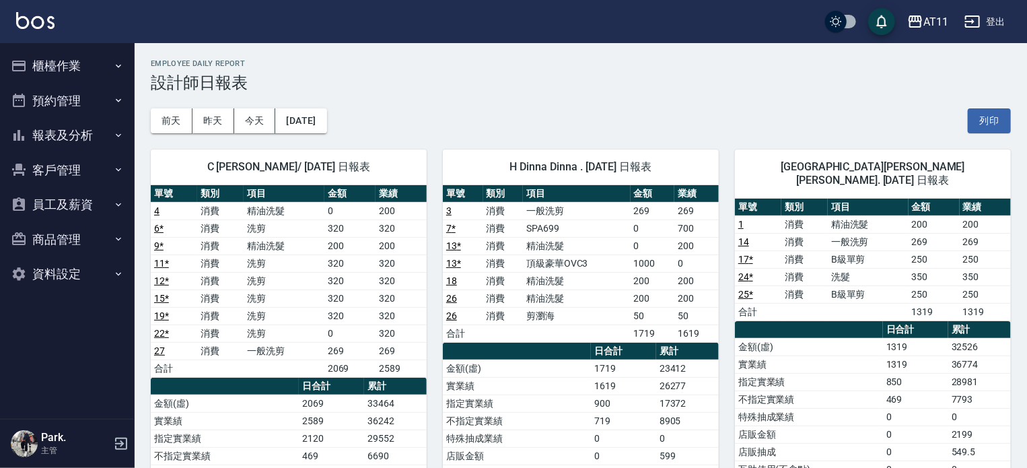
click at [60, 71] on button "櫃檯作業" at bounding box center [67, 65] width 124 height 35
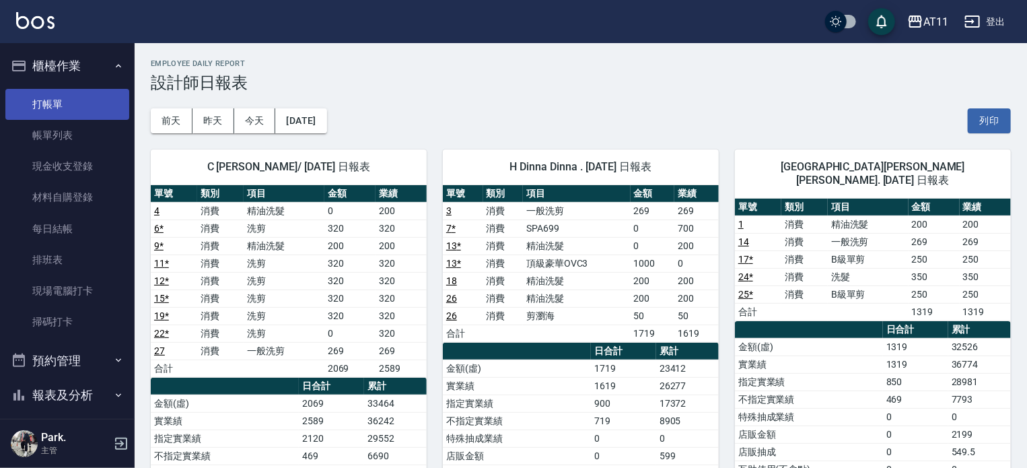
click at [65, 107] on link "打帳單" at bounding box center [67, 104] width 124 height 31
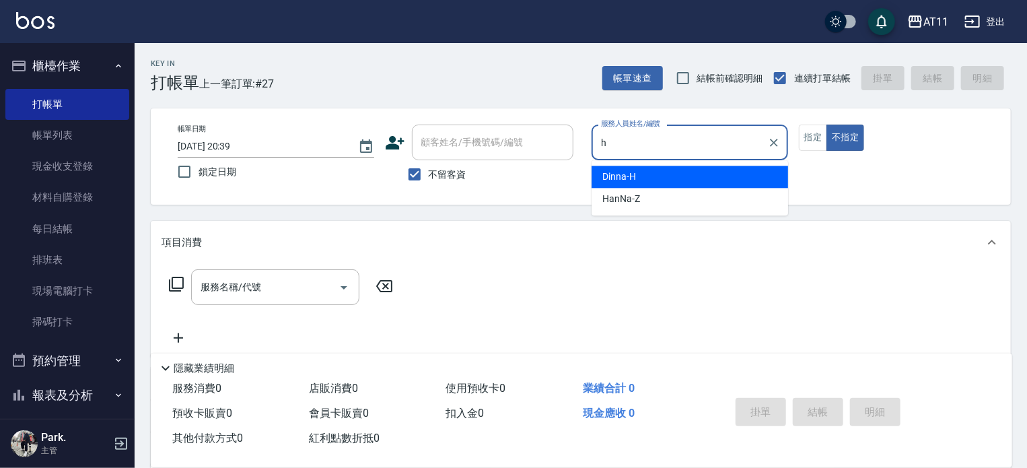
type input "Dinna-H"
type button "false"
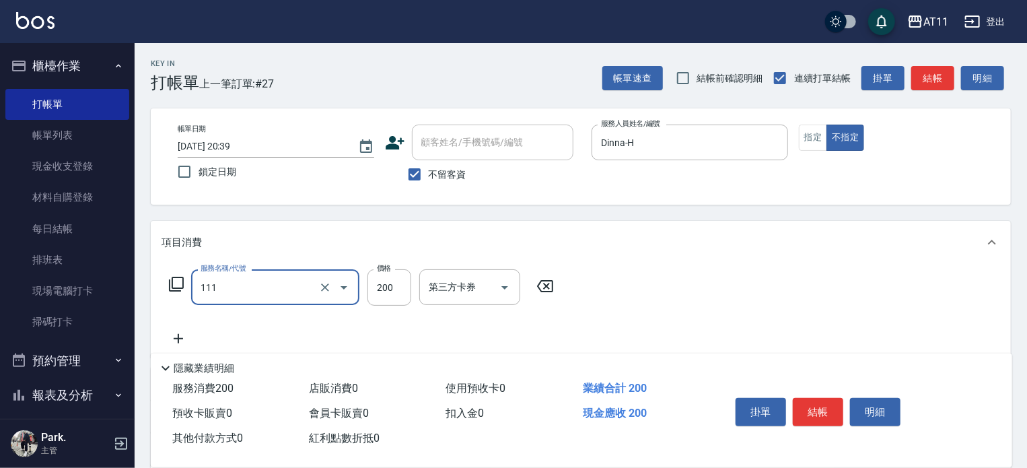
type input "精油洗髮(111)"
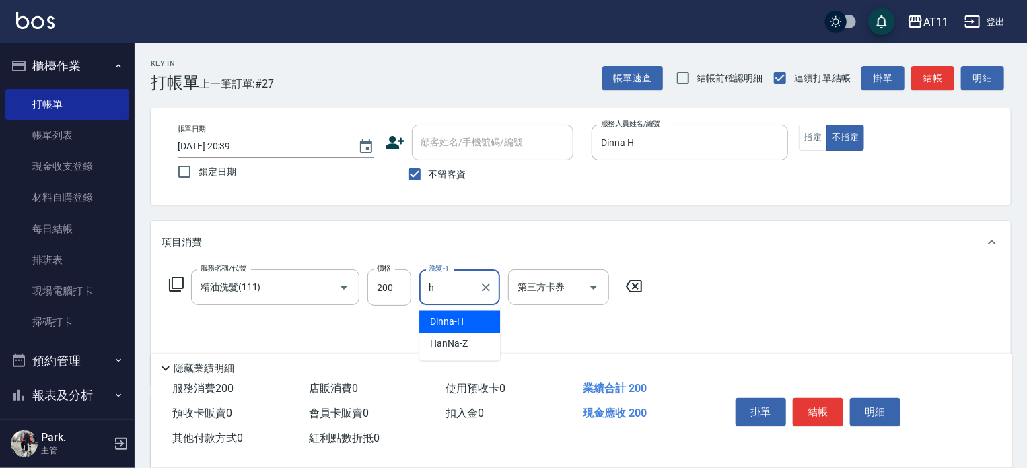
type input "Dinna-H"
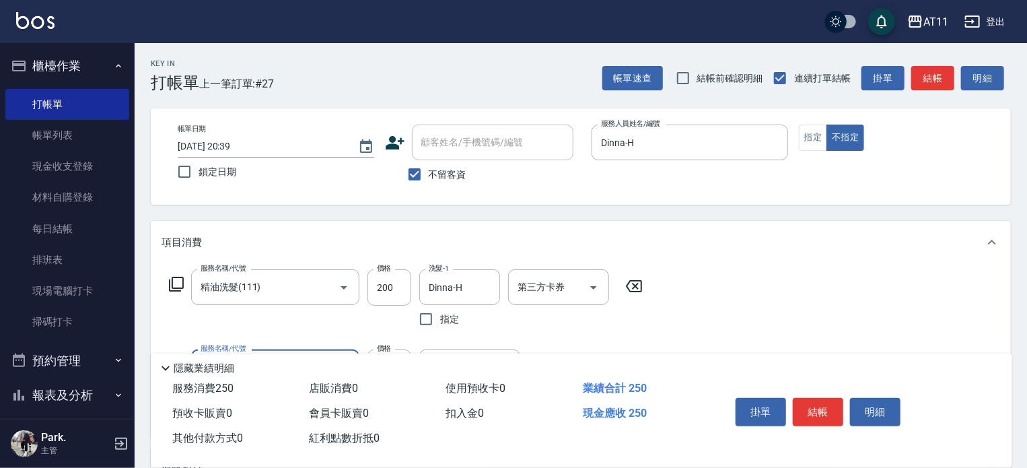
type input "剪瀏海(0050)"
click at [822, 400] on button "結帳" at bounding box center [818, 412] width 50 height 28
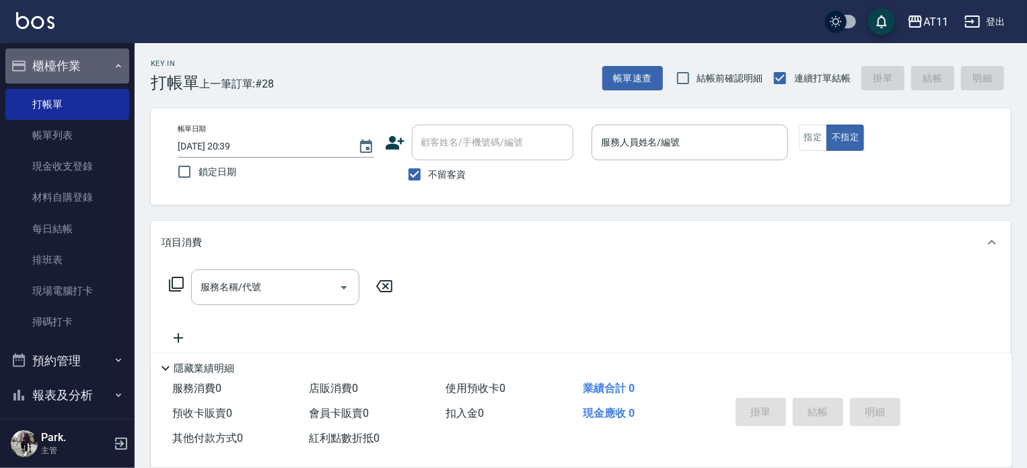
click at [80, 67] on button "櫃檯作業" at bounding box center [67, 65] width 124 height 35
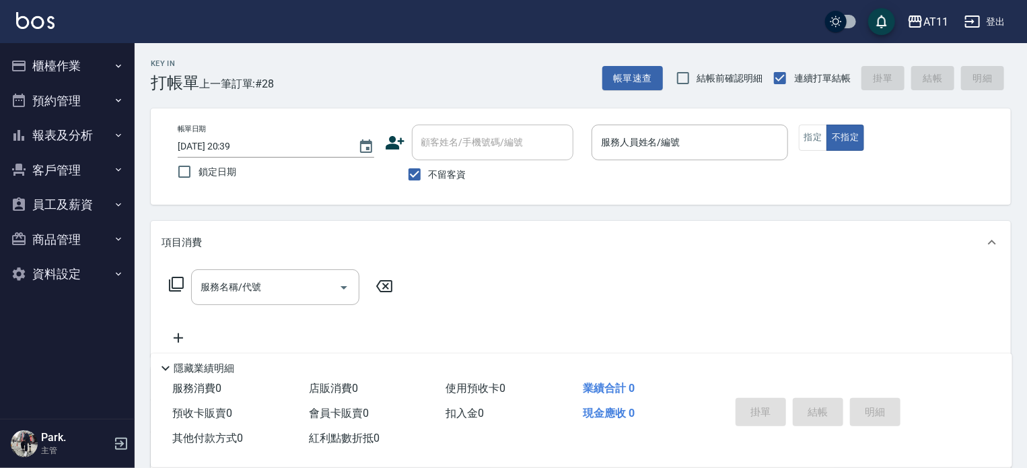
click at [62, 137] on button "報表及分析" at bounding box center [67, 135] width 124 height 35
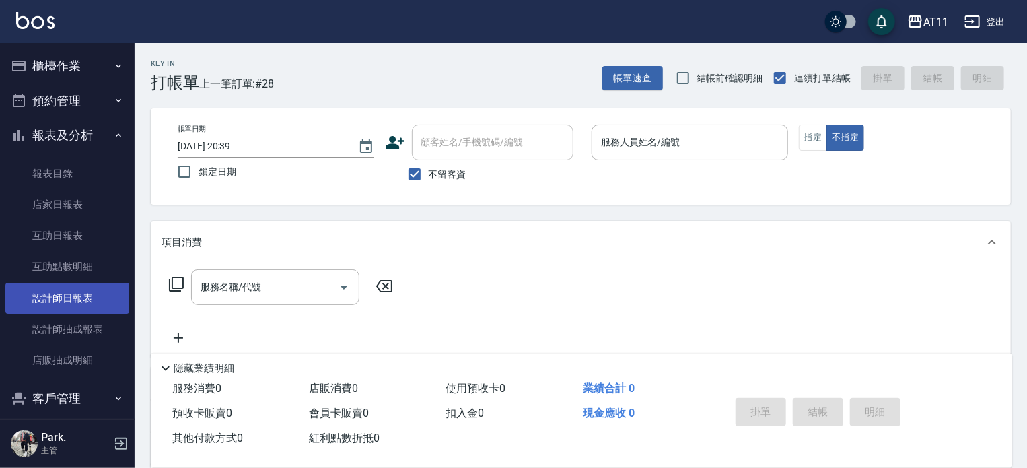
click at [77, 292] on link "設計師日報表" at bounding box center [67, 298] width 124 height 31
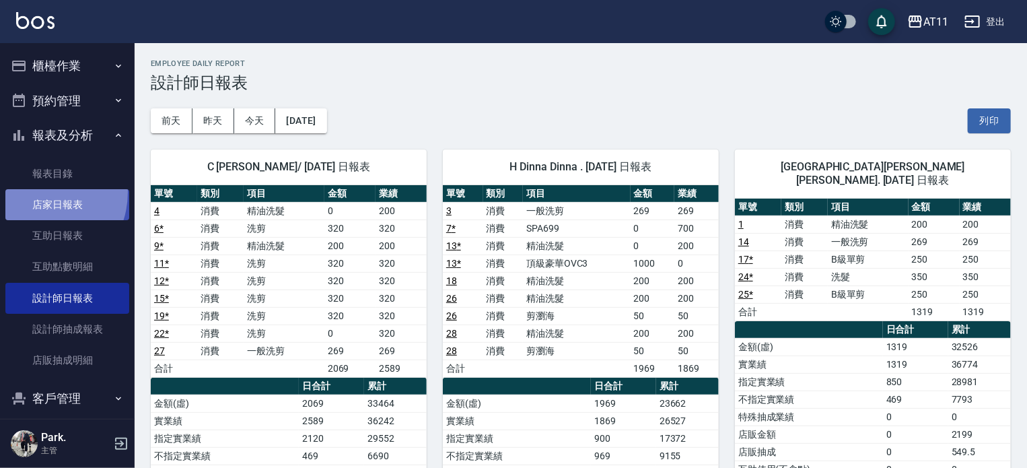
click at [34, 192] on link "店家日報表" at bounding box center [67, 204] width 124 height 31
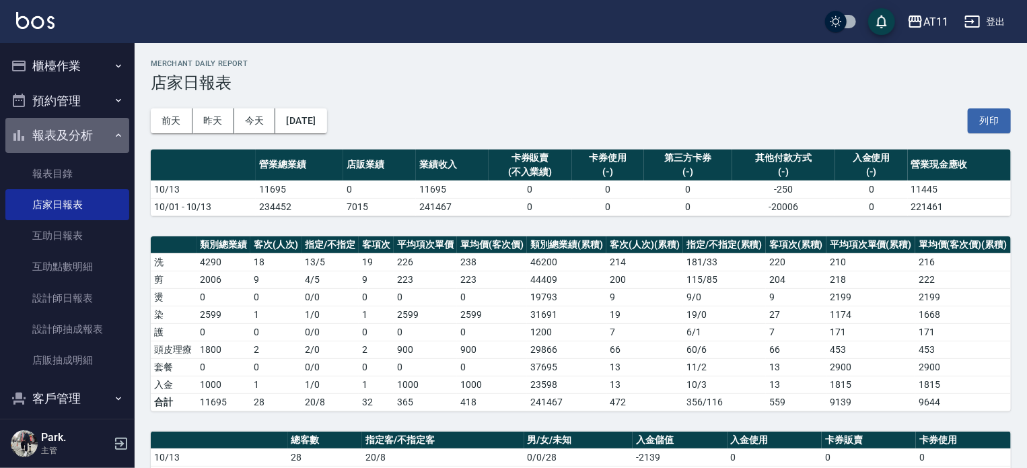
click at [79, 137] on button "報表及分析" at bounding box center [67, 135] width 124 height 35
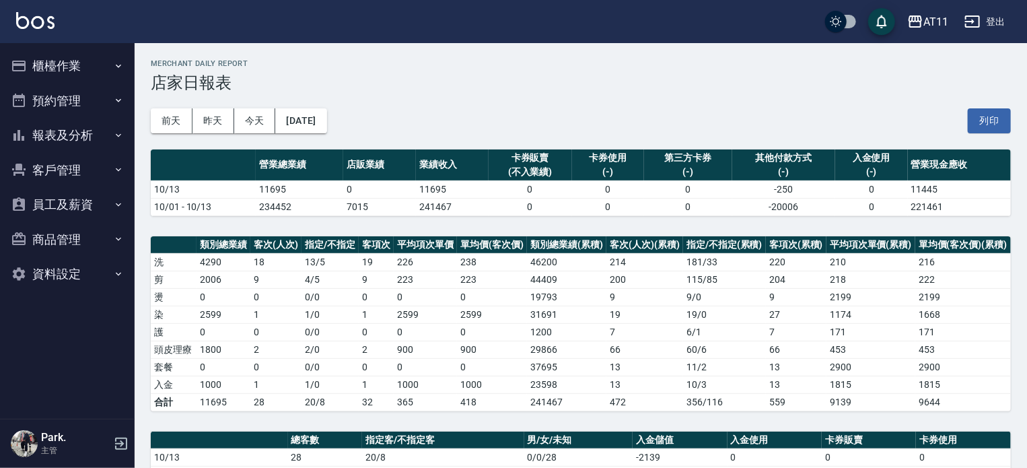
click at [63, 67] on button "櫃檯作業" at bounding box center [67, 65] width 124 height 35
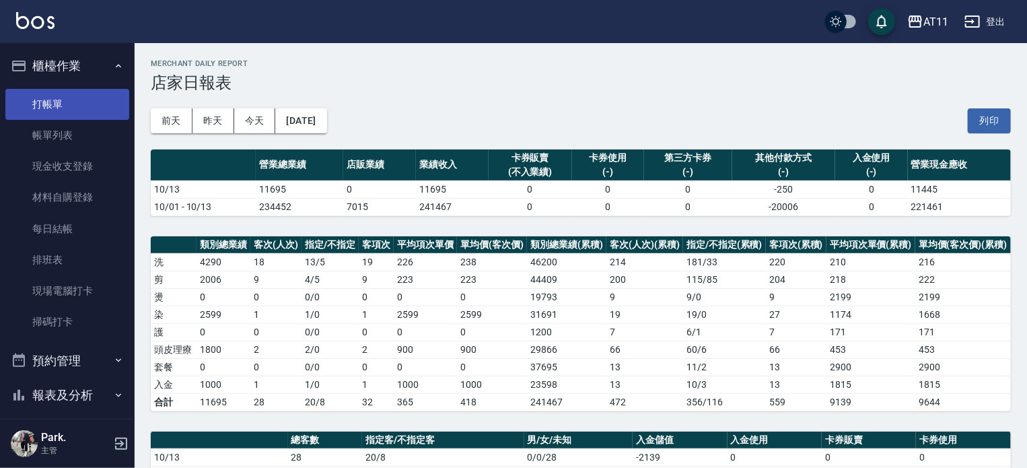
click at [65, 114] on link "打帳單" at bounding box center [67, 104] width 124 height 31
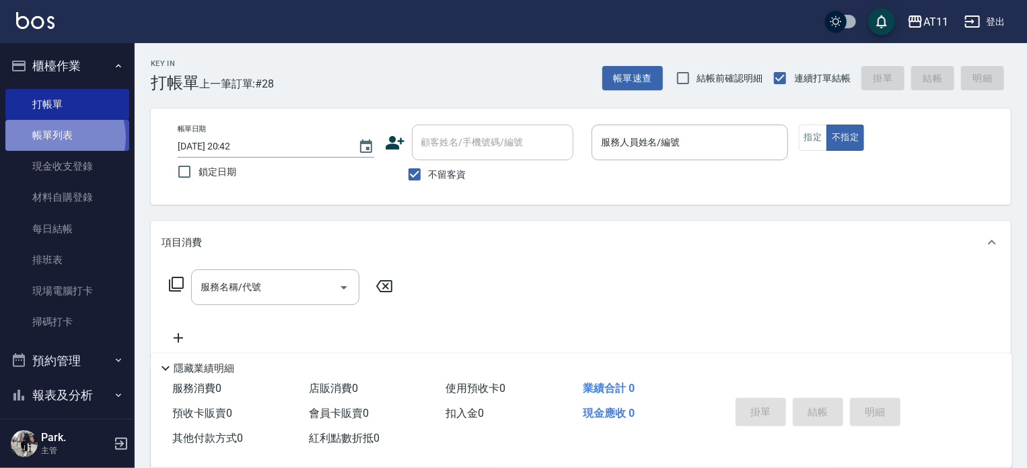
click at [59, 137] on link "帳單列表" at bounding box center [67, 135] width 124 height 31
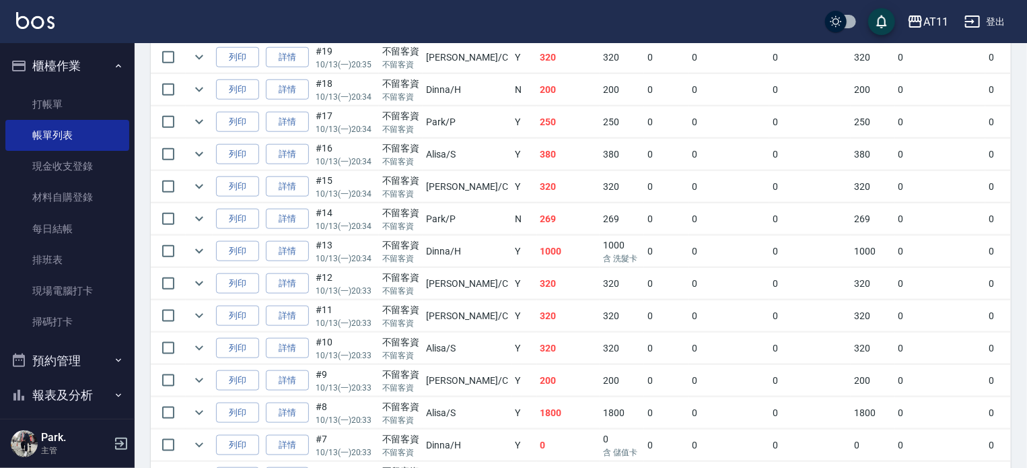
scroll to position [536, 0]
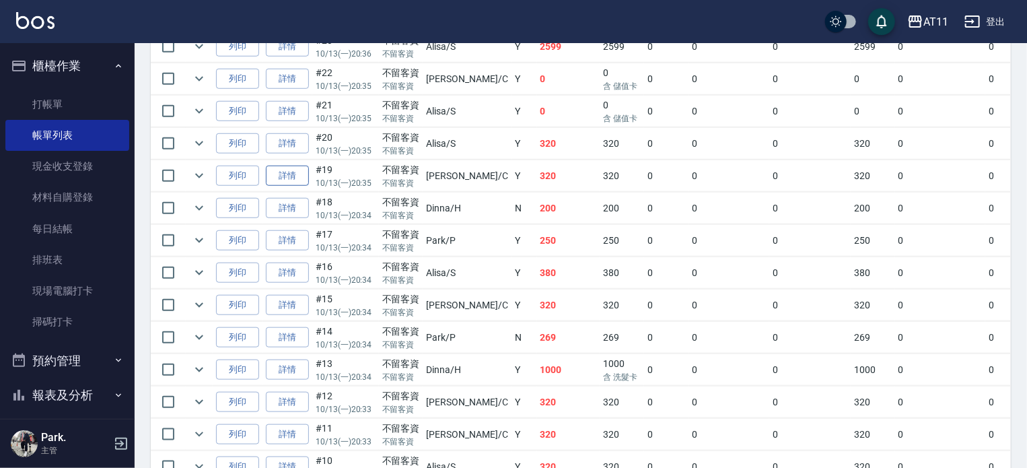
click at [287, 186] on link "詳情" at bounding box center [287, 176] width 43 height 21
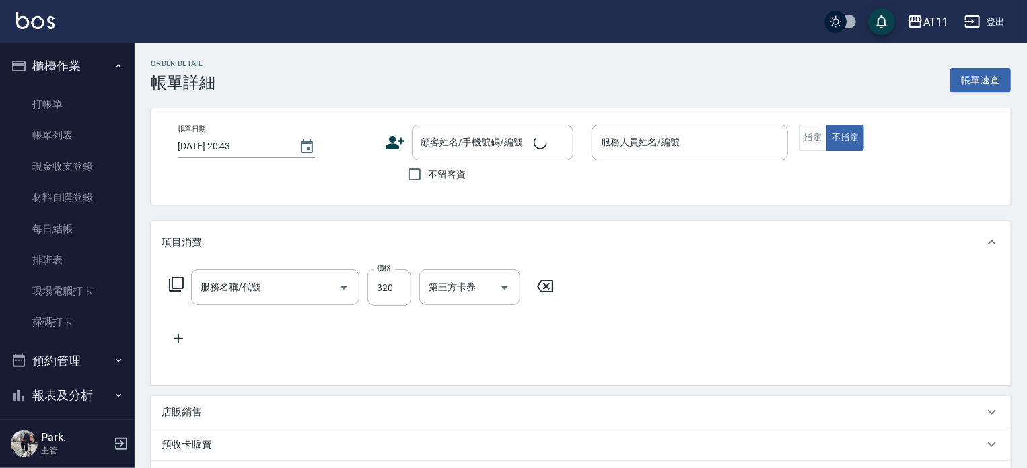
type input "[DATE] 20:35"
checkbox input "true"
type input "[PERSON_NAME]"
type input "洗剪(320)"
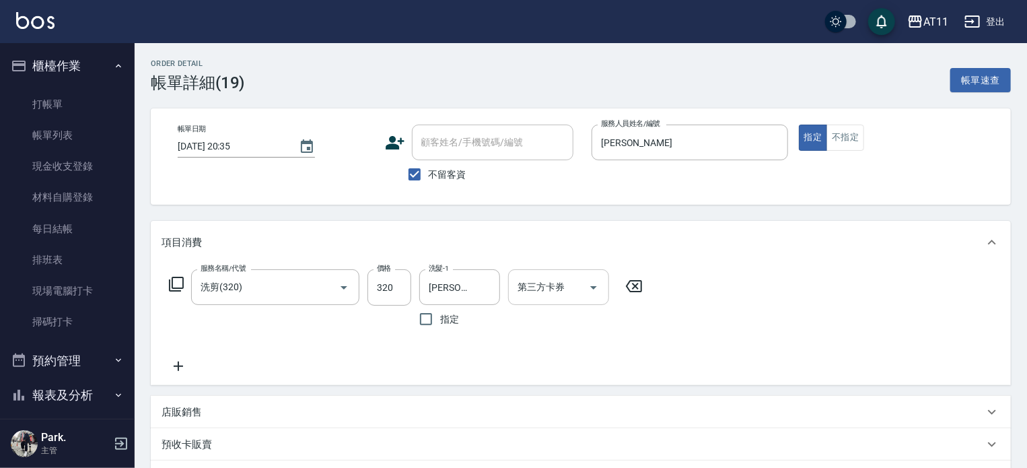
click at [600, 288] on icon "Open" at bounding box center [594, 287] width 16 height 16
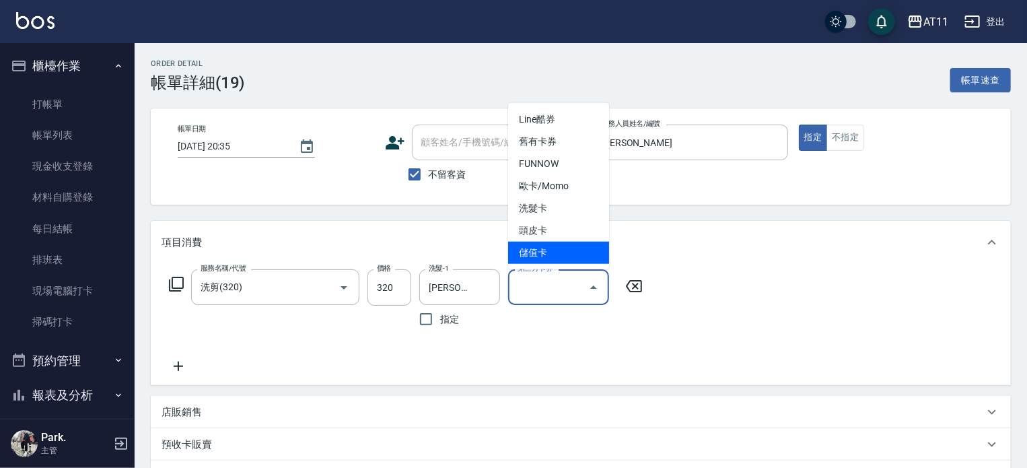
click at [569, 246] on span "儲值卡" at bounding box center [558, 253] width 101 height 22
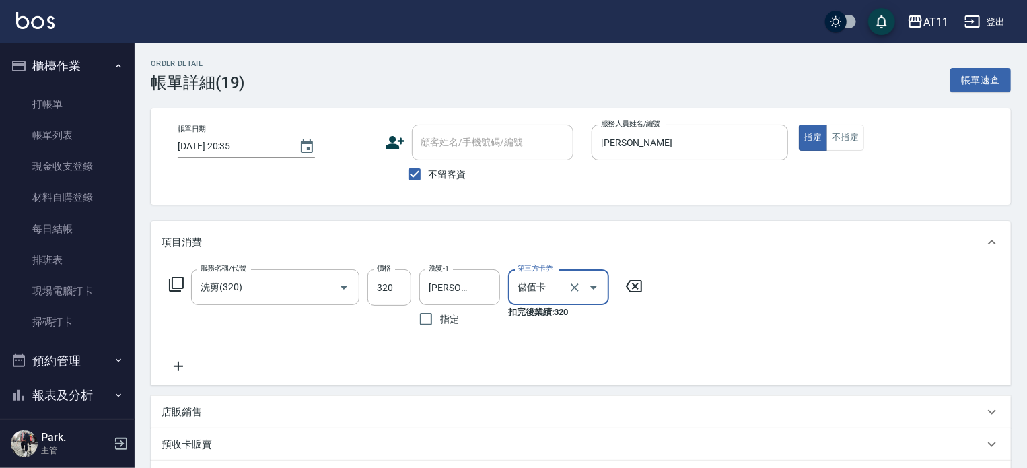
type input "儲值卡"
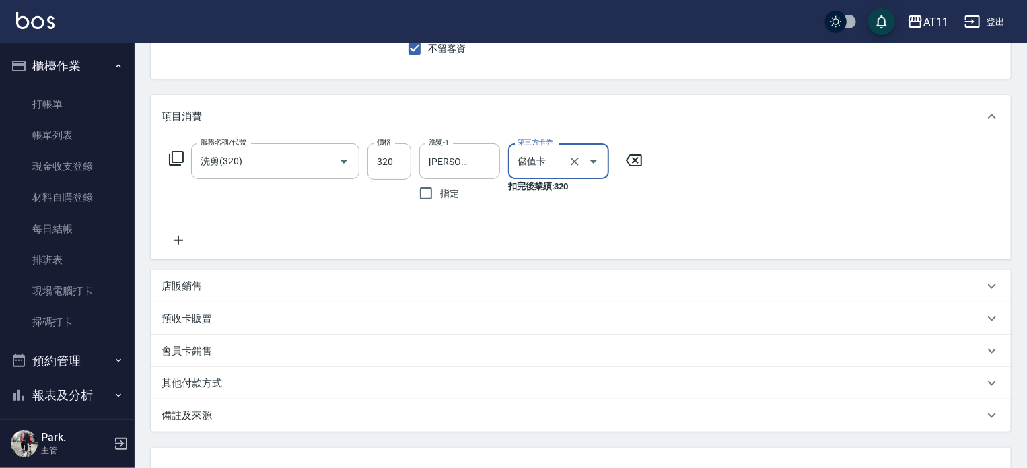
scroll to position [233, 0]
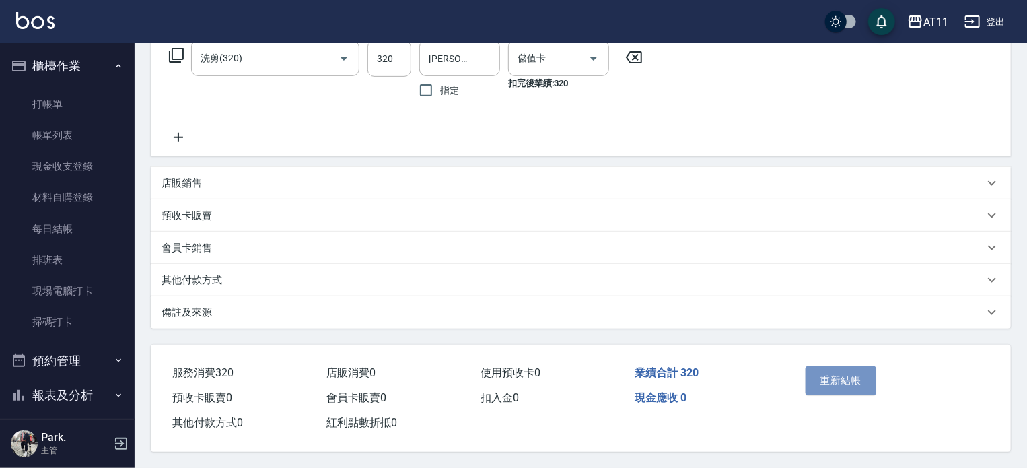
click at [809, 368] on button "重新結帳" at bounding box center [841, 380] width 71 height 28
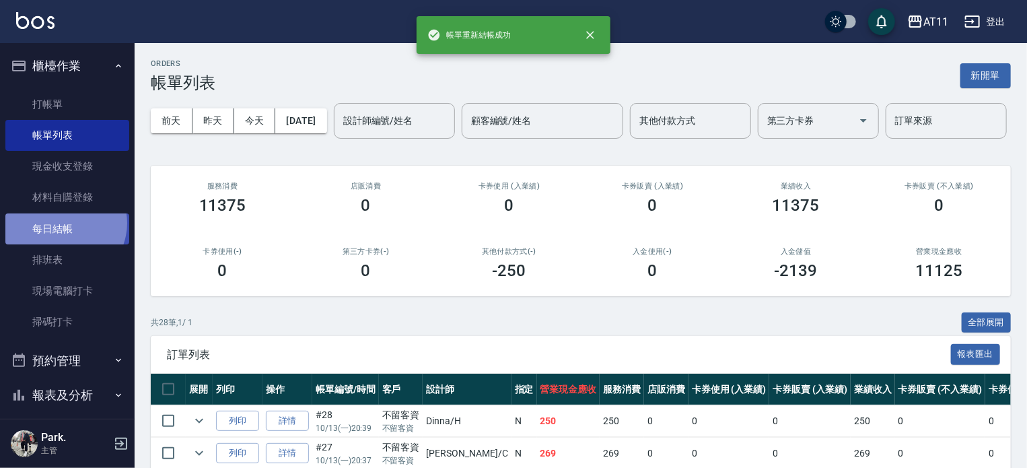
click at [63, 223] on link "每日結帳" at bounding box center [67, 228] width 124 height 31
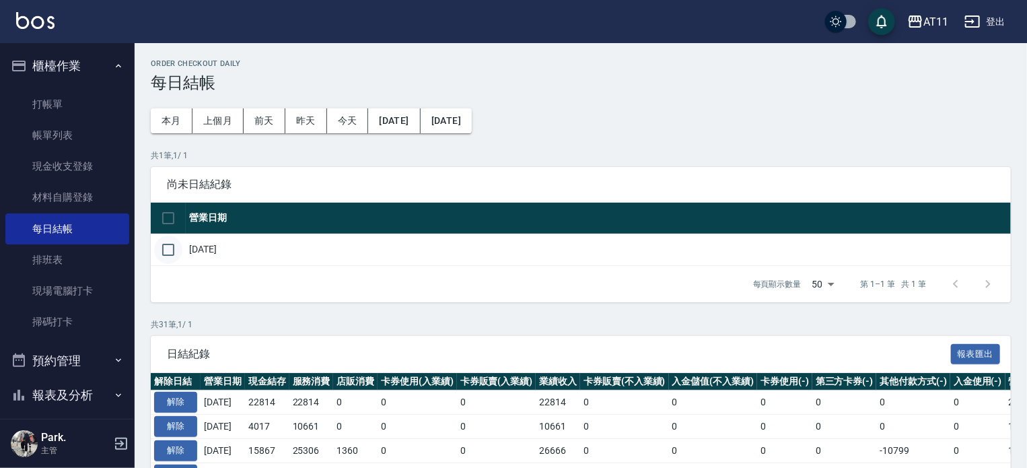
drag, startPoint x: 167, startPoint y: 244, endPoint x: 243, endPoint y: 273, distance: 81.1
click at [167, 244] on input "checkbox" at bounding box center [168, 250] width 28 height 28
checkbox input "true"
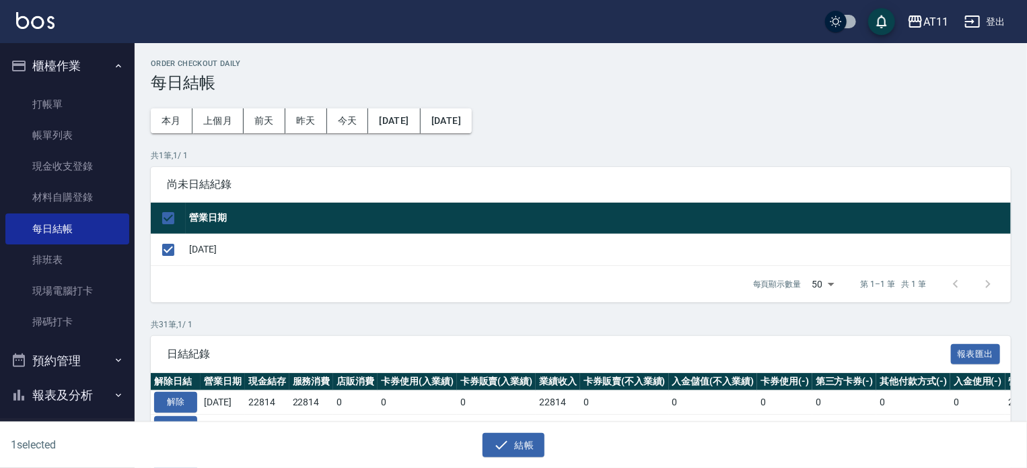
drag, startPoint x: 502, startPoint y: 438, endPoint x: 502, endPoint y: 351, distance: 86.8
click at [504, 437] on icon "button" at bounding box center [501, 445] width 16 height 16
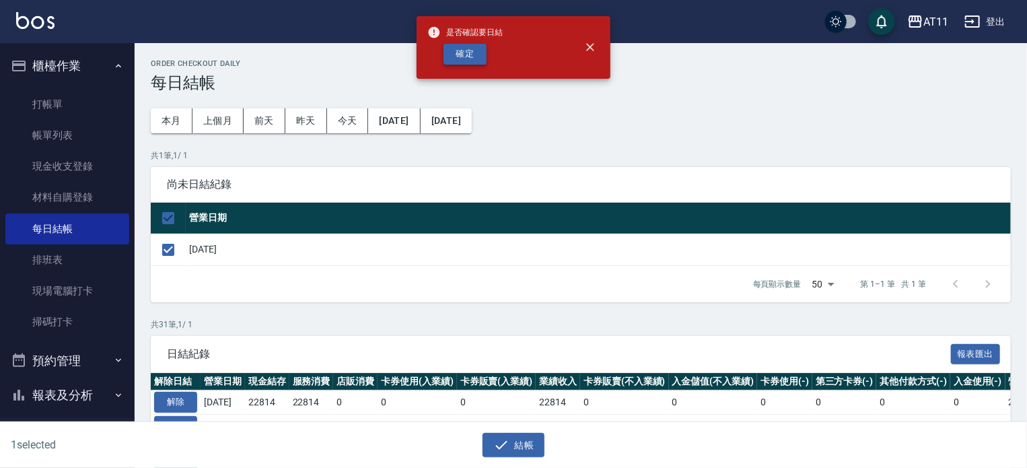
click at [472, 51] on button "確定" at bounding box center [465, 54] width 43 height 21
checkbox input "false"
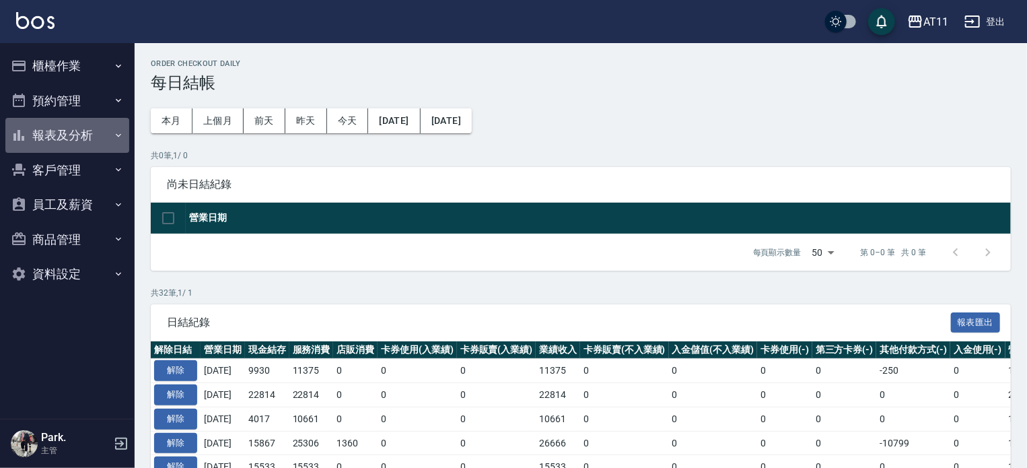
click at [46, 142] on button "報表及分析" at bounding box center [67, 135] width 124 height 35
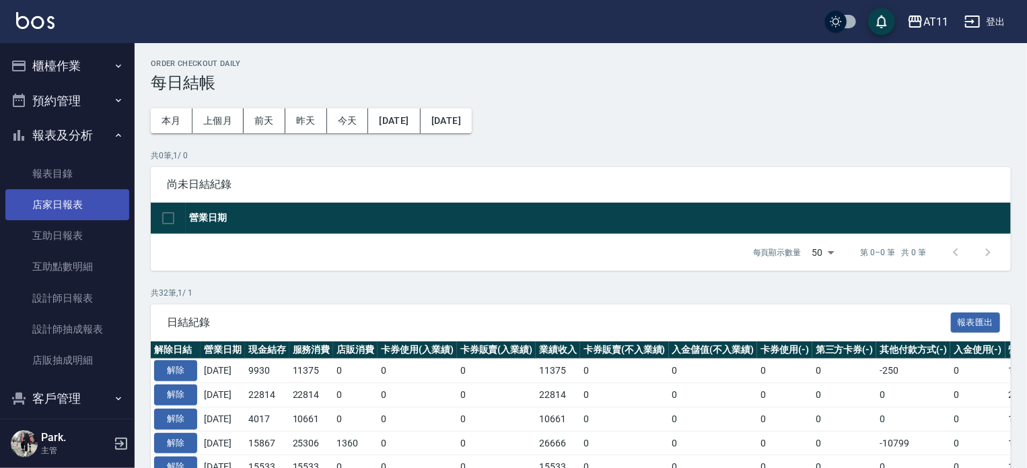
click at [63, 209] on link "店家日報表" at bounding box center [67, 204] width 124 height 31
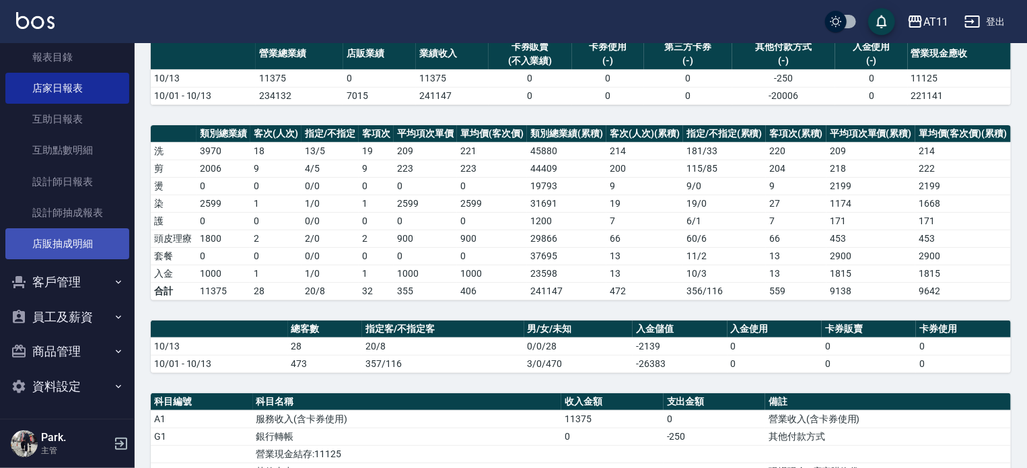
scroll to position [202, 0]
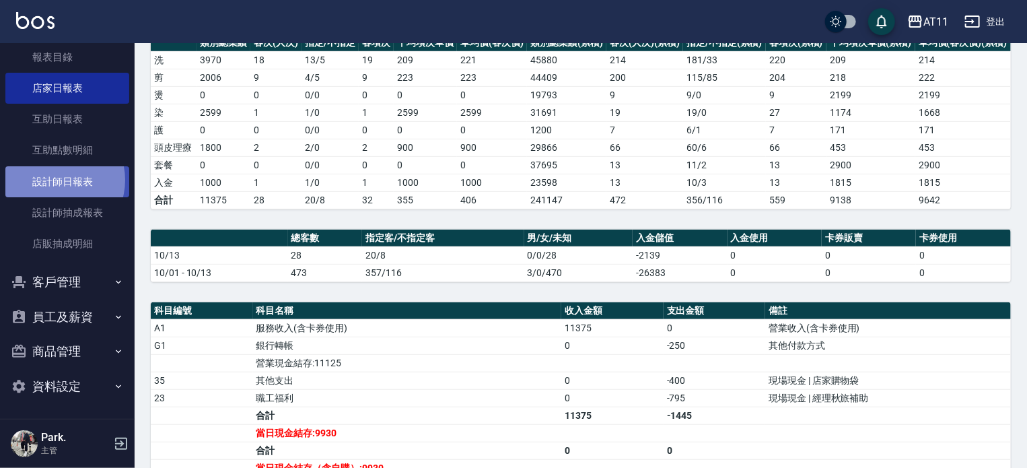
click at [57, 180] on link "設計師日報表" at bounding box center [67, 181] width 124 height 31
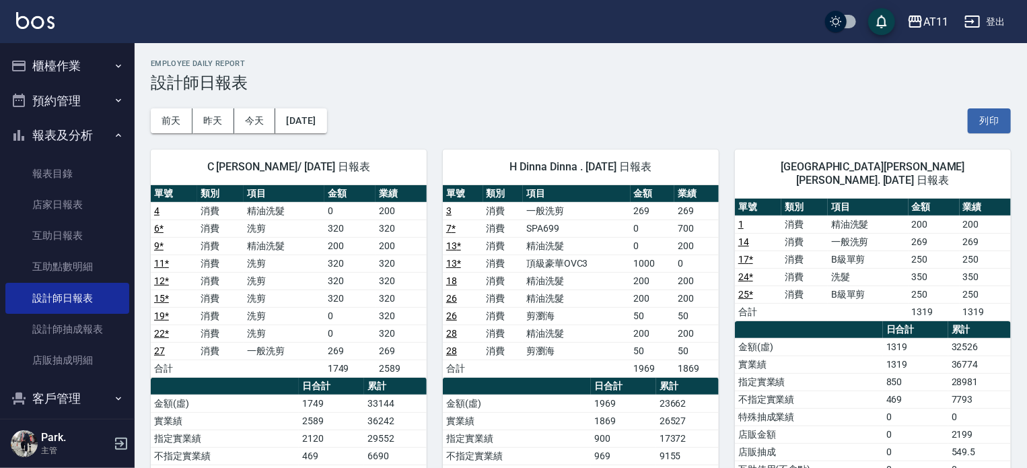
click at [38, 64] on button "櫃檯作業" at bounding box center [67, 65] width 124 height 35
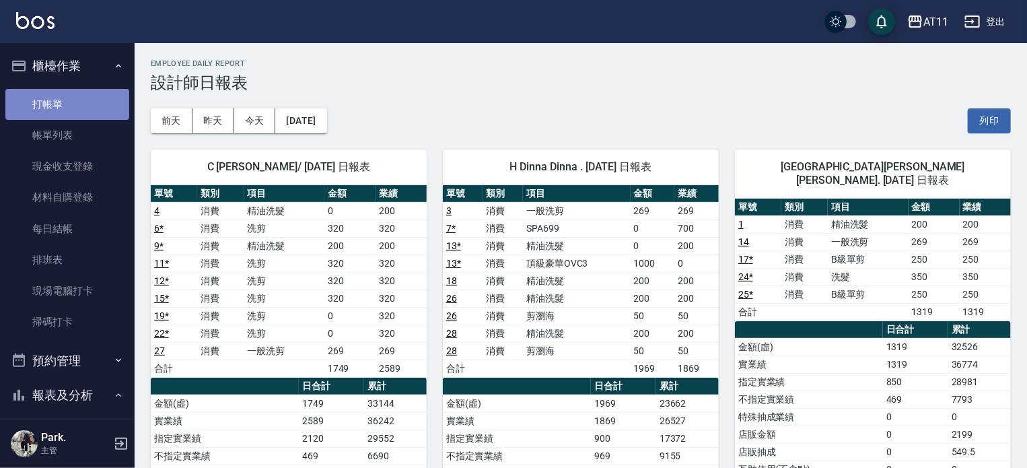
click at [68, 104] on link "打帳單" at bounding box center [67, 104] width 124 height 31
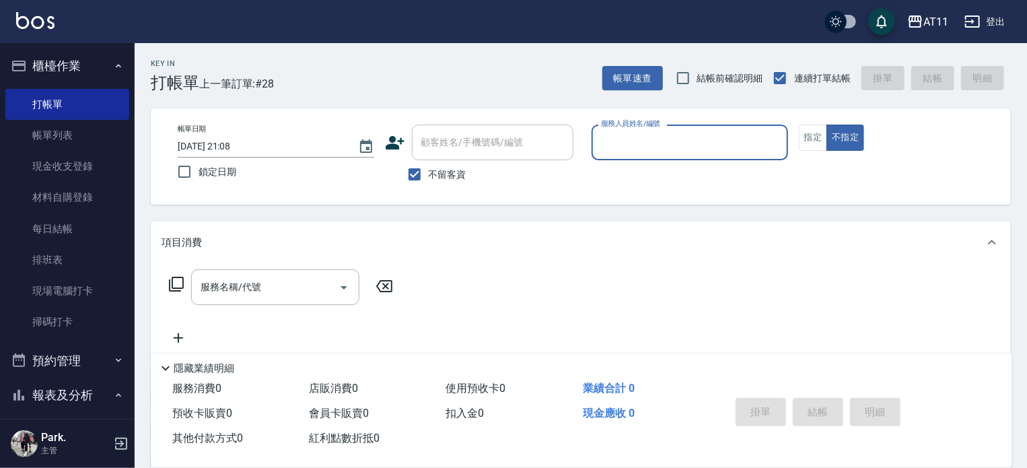
click at [413, 69] on div "Key In 打帳單 上一筆訂單:#28 帳單速查 結帳前確認明細 連續打單結帳 掛單 結帳 明細" at bounding box center [573, 67] width 876 height 49
